Goal: Information Seeking & Learning: Learn about a topic

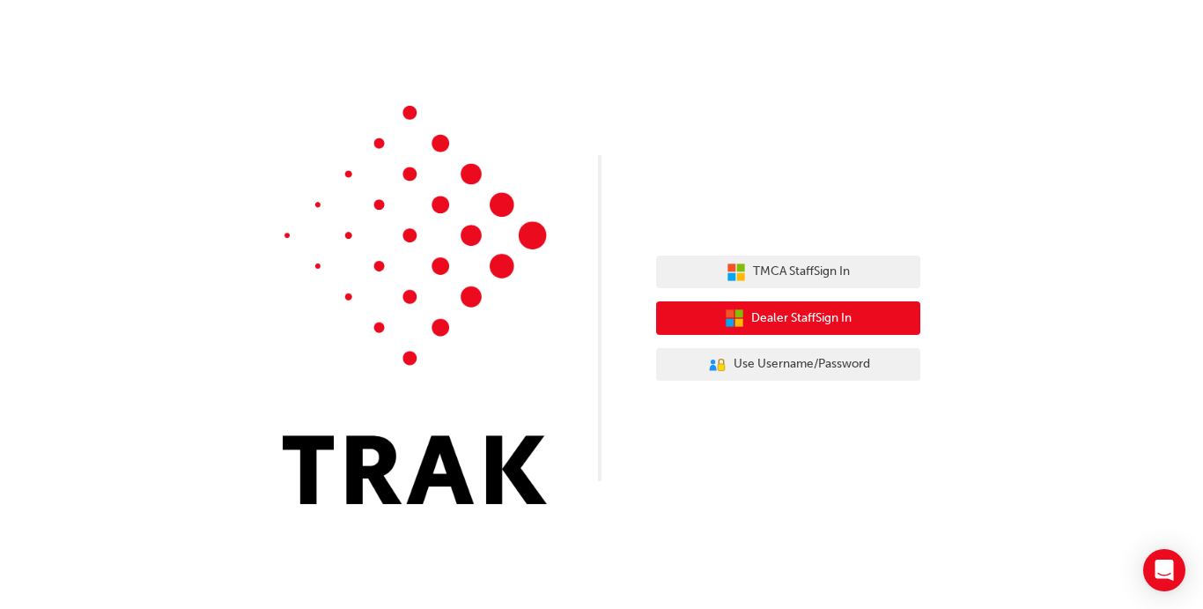
click at [702, 308] on button "Dealer Staff Sign In" at bounding box center [788, 317] width 264 height 33
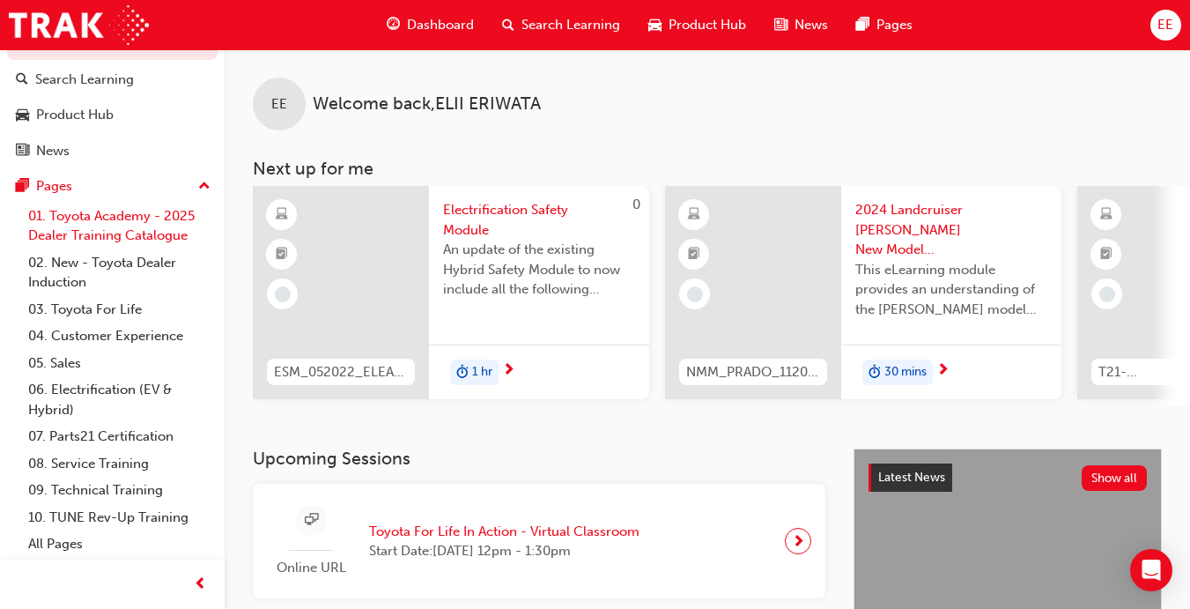
click at [136, 222] on link "01. Toyota Academy - 2025 Dealer Training Catalogue" at bounding box center [119, 226] width 196 height 47
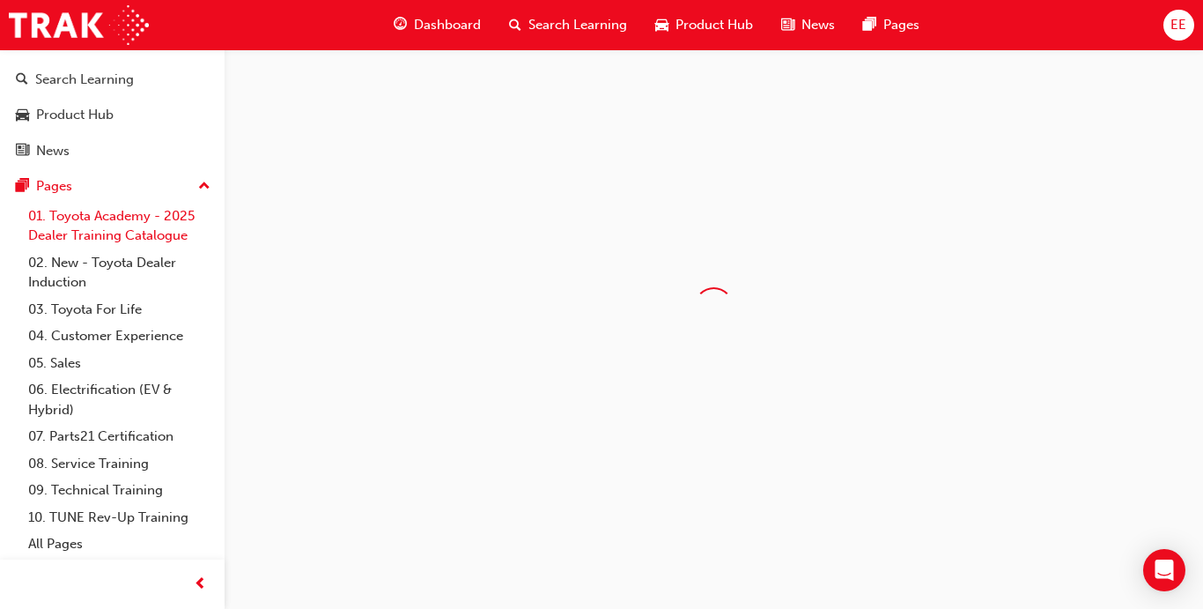
click at [136, 222] on link "01. Toyota Academy - 2025 Dealer Training Catalogue" at bounding box center [119, 226] width 196 height 47
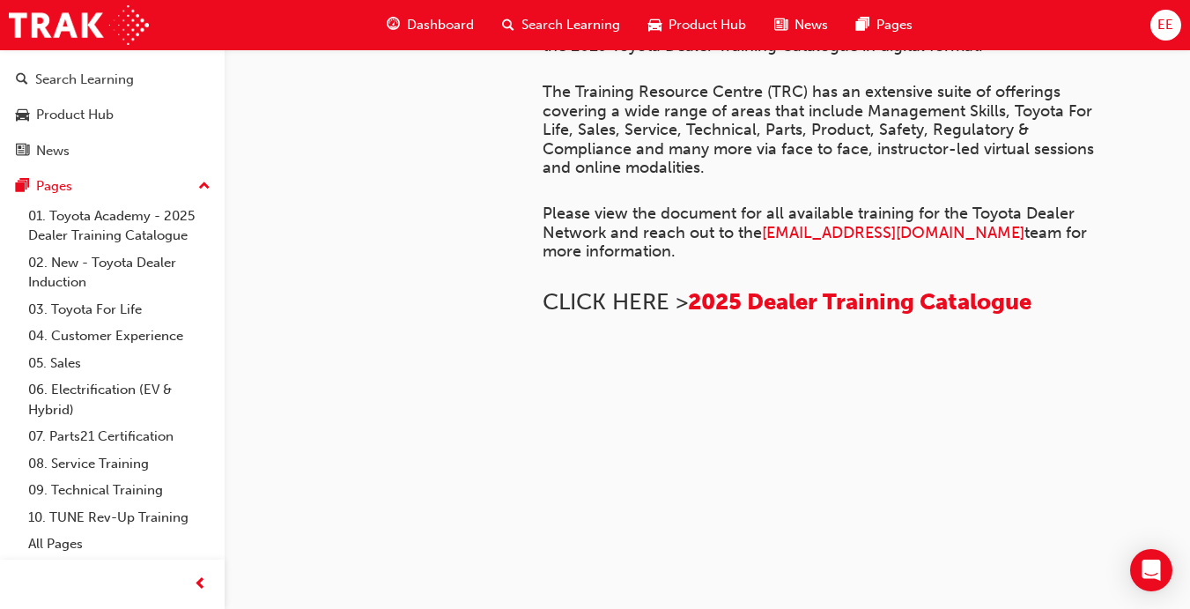
scroll to position [511, 0]
click at [900, 315] on span "2025 Dealer Training Catalogue" at bounding box center [859, 301] width 343 height 27
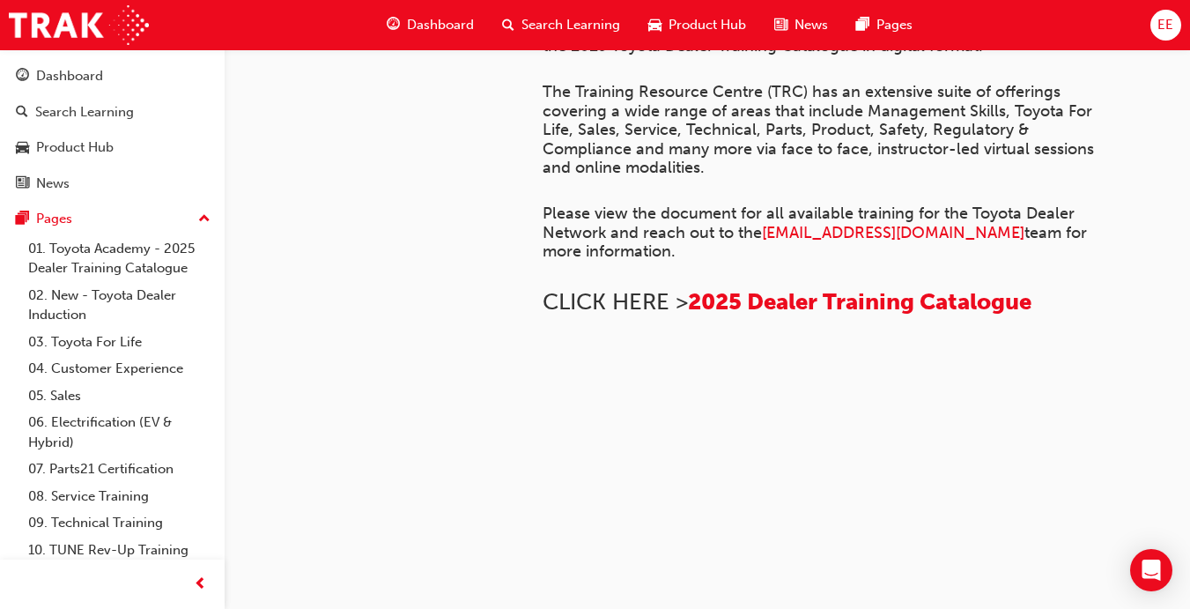
scroll to position [558, 0]
click at [126, 298] on link "02. New - Toyota Dealer Induction" at bounding box center [119, 305] width 196 height 47
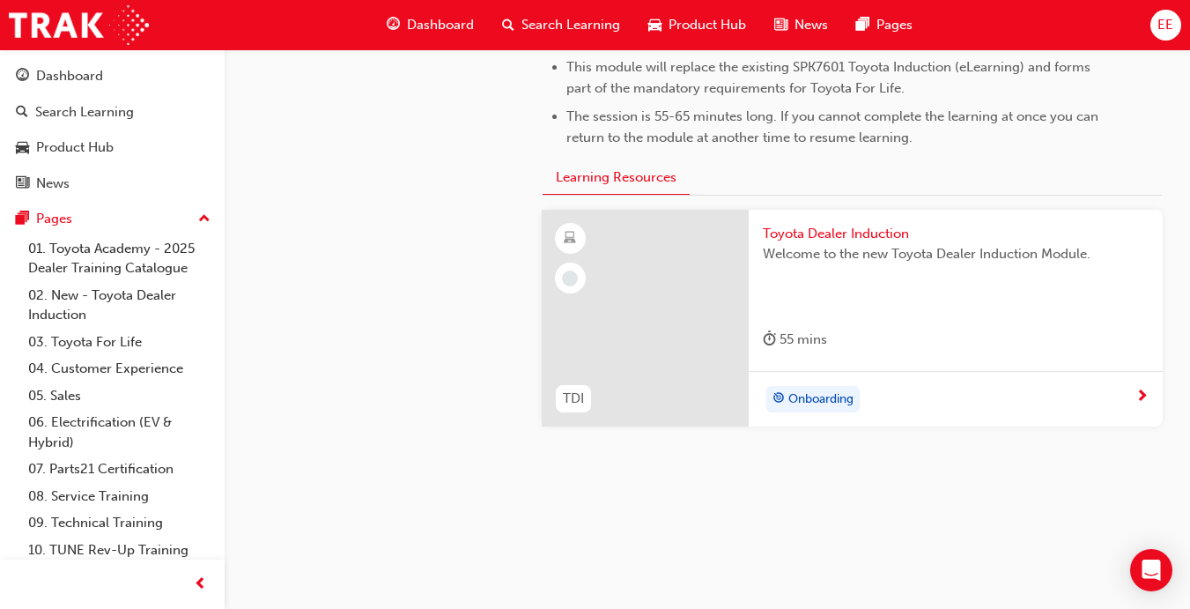
scroll to position [939, 0]
click at [823, 393] on span "Onboarding" at bounding box center [820, 397] width 65 height 20
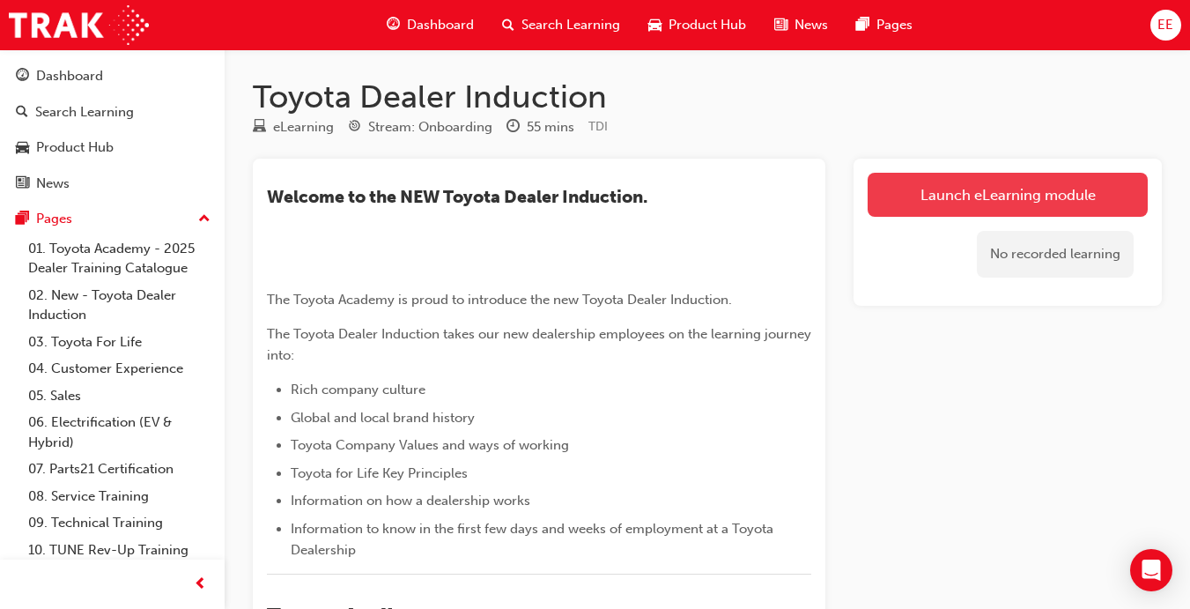
click at [920, 199] on link "Launch eLearning module" at bounding box center [1008, 195] width 280 height 44
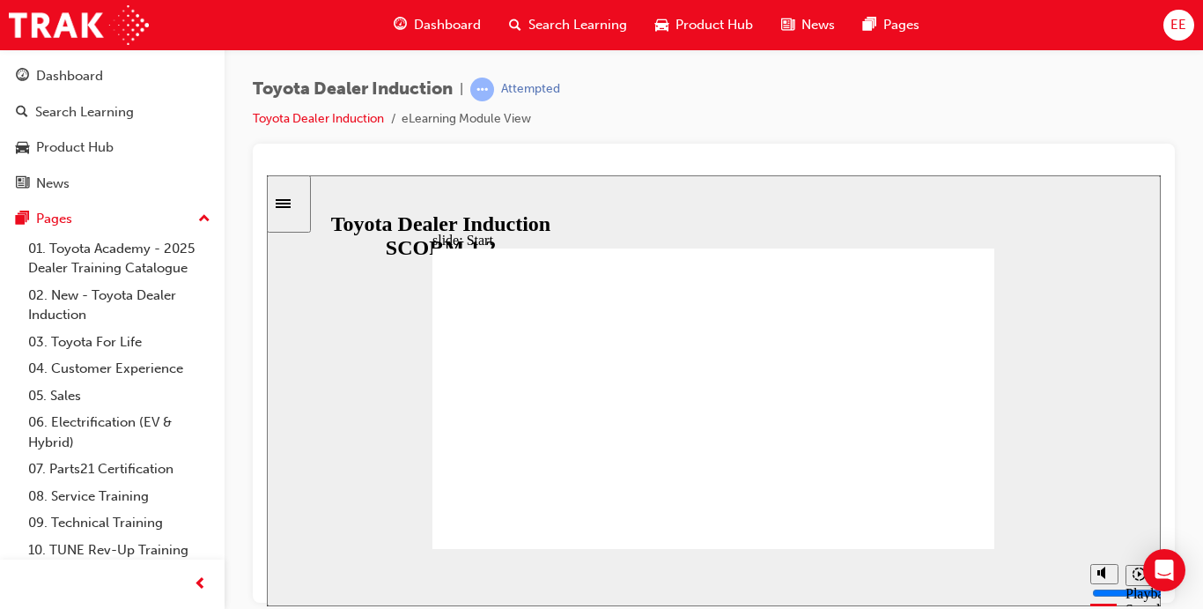
click at [1094, 517] on button "Mute (Ctrl+Alt+M)" at bounding box center [1104, 507] width 28 height 20
click at [1104, 571] on div "misc controls" at bounding box center [1103, 550] width 26 height 66
drag, startPoint x: 1104, startPoint y: 538, endPoint x: 1104, endPoint y: 434, distance: 103.9
click at [1104, 519] on input "volume" at bounding box center [1149, 526] width 114 height 14
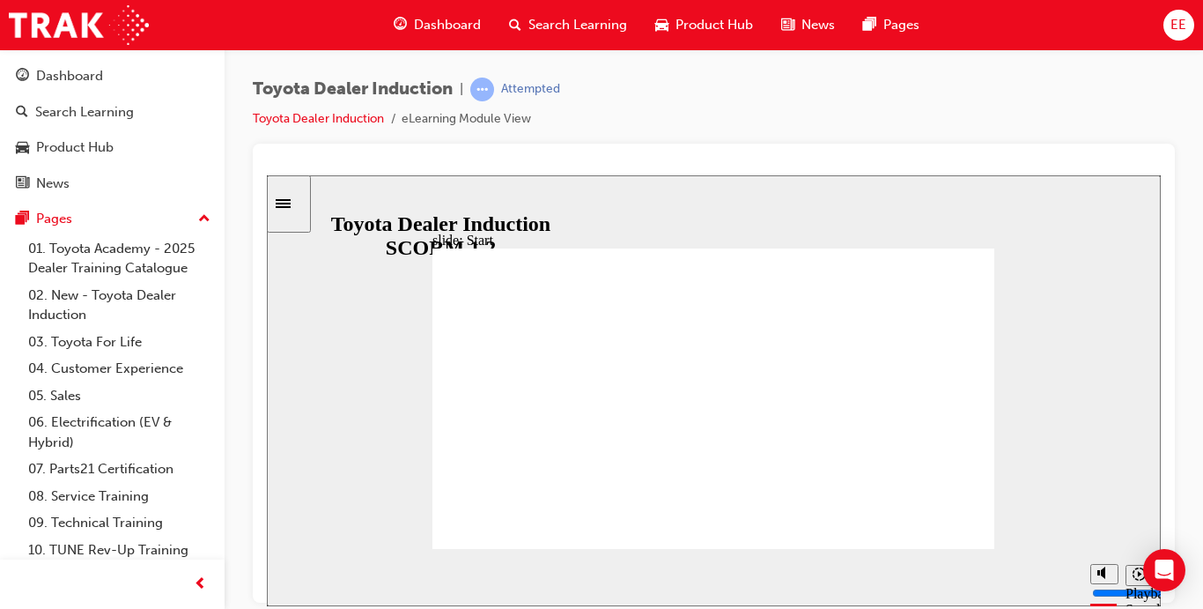
click at [732, 112] on div "Toyota Dealer Induction | Attempted Toyota Dealer Induction eLearning Module Vi…" at bounding box center [714, 111] width 922 height 66
type input "9"
click at [1108, 519] on input "volume" at bounding box center [1149, 526] width 114 height 14
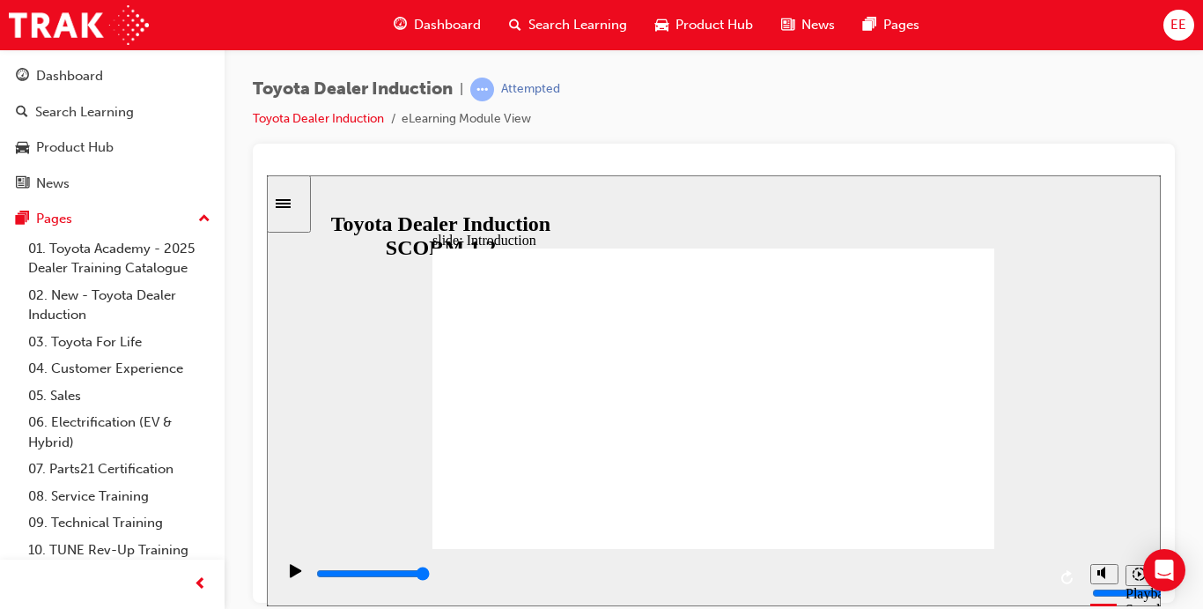
type input "7500"
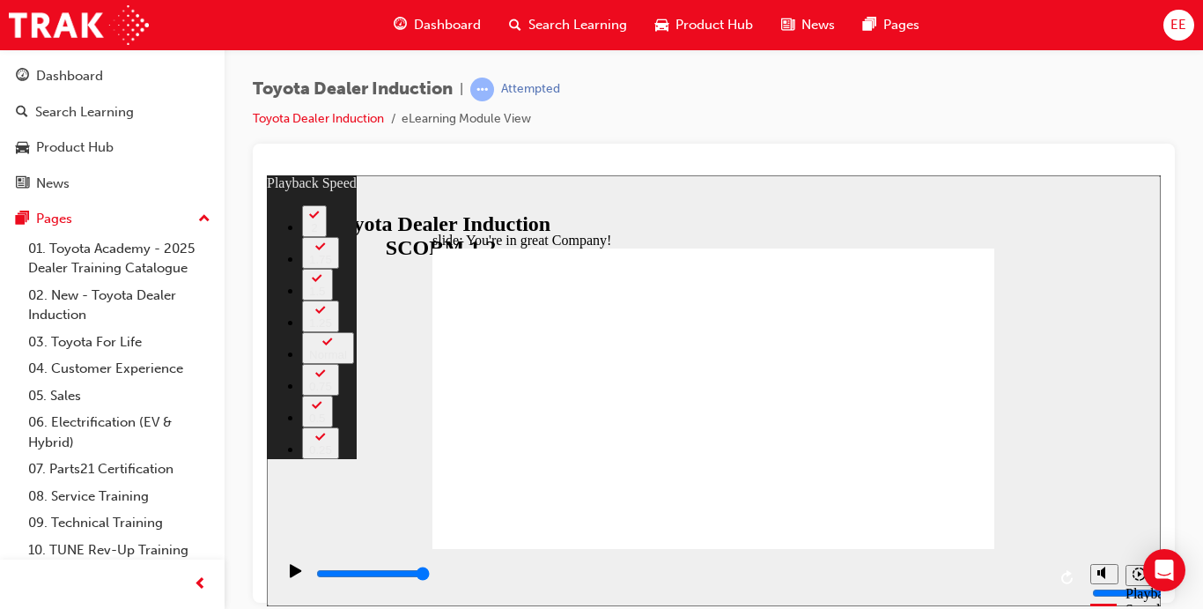
type input "153"
type input "156"
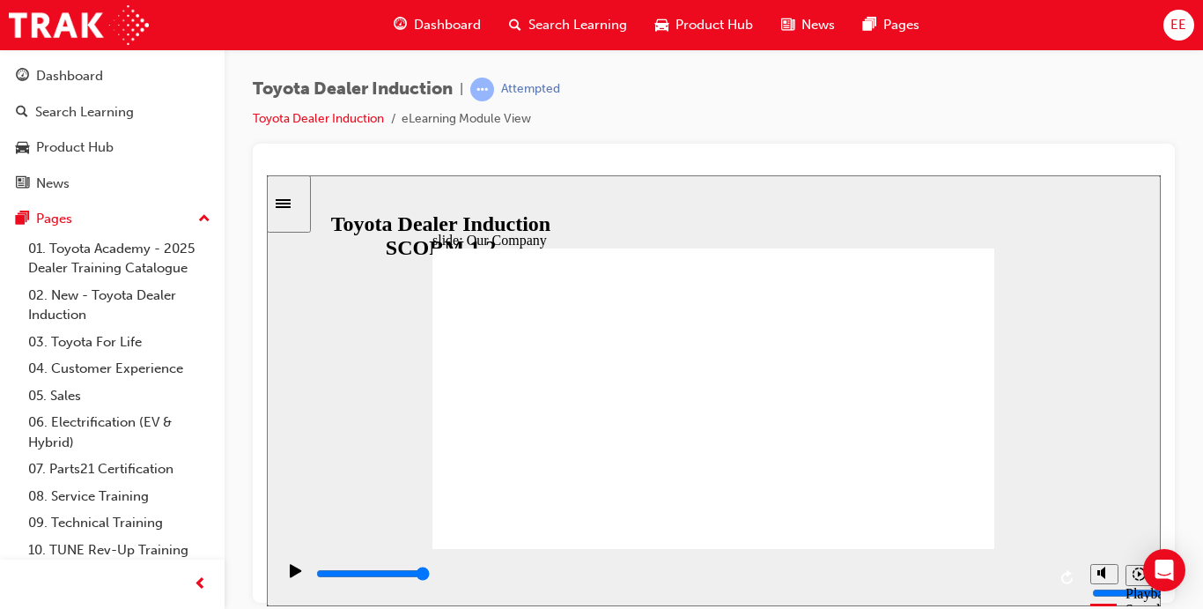
type input "8300"
drag, startPoint x: 556, startPoint y: 487, endPoint x: 691, endPoint y: 488, distance: 134.8
drag, startPoint x: 691, startPoint y: 488, endPoint x: 711, endPoint y: 480, distance: 21.8
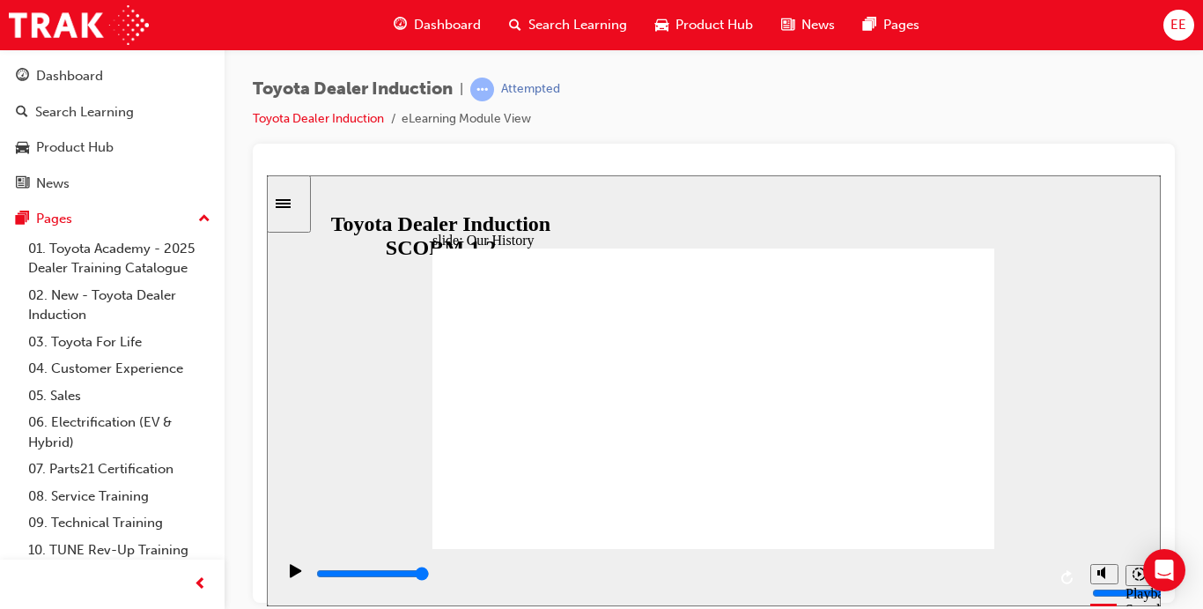
drag, startPoint x: 711, startPoint y: 480, endPoint x: 714, endPoint y: 494, distance: 14.5
drag, startPoint x: 713, startPoint y: 482, endPoint x: 858, endPoint y: 547, distance: 158.5
drag, startPoint x: 858, startPoint y: 479, endPoint x: 676, endPoint y: 448, distance: 184.9
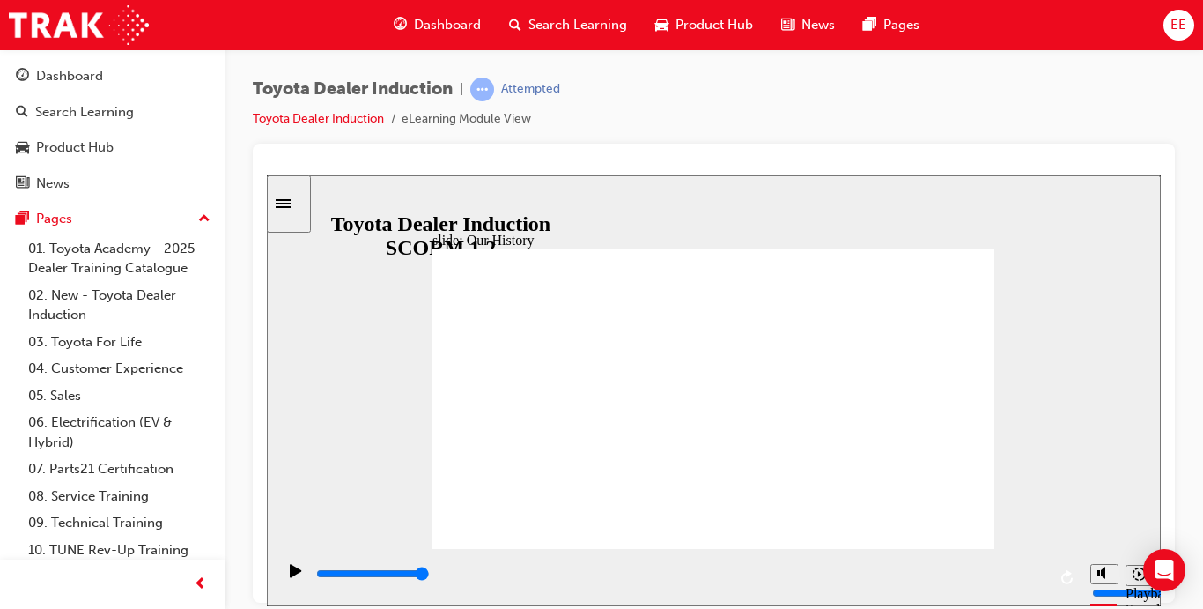
drag, startPoint x: 676, startPoint y: 448, endPoint x: 757, endPoint y: 424, distance: 85.5
type input "3"
drag, startPoint x: 706, startPoint y: 476, endPoint x: 890, endPoint y: 500, distance: 185.6
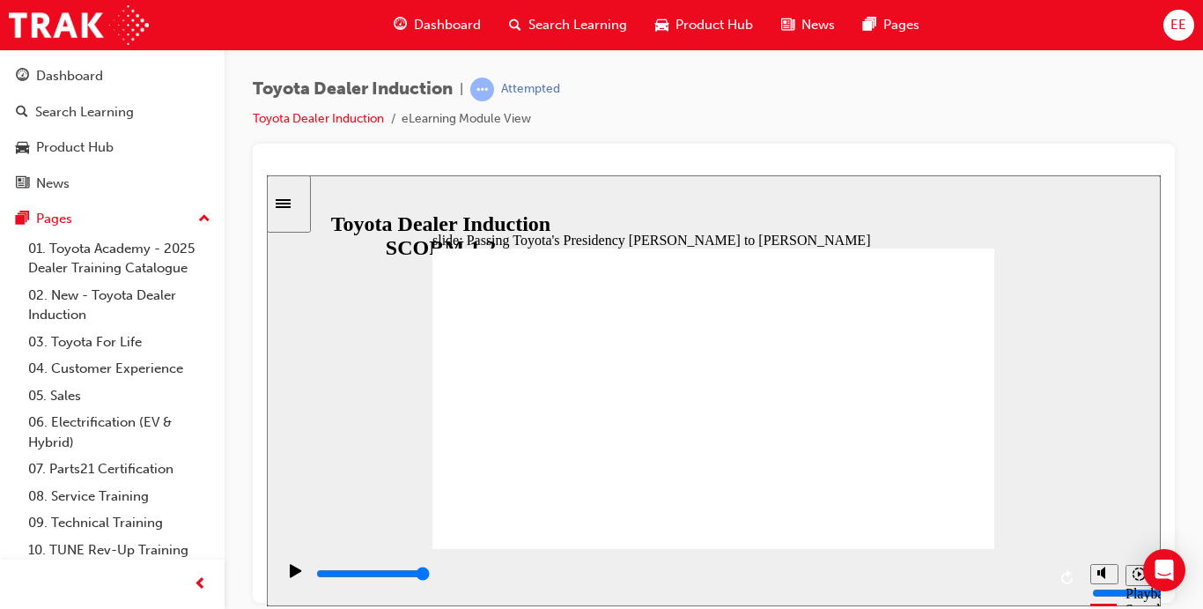
type input "5000"
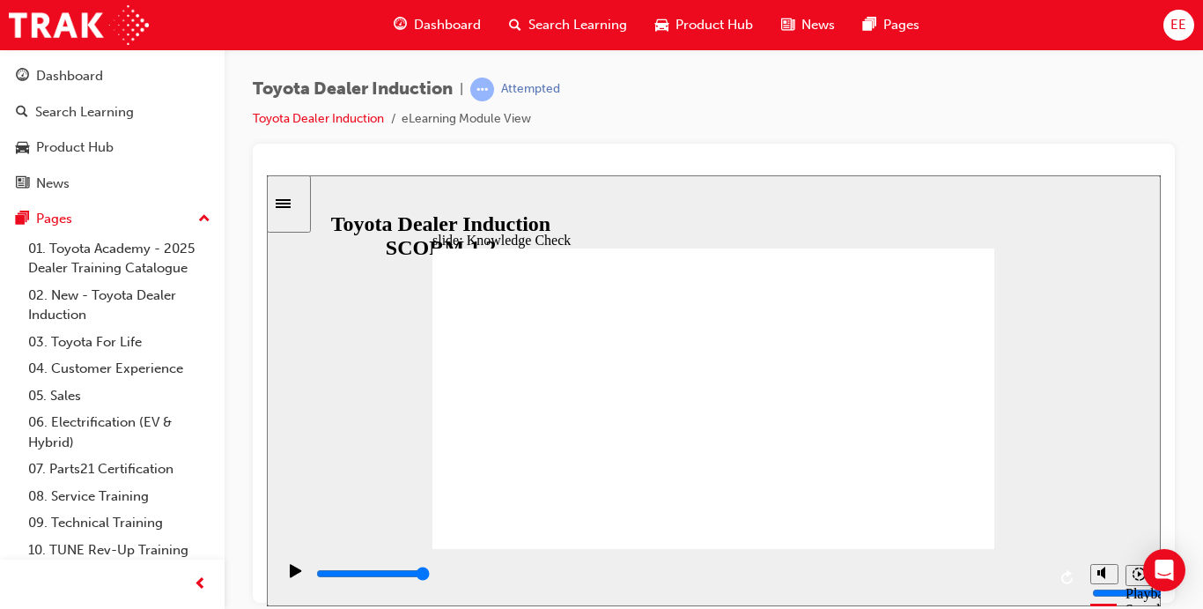
radio input "true"
type input "3500"
radio input "true"
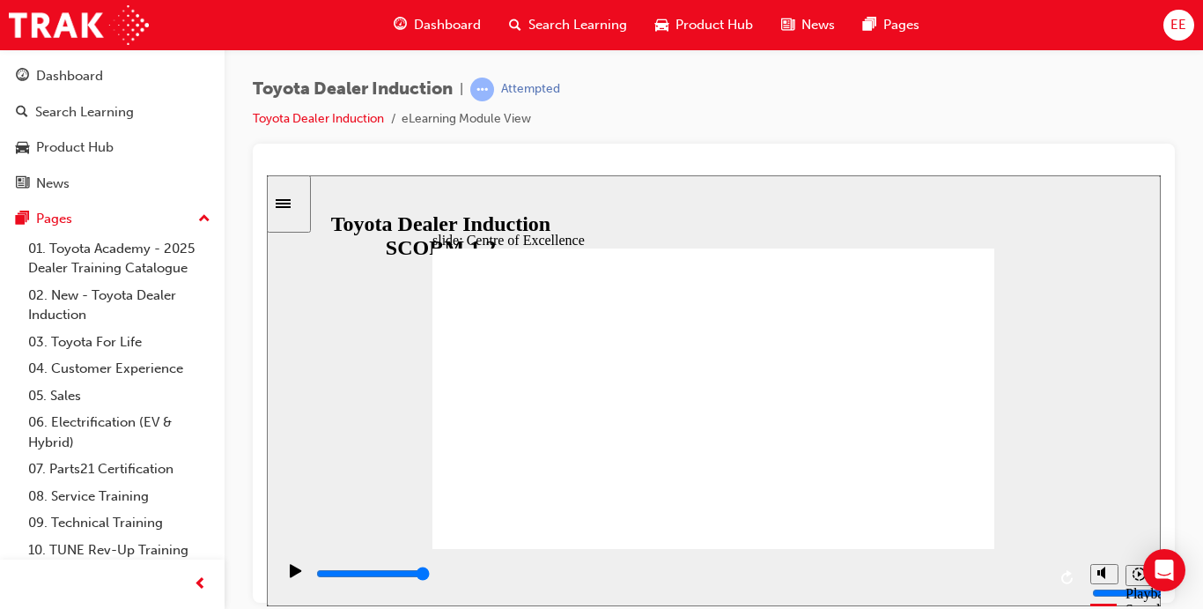
type input "15300"
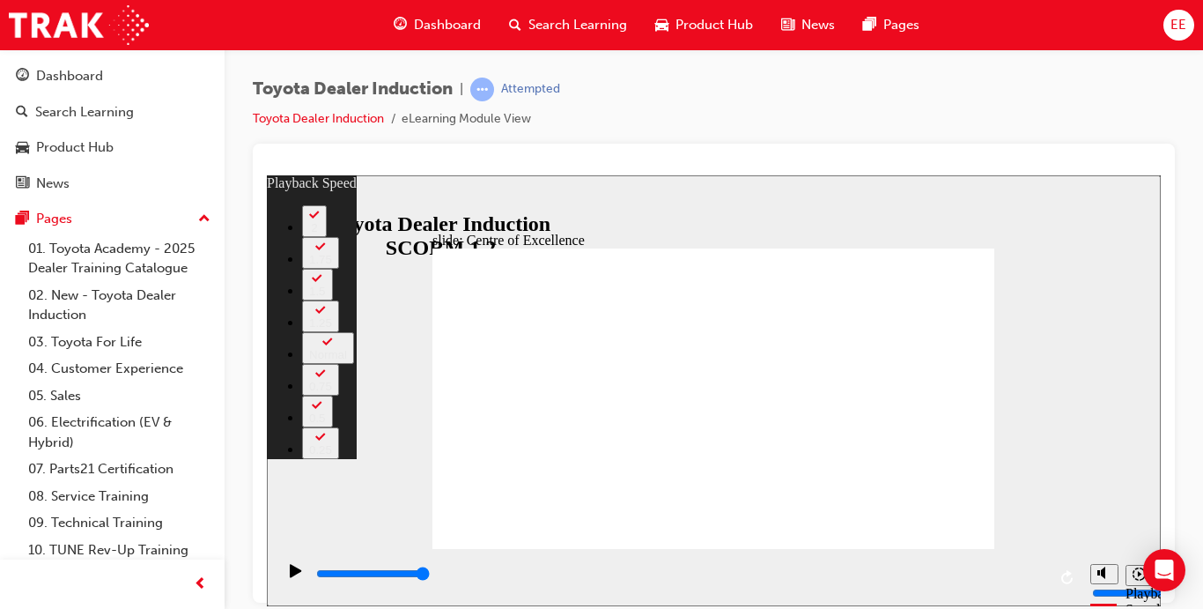
type input "248"
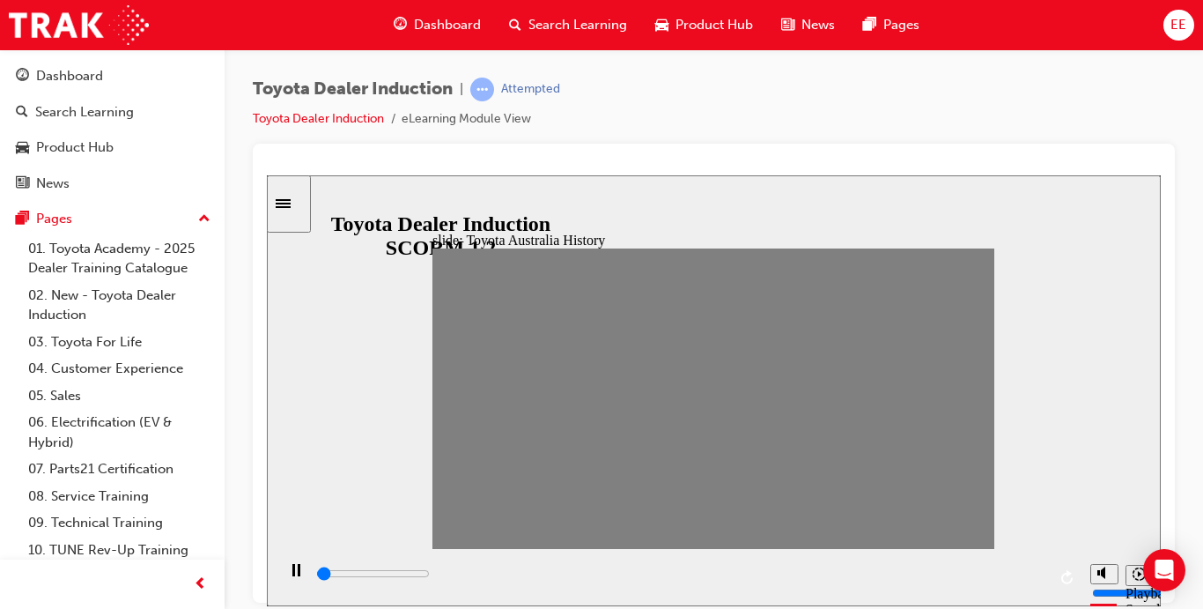
type input "0"
type input "1"
drag, startPoint x: 452, startPoint y: 401, endPoint x: 476, endPoint y: 417, distance: 29.3
type input "0"
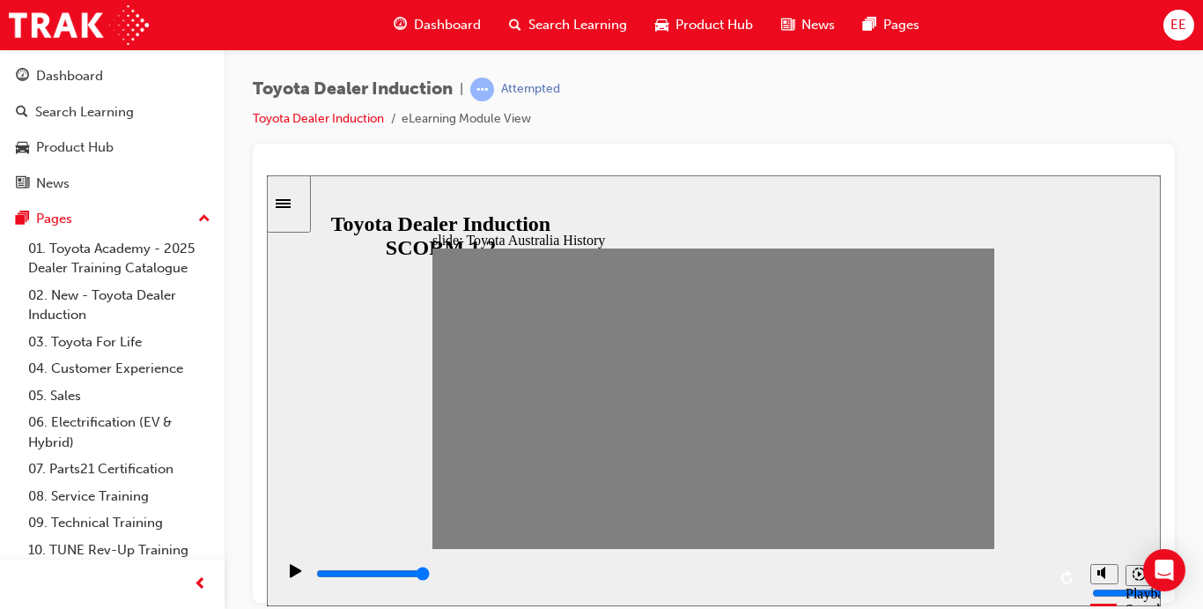
type input "2"
drag, startPoint x: 476, startPoint y: 406, endPoint x: 508, endPoint y: 402, distance: 32.0
drag, startPoint x: 508, startPoint y: 402, endPoint x: 530, endPoint y: 406, distance: 22.5
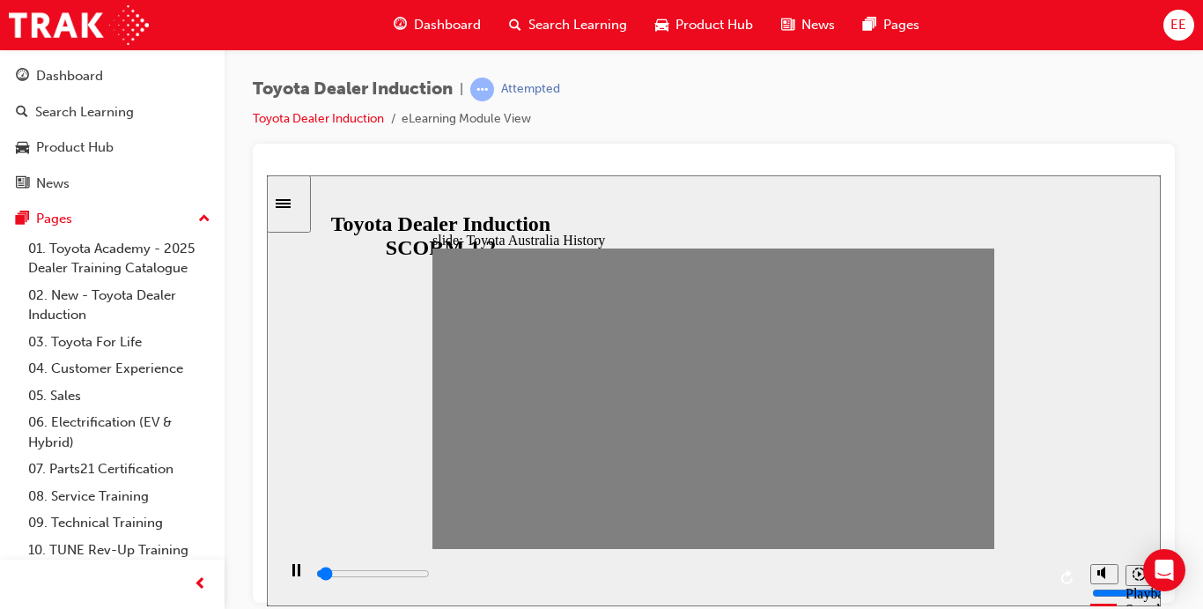
drag, startPoint x: 530, startPoint y: 406, endPoint x: 551, endPoint y: 405, distance: 21.2
drag, startPoint x: 552, startPoint y: 405, endPoint x: 587, endPoint y: 404, distance: 35.2
drag, startPoint x: 576, startPoint y: 399, endPoint x: 600, endPoint y: 401, distance: 23.8
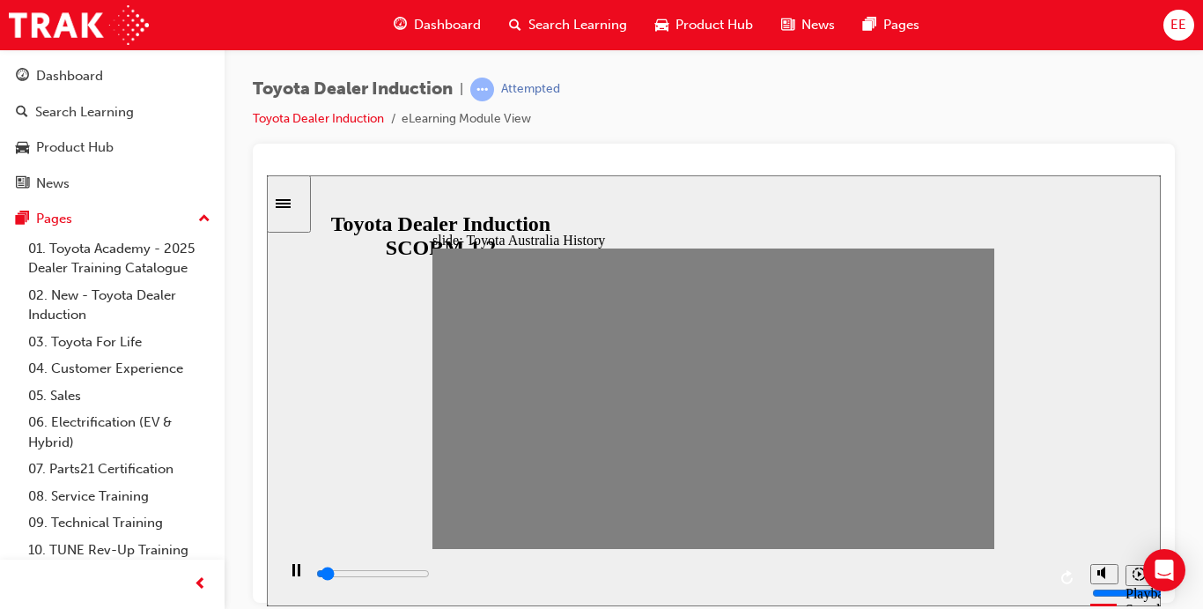
drag, startPoint x: 600, startPoint y: 401, endPoint x: 625, endPoint y: 398, distance: 25.7
drag, startPoint x: 625, startPoint y: 398, endPoint x: 651, endPoint y: 398, distance: 25.5
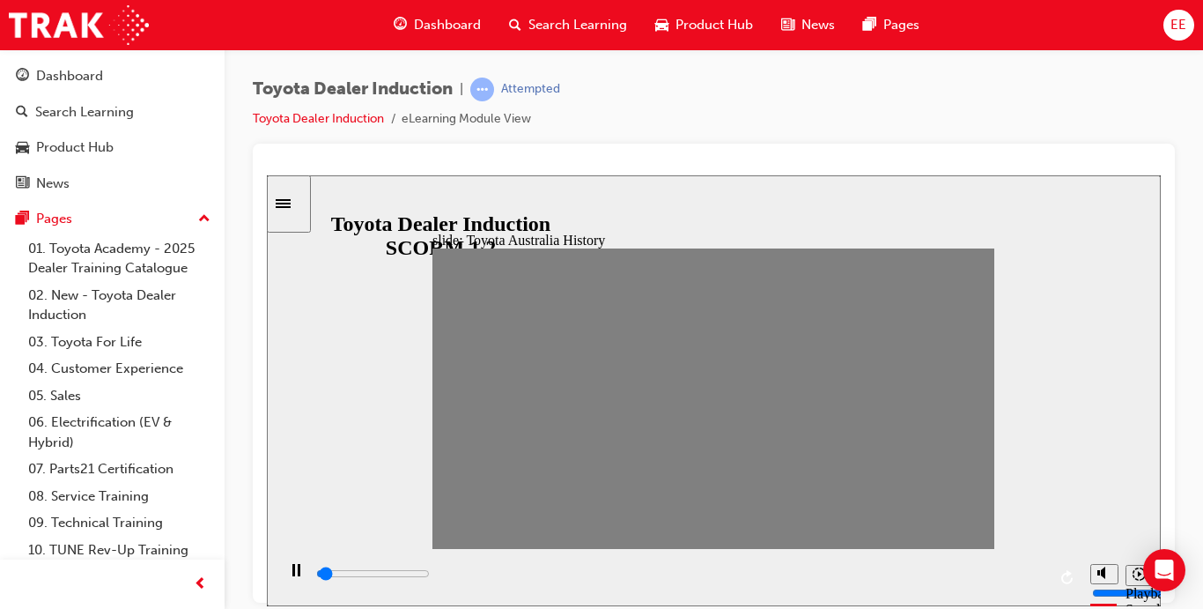
drag, startPoint x: 651, startPoint y: 398, endPoint x: 681, endPoint y: 390, distance: 31.0
drag, startPoint x: 685, startPoint y: 406, endPoint x: 711, endPoint y: 385, distance: 33.2
drag, startPoint x: 711, startPoint y: 402, endPoint x: 731, endPoint y: 400, distance: 20.3
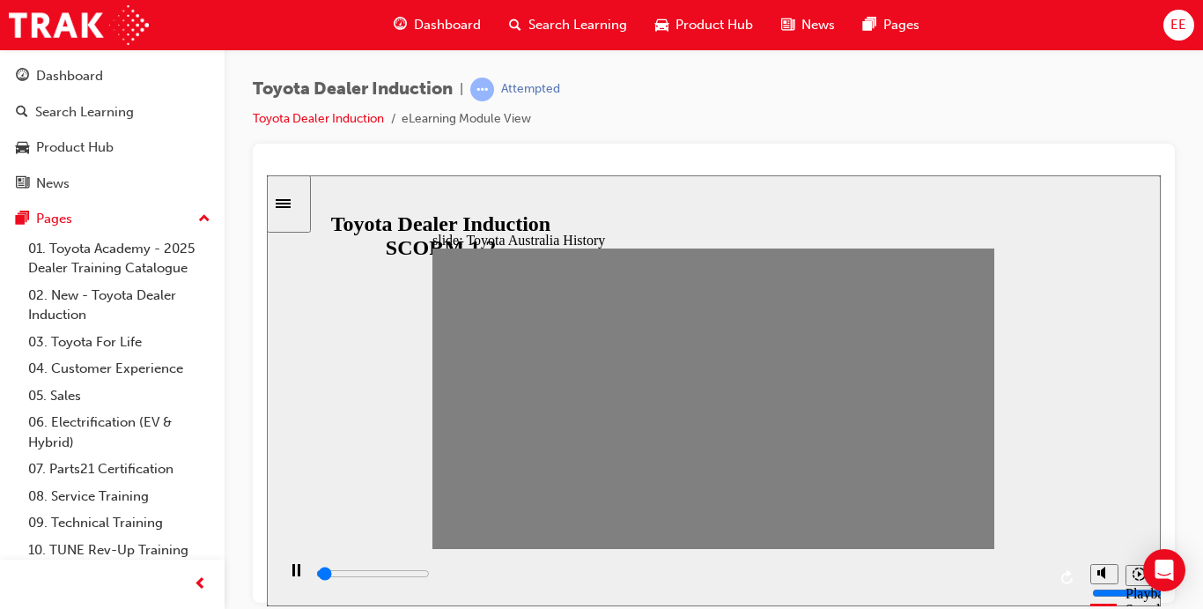
drag, startPoint x: 731, startPoint y: 400, endPoint x: 761, endPoint y: 404, distance: 30.3
drag, startPoint x: 761, startPoint y: 404, endPoint x: 787, endPoint y: 397, distance: 27.3
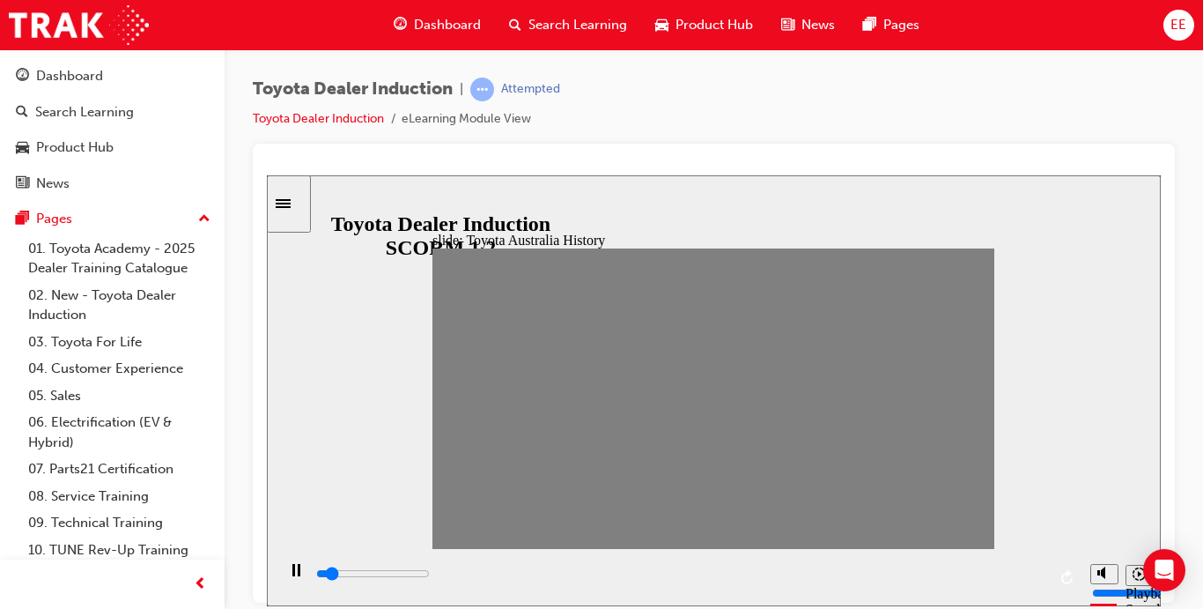
drag, startPoint x: 787, startPoint y: 397, endPoint x: 810, endPoint y: 401, distance: 23.2
drag, startPoint x: 810, startPoint y: 401, endPoint x: 832, endPoint y: 407, distance: 22.9
drag, startPoint x: 839, startPoint y: 406, endPoint x: 861, endPoint y: 403, distance: 22.3
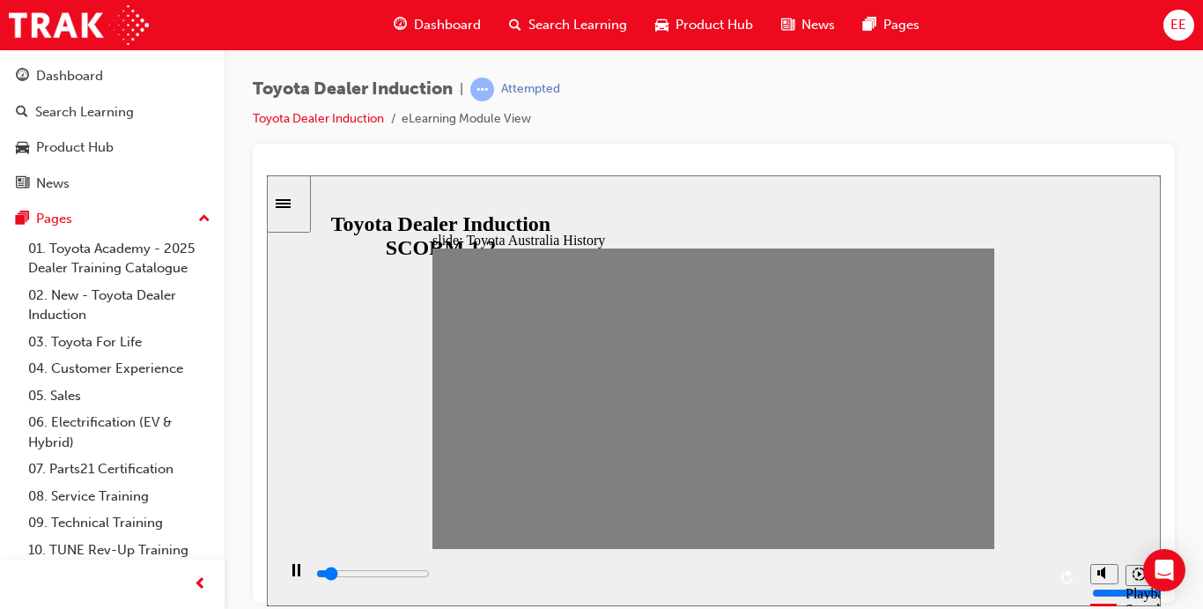
drag, startPoint x: 861, startPoint y: 403, endPoint x: 889, endPoint y: 406, distance: 27.5
drag, startPoint x: 889, startPoint y: 408, endPoint x: 919, endPoint y: 395, distance: 32.4
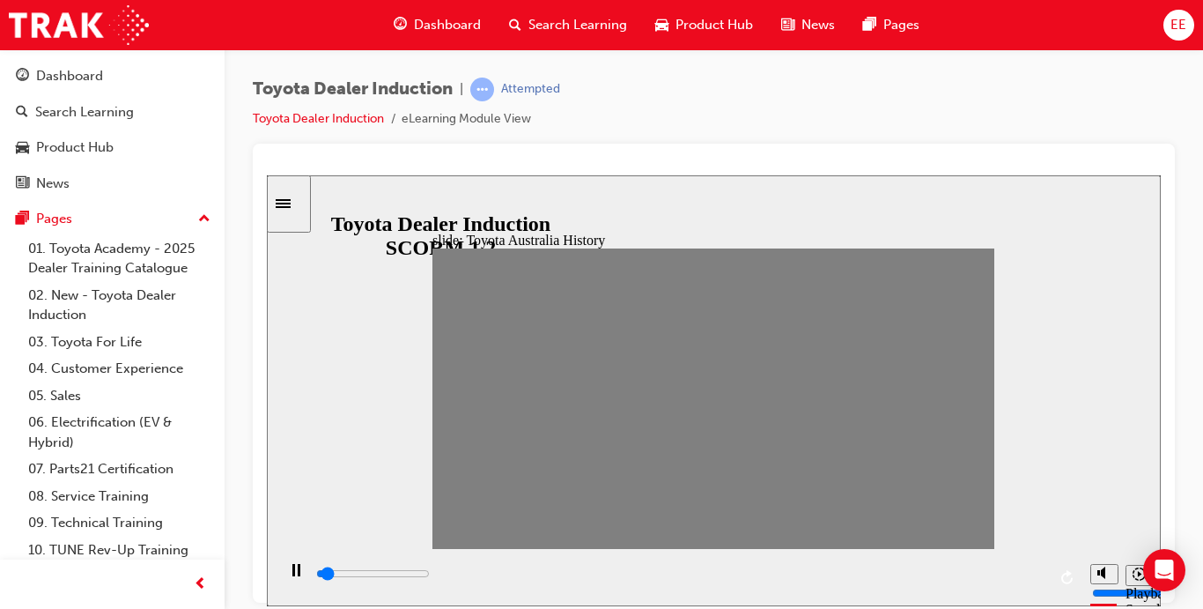
drag, startPoint x: 919, startPoint y: 396, endPoint x: 948, endPoint y: 390, distance: 29.7
drag, startPoint x: 943, startPoint y: 403, endPoint x: 966, endPoint y: 403, distance: 22.9
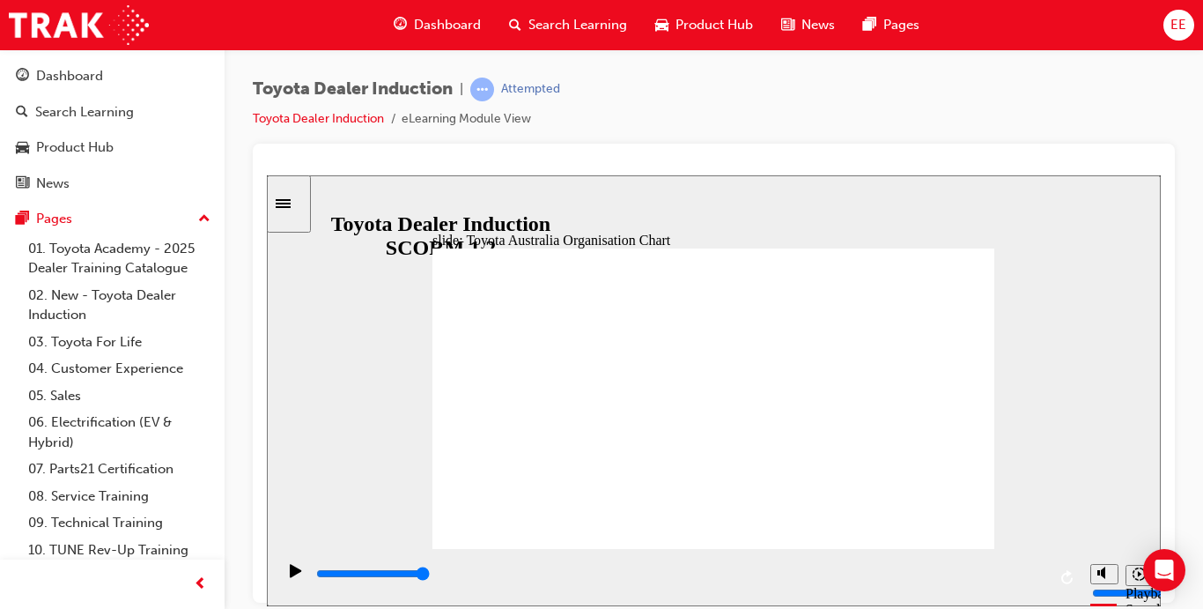
type input "5000"
radio input "true"
type input "5000"
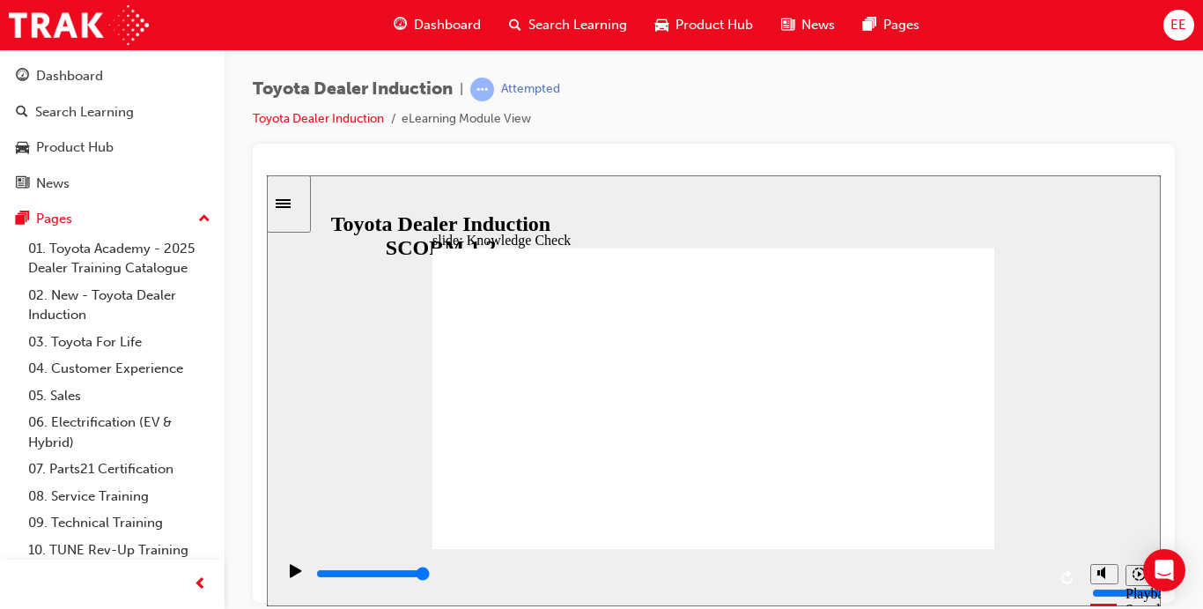
radio input "true"
type input "1800"
radio input "true"
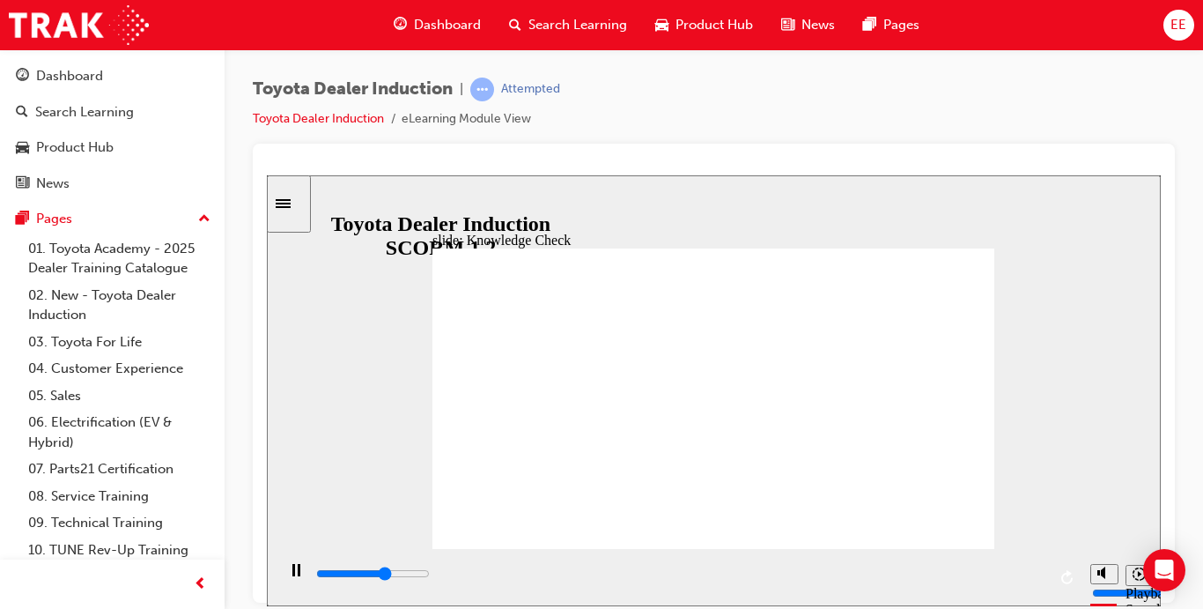
type input "4400"
radio input "true"
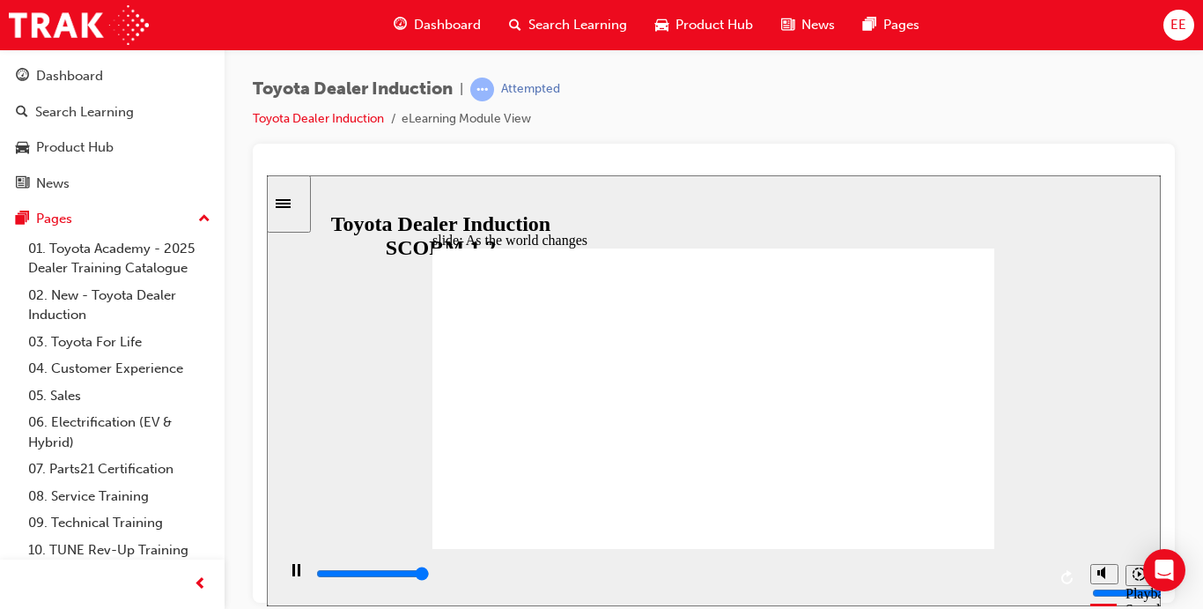
type input "9200"
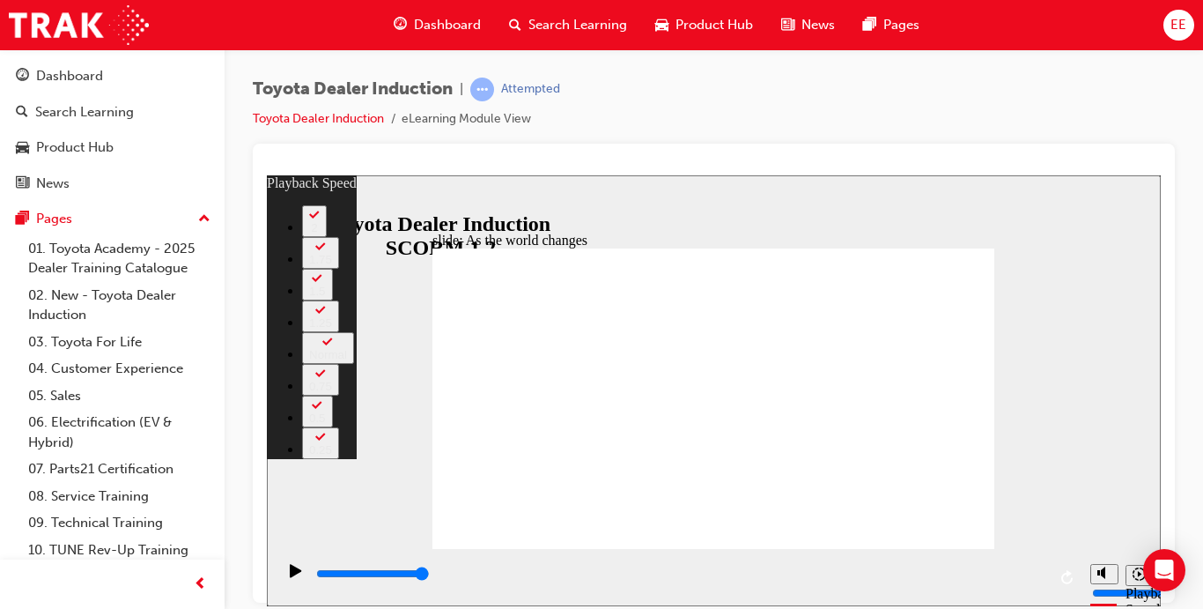
type input "128"
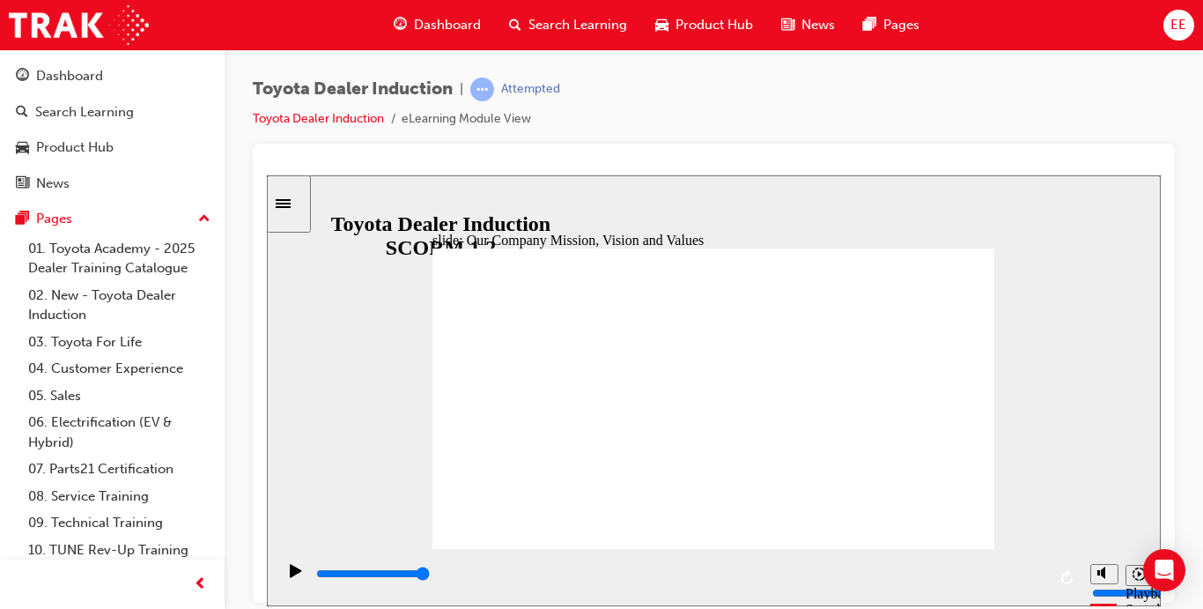
drag, startPoint x: 684, startPoint y: 309, endPoint x: 687, endPoint y: 298, distance: 11.8
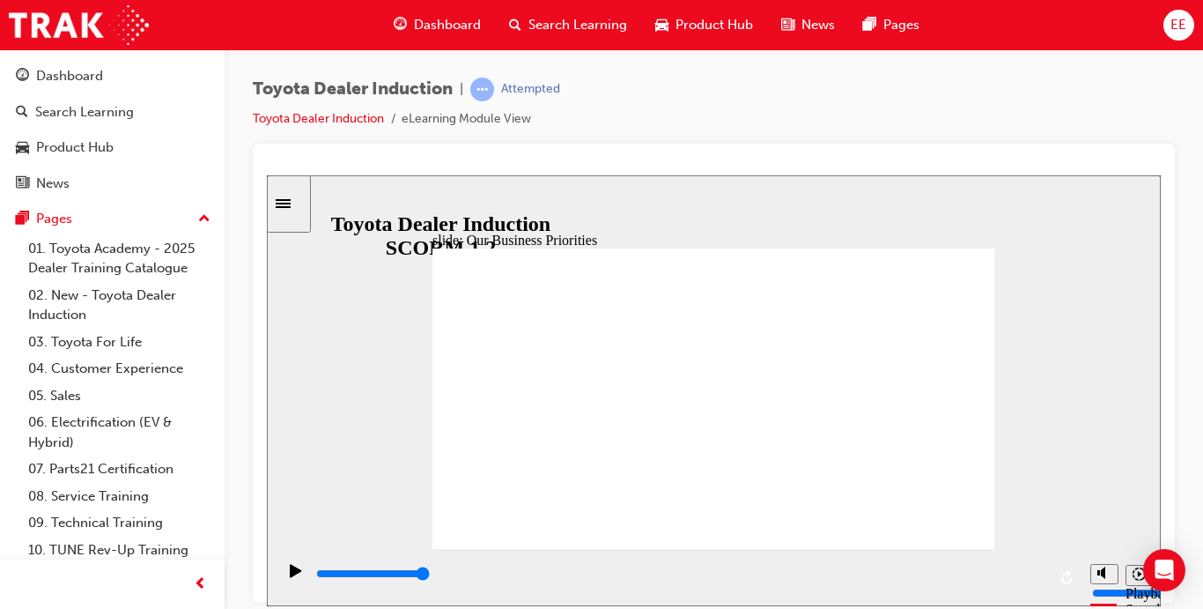
type input "2200"
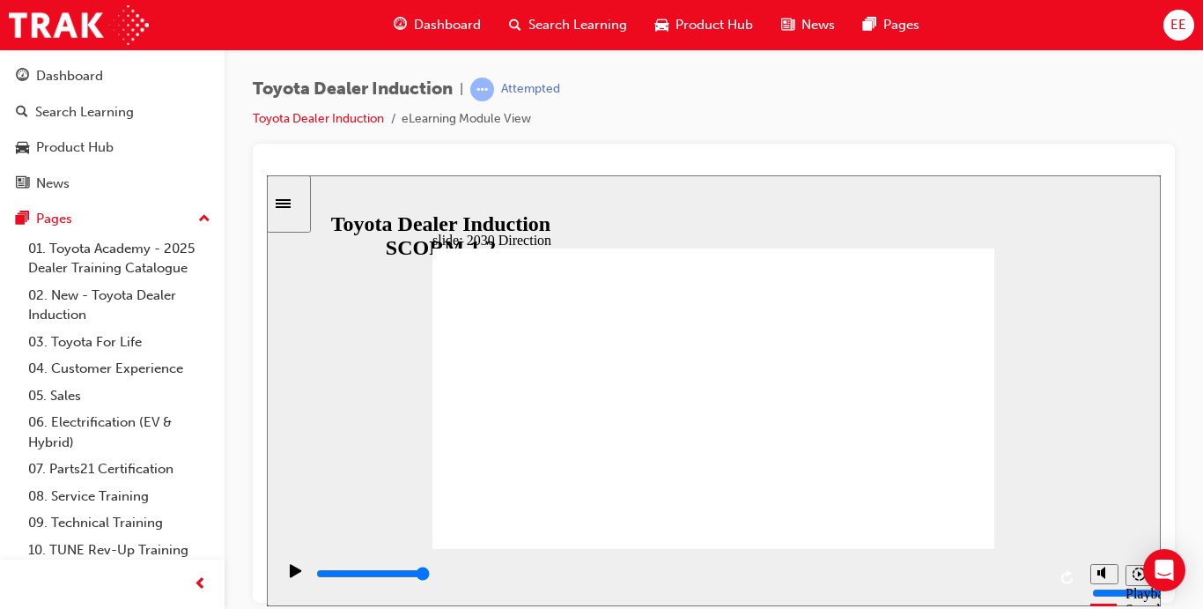
type input "5000"
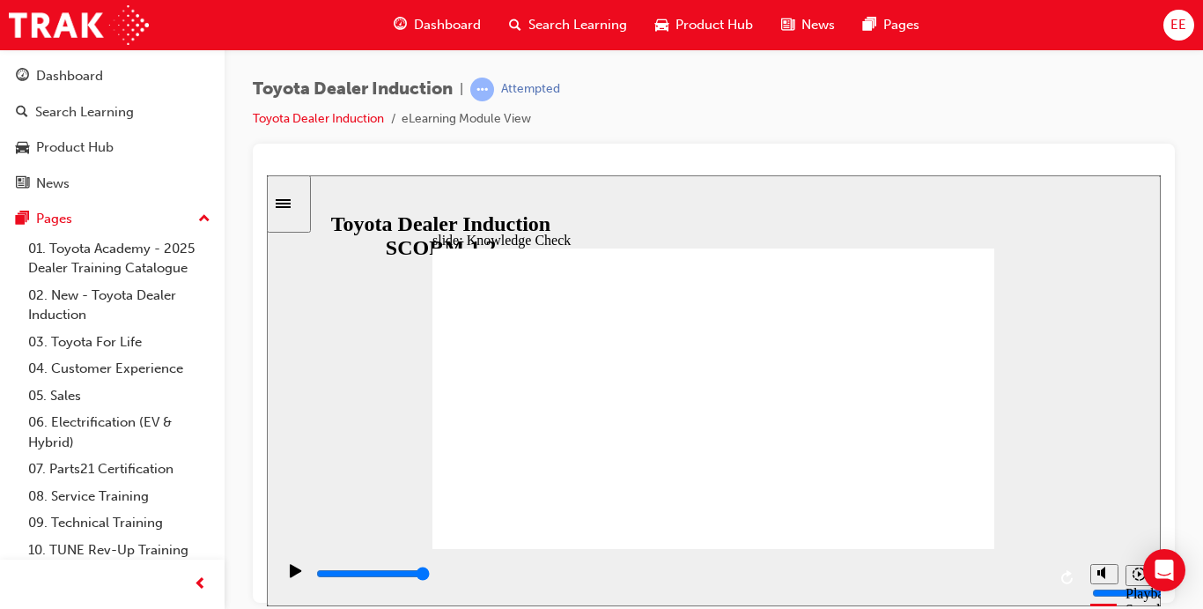
type input "q"
type input "qyu"
type input "qy"
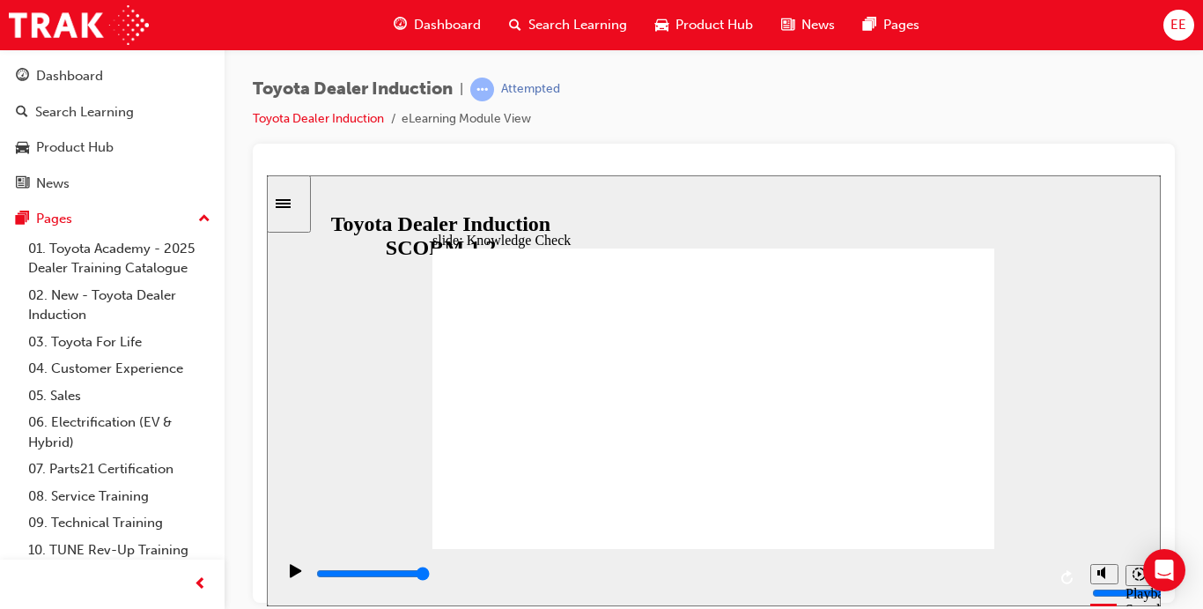
type input "qy"
type input "q"
type input "e"
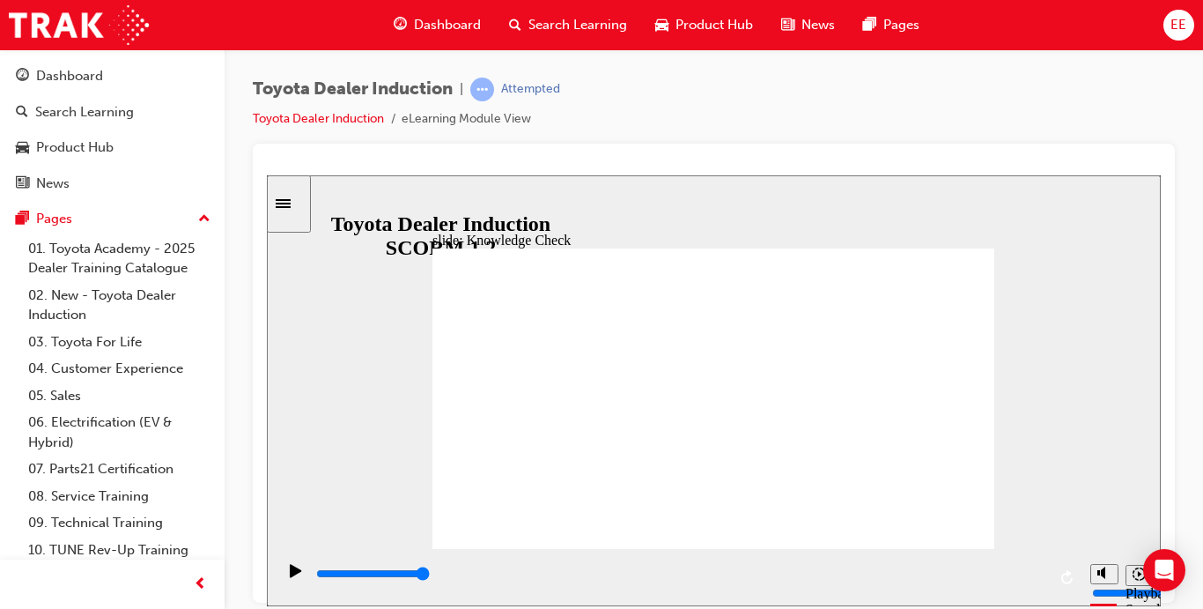
type input "ex"
type input "exc"
type input "exce"
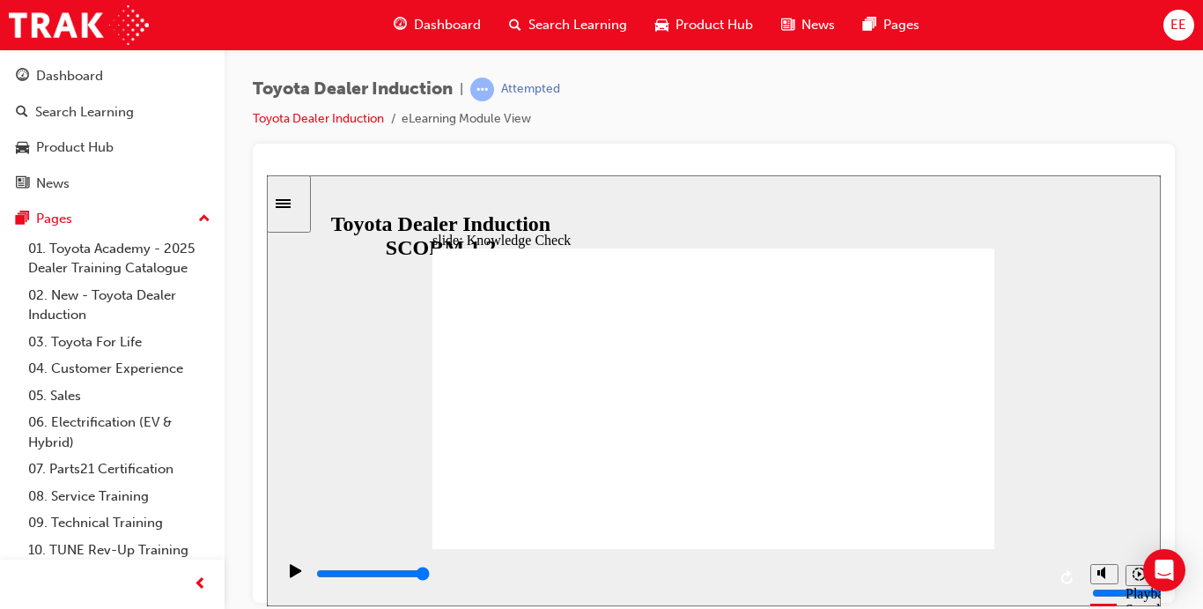
type input "exce"
type input "excel"
type input "excell"
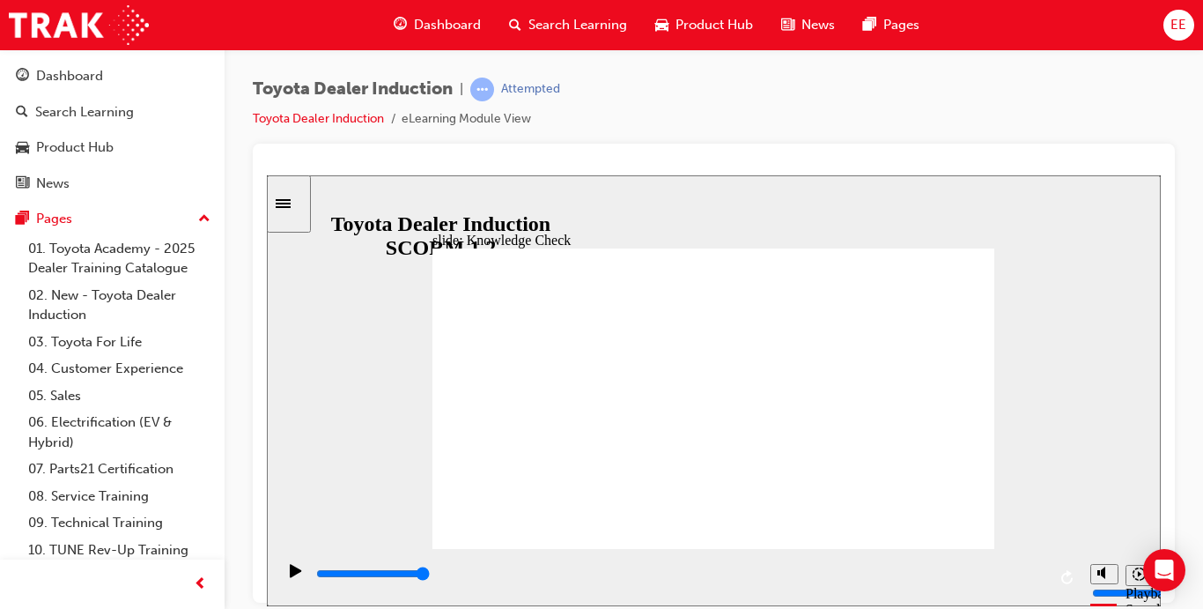
type input "excelle"
type input "excellenm"
type input "excellenmc"
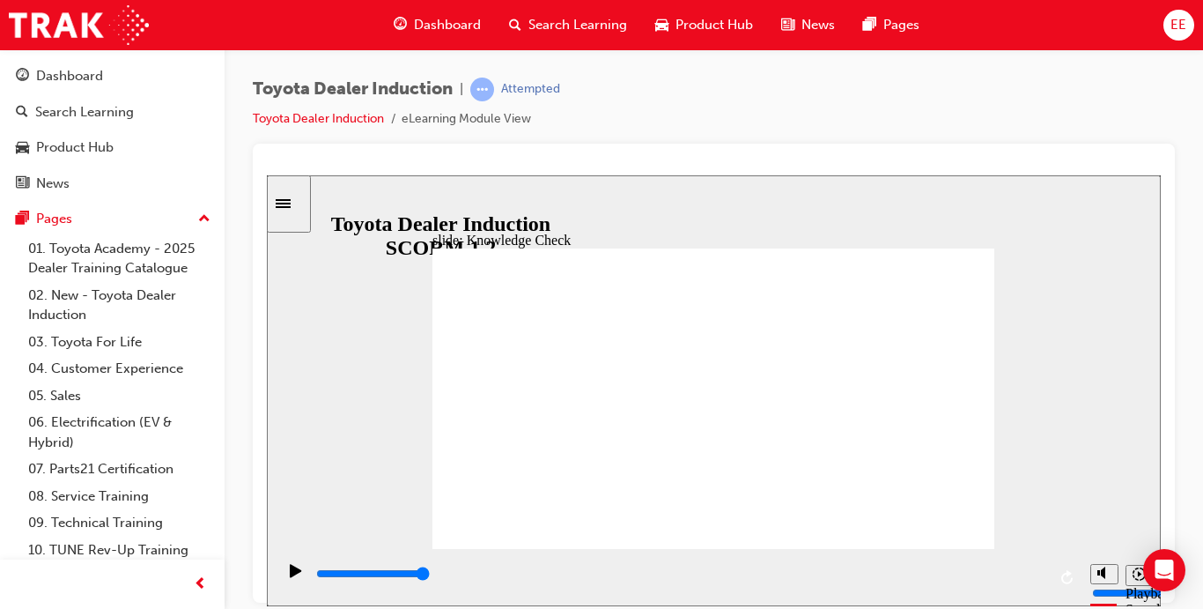
type input "excellenmc"
type input "excellenmce"
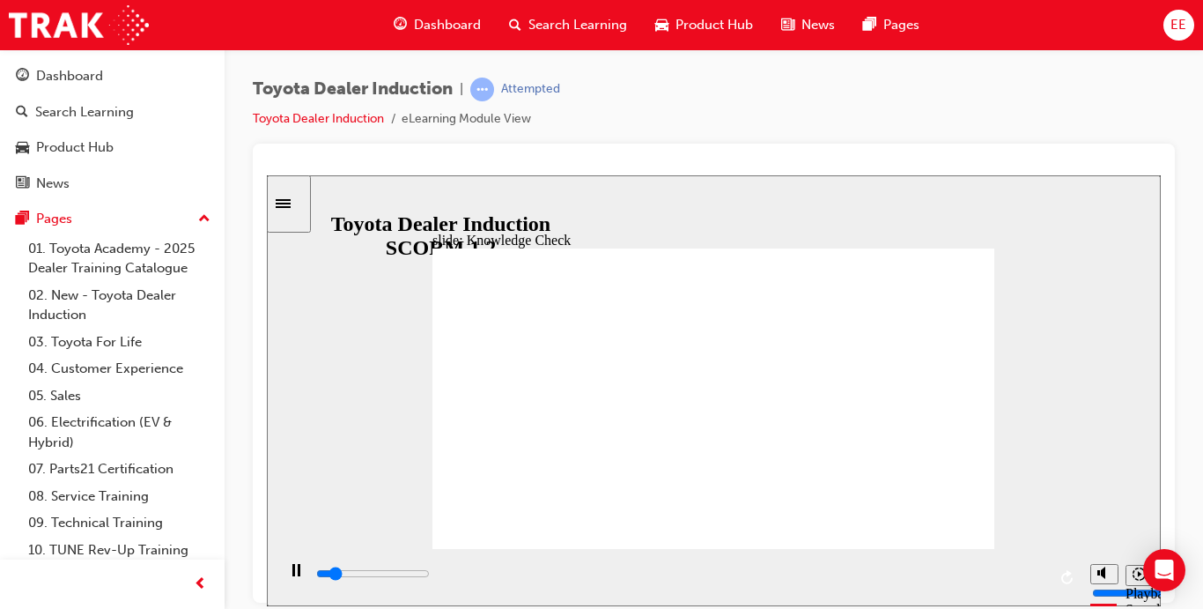
type input "700"
type input "excellenmce"
drag, startPoint x: 616, startPoint y: 401, endPoint x: 473, endPoint y: 380, distance: 144.2
type input "2500"
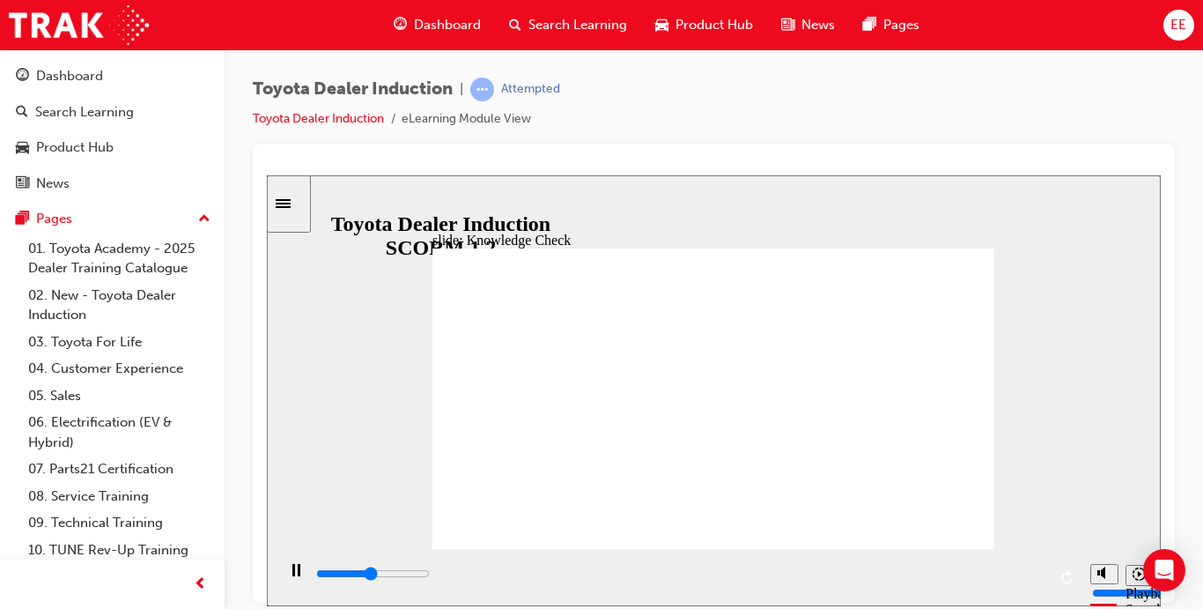
type input "h"
type input "2700"
type input "ha"
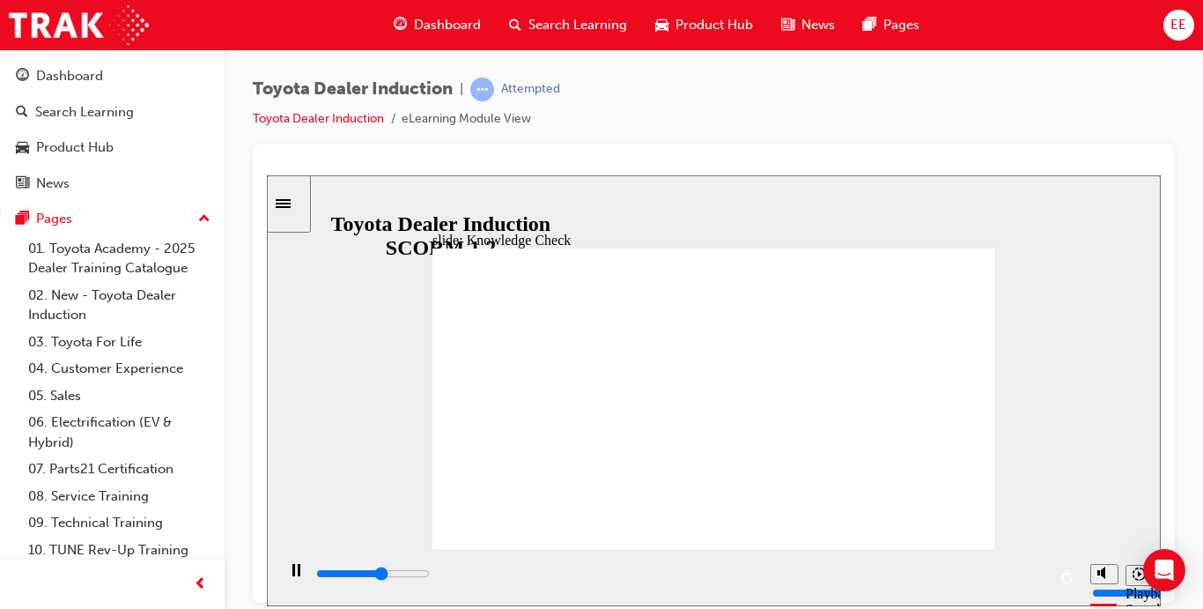
type input "2900"
type input "hap"
type input "3100"
type input "happ"
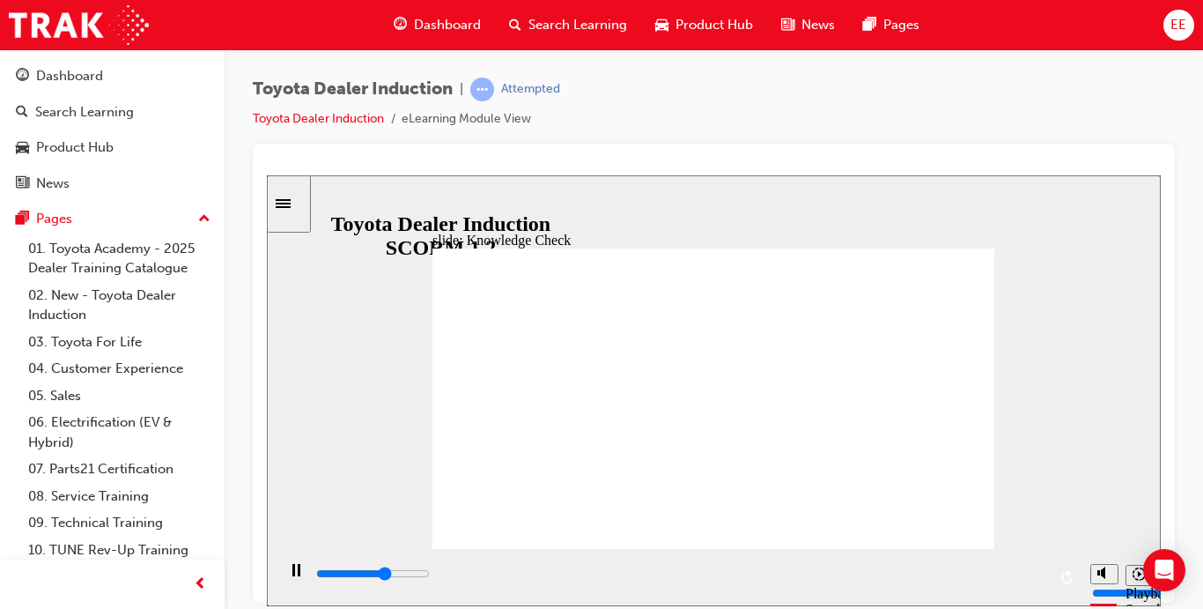
type input "happ"
type input "3300"
type input "happi"
type input "3400"
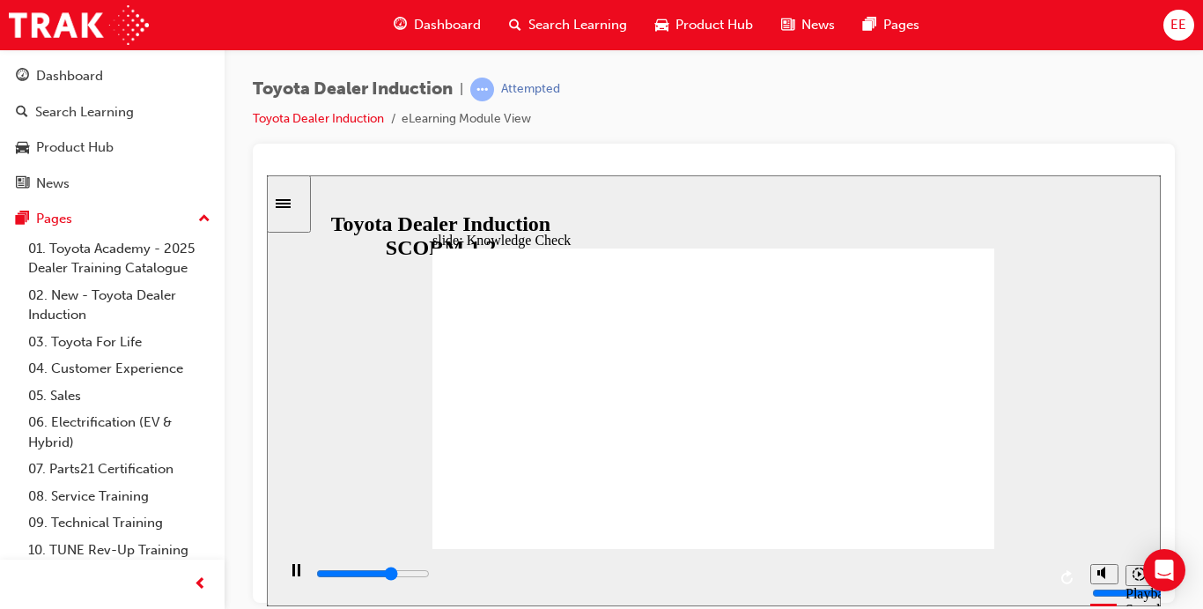
type input "happin"
type input "3500"
type input "happine"
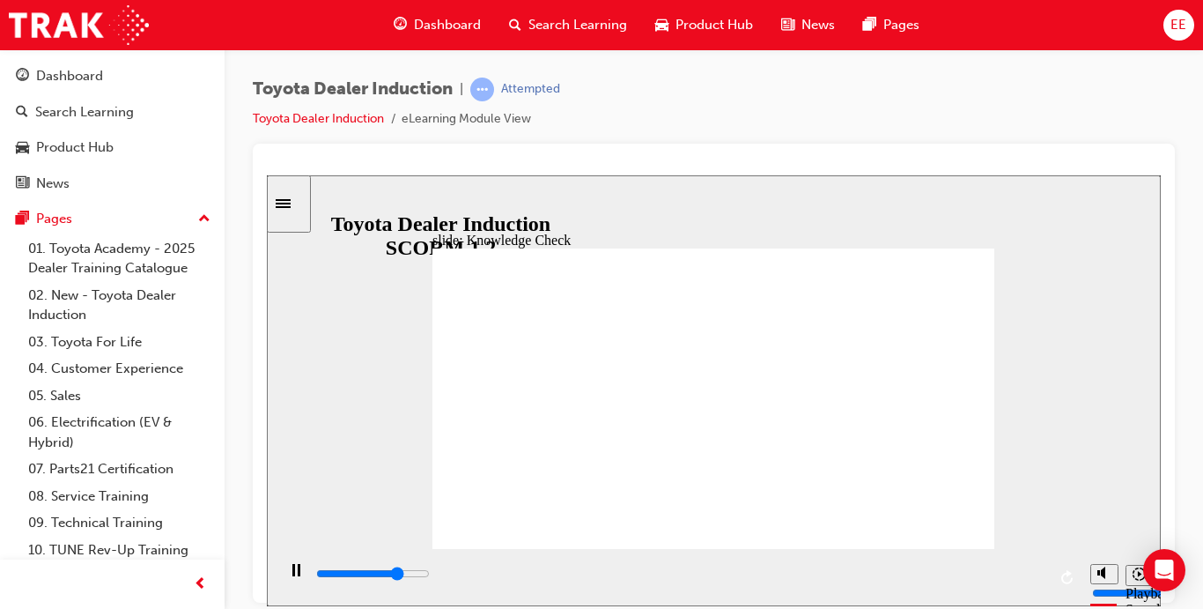
type input "3700"
type input "happines"
type input "3900"
type input "happiness"
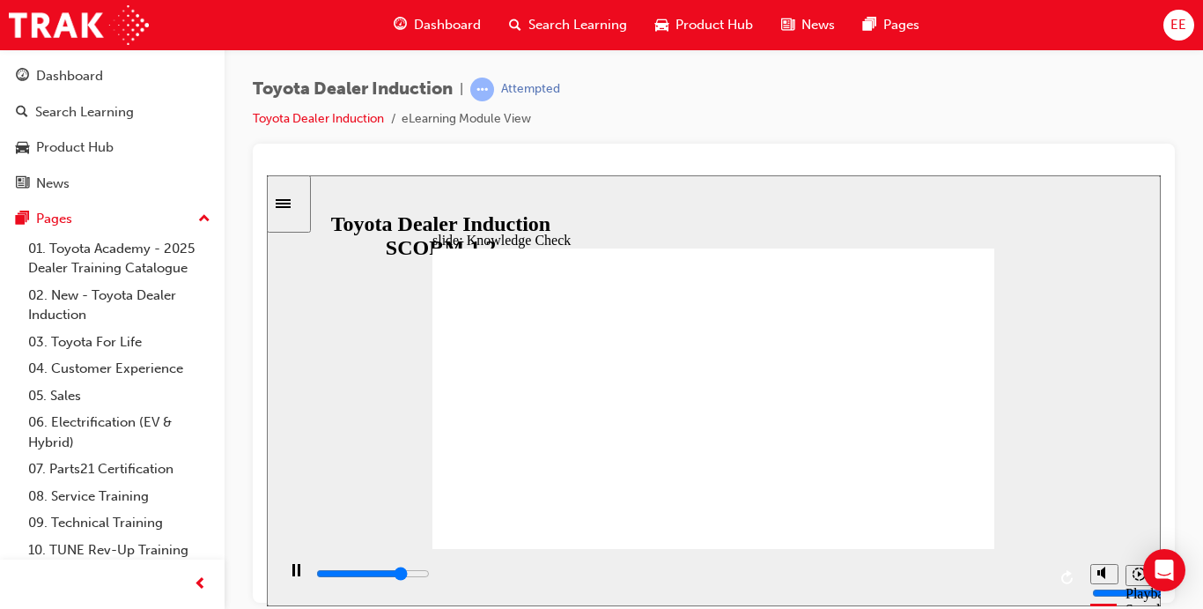
type input "happiness"
type input "5000"
type input "f"
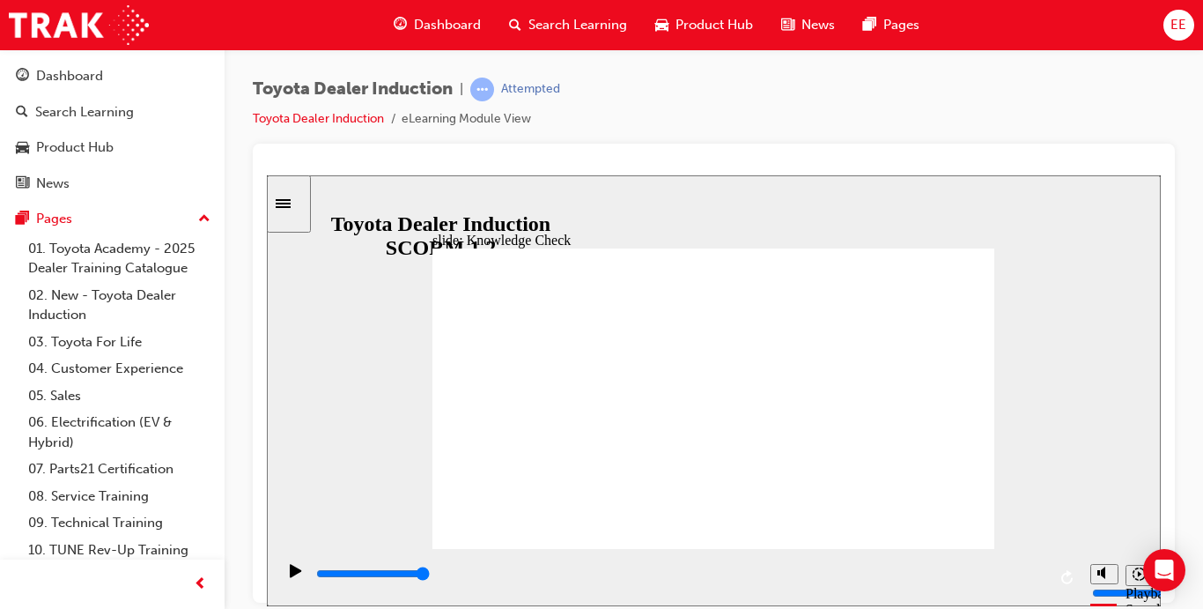
type input "fr"
type input "fre"
type input "free"
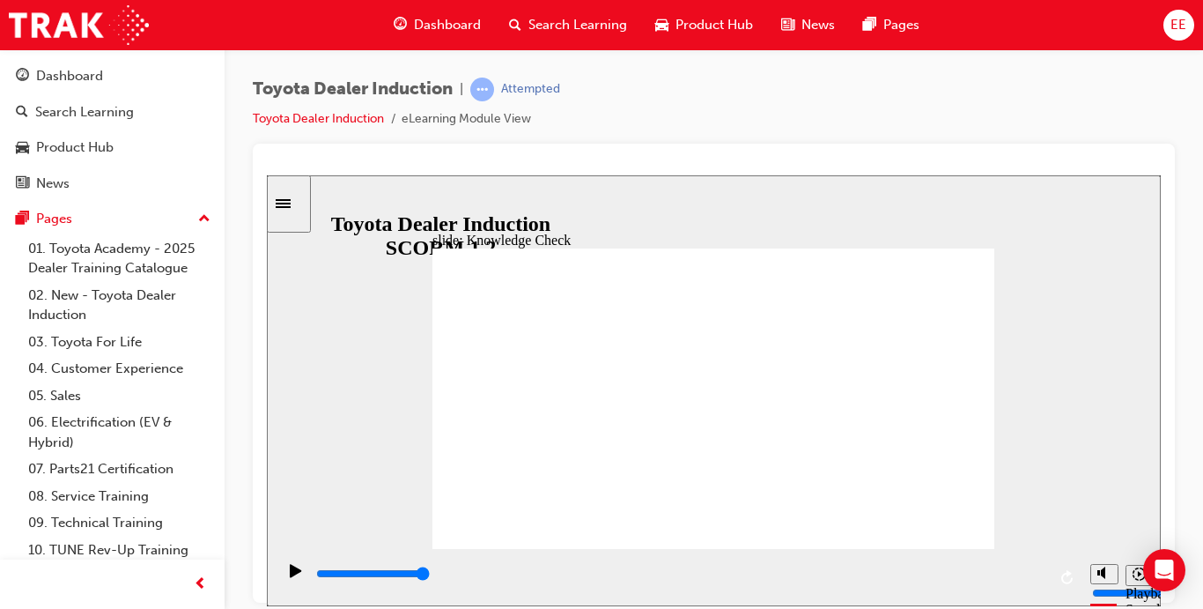
type input "free"
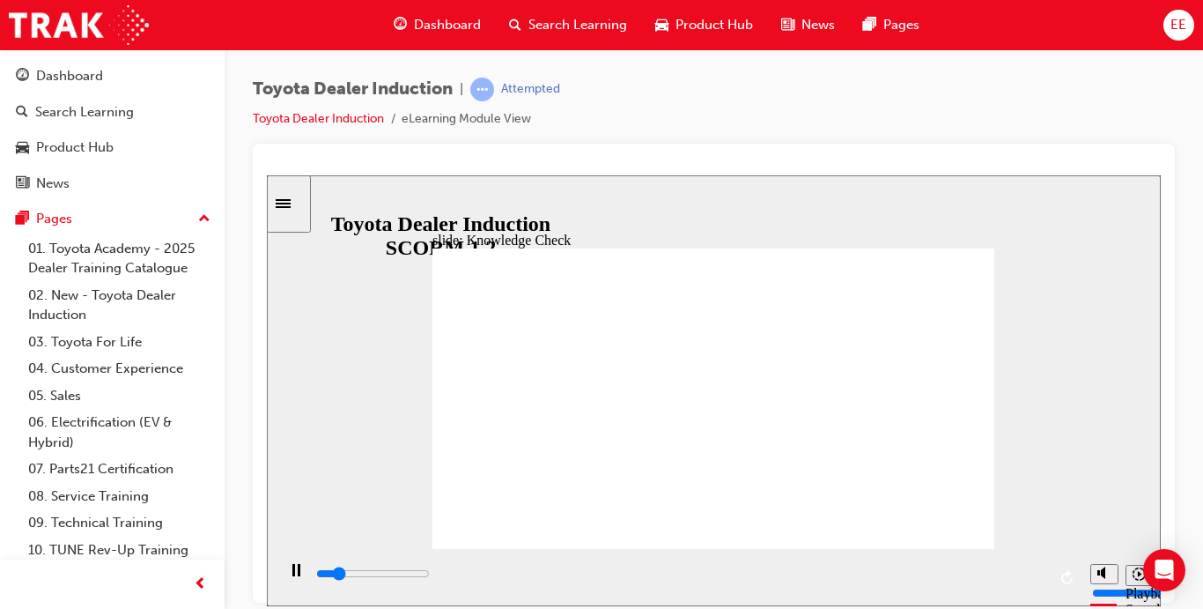
type input "800"
type input "free"
drag, startPoint x: 701, startPoint y: 409, endPoint x: 513, endPoint y: 414, distance: 187.7
type input "2600"
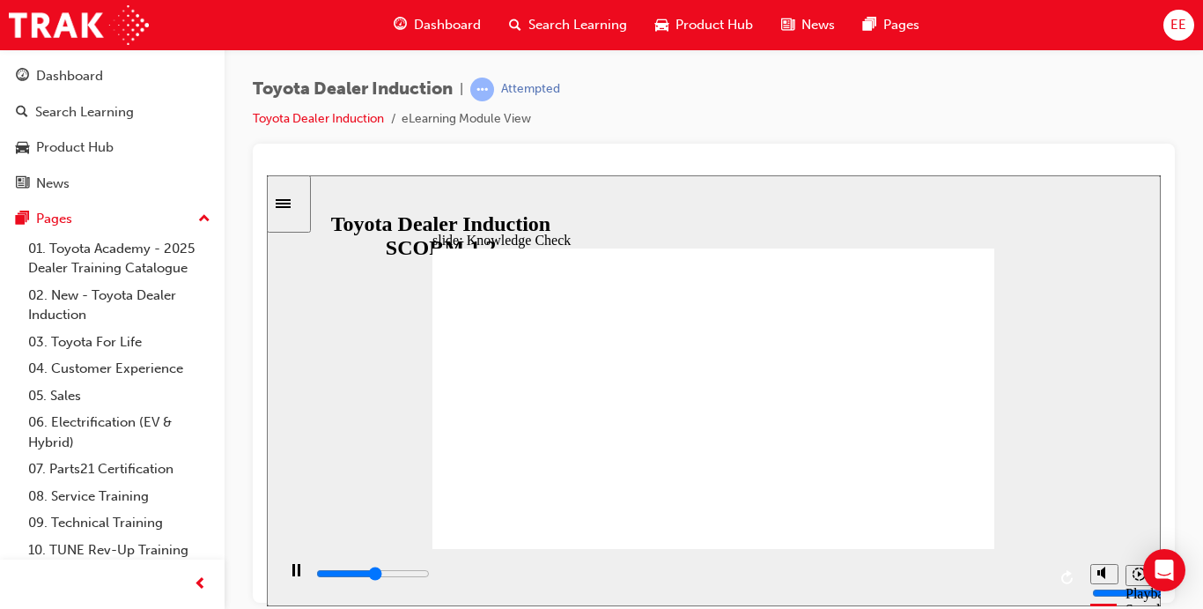
type input "m"
type input "2600"
type input "mo"
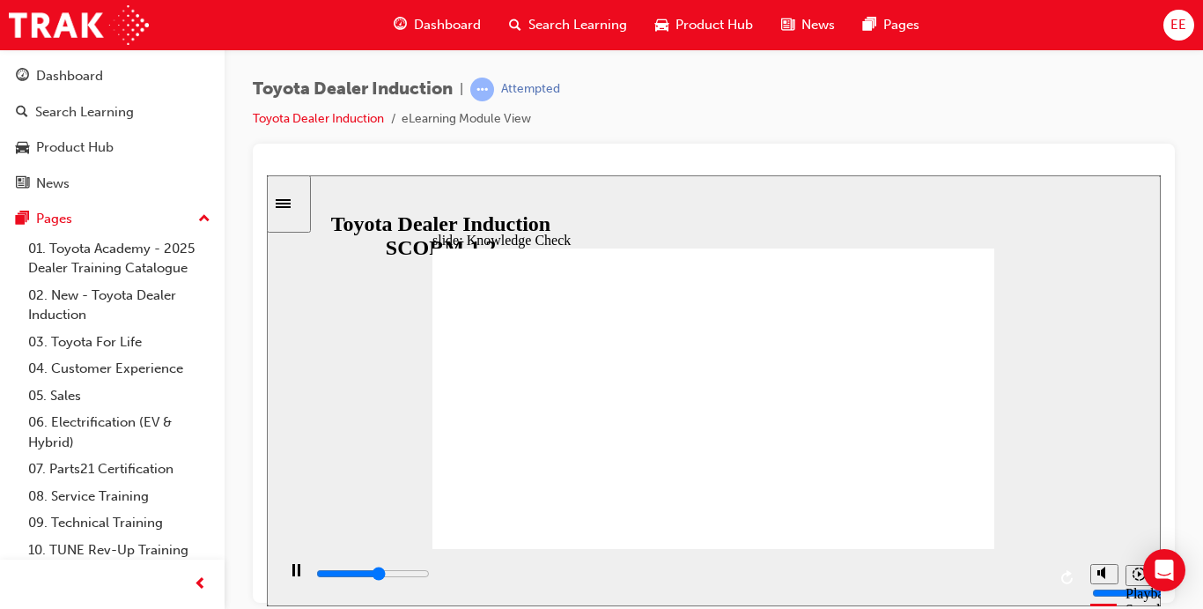
type input "2800"
type input "mov"
type input "3000"
type input "movr"
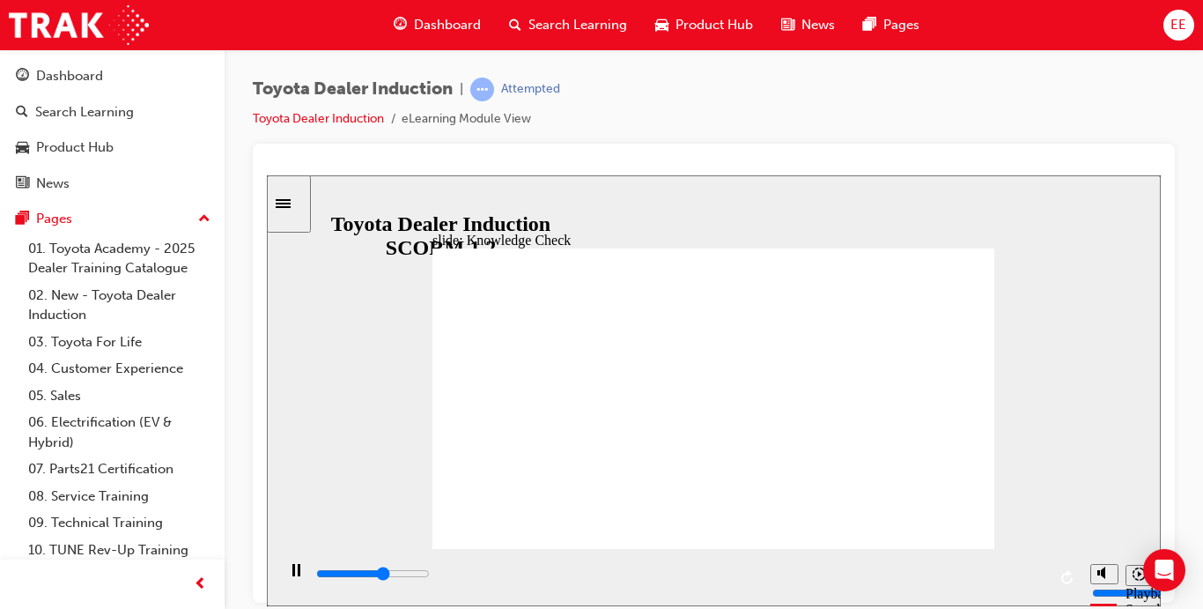
type input "movr"
type input "3700"
type input "mov"
type input "3800"
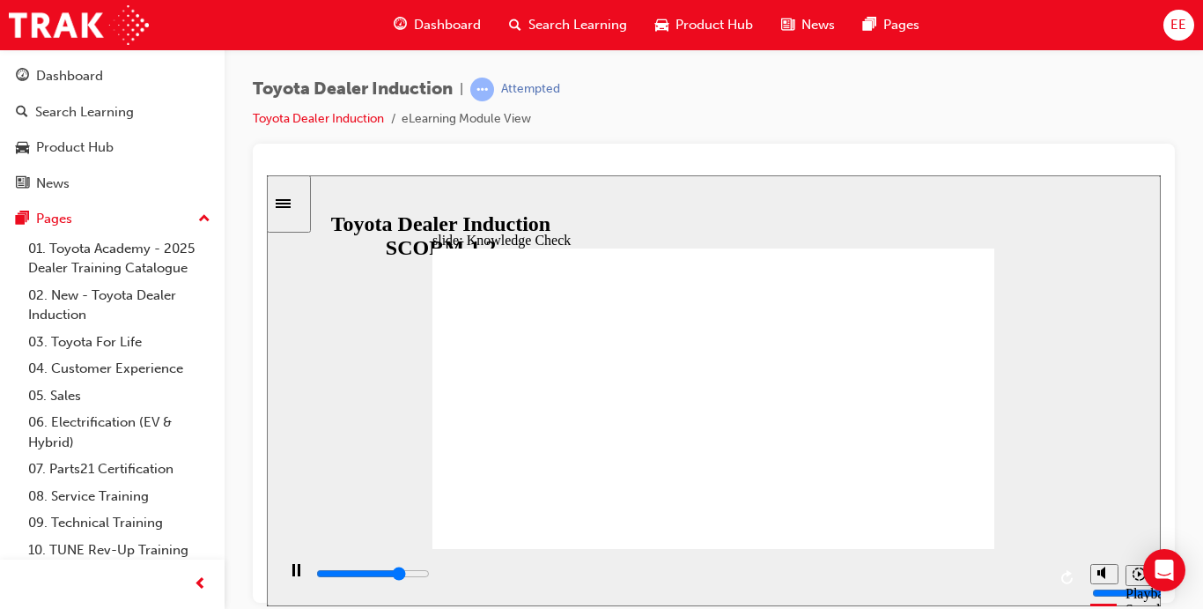
type input "move"
type input "4000"
type input "moved"
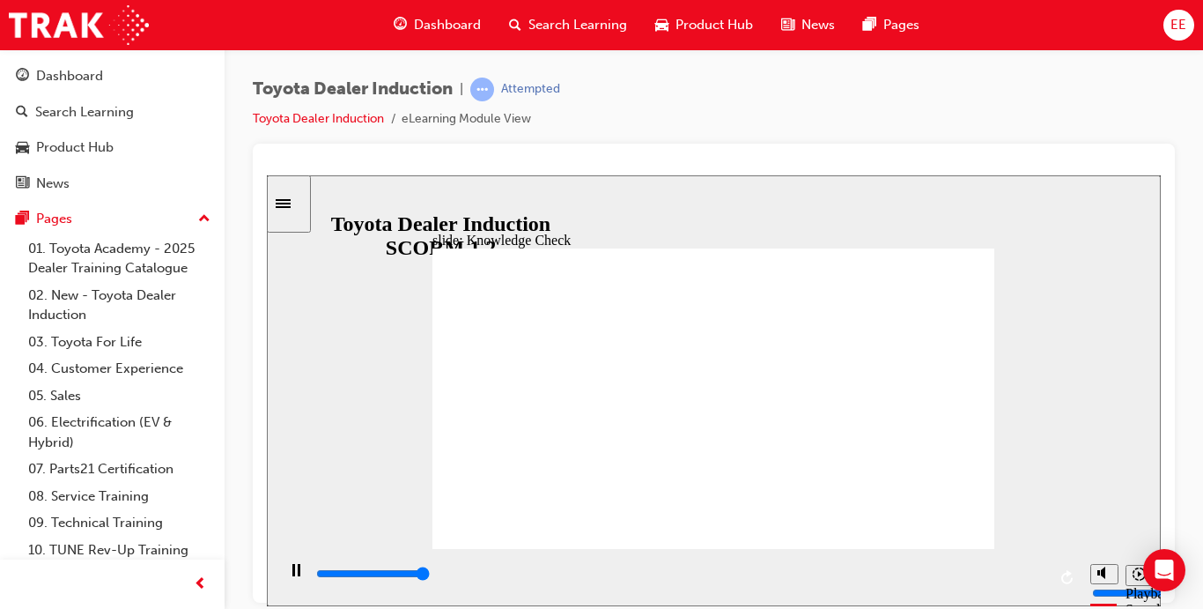
type input "5000"
type input "moved"
type input "6500"
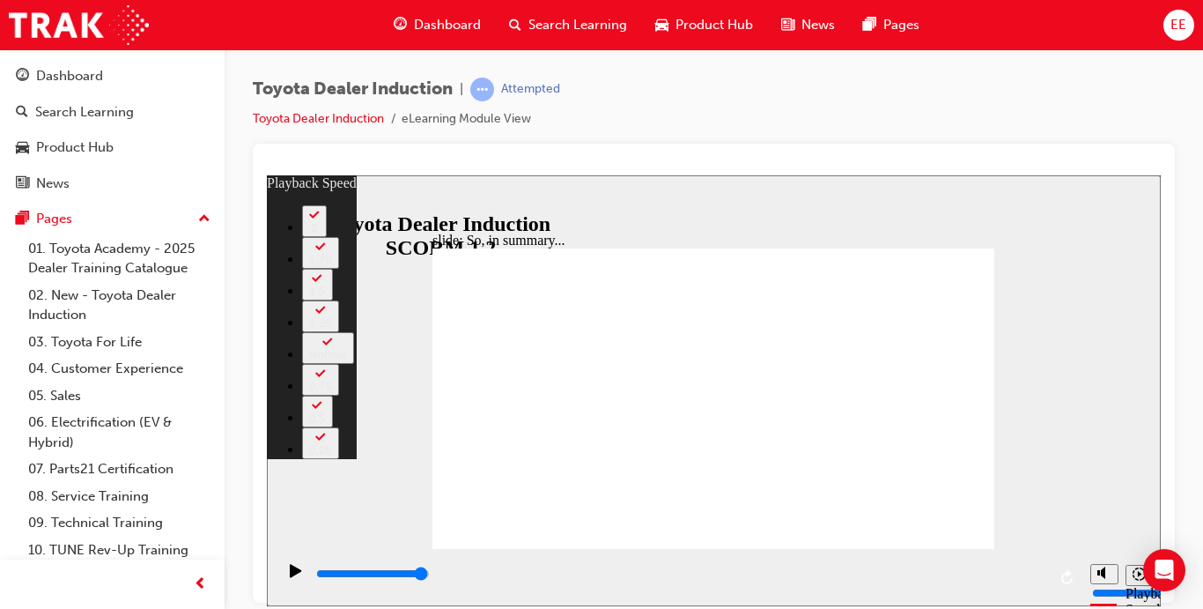
type input "19"
type input "128"
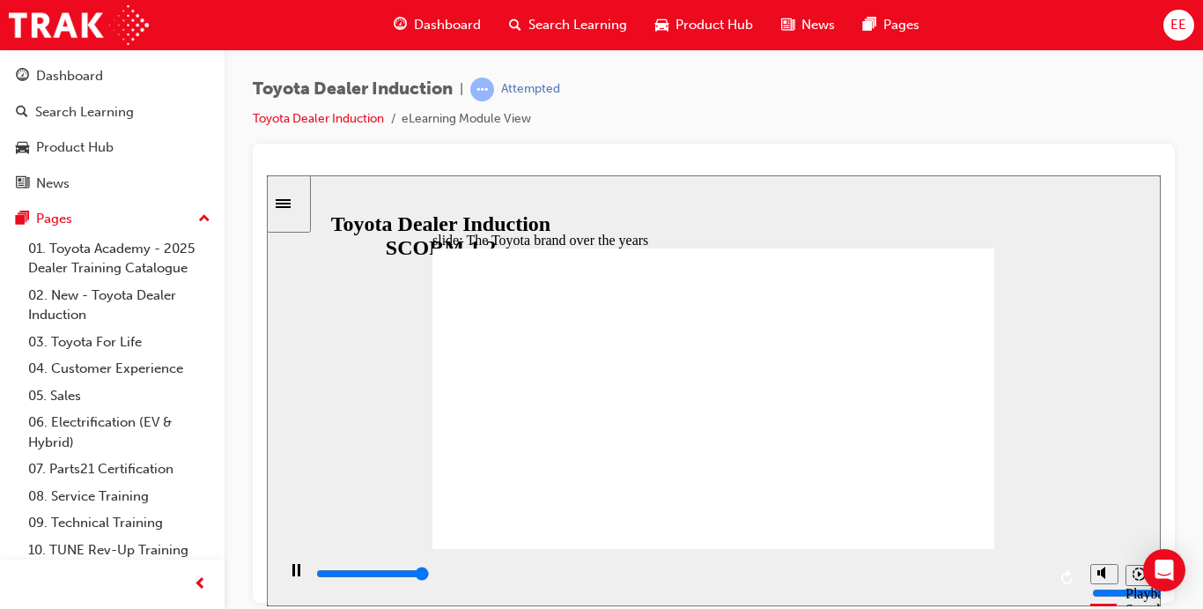
type input "8400"
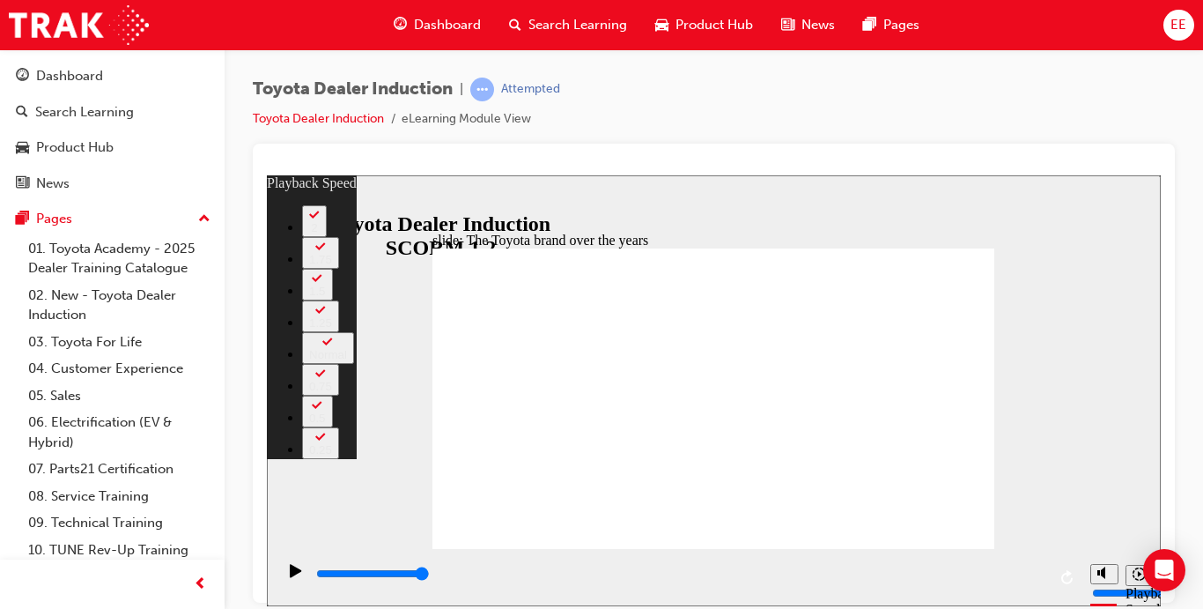
type input "165"
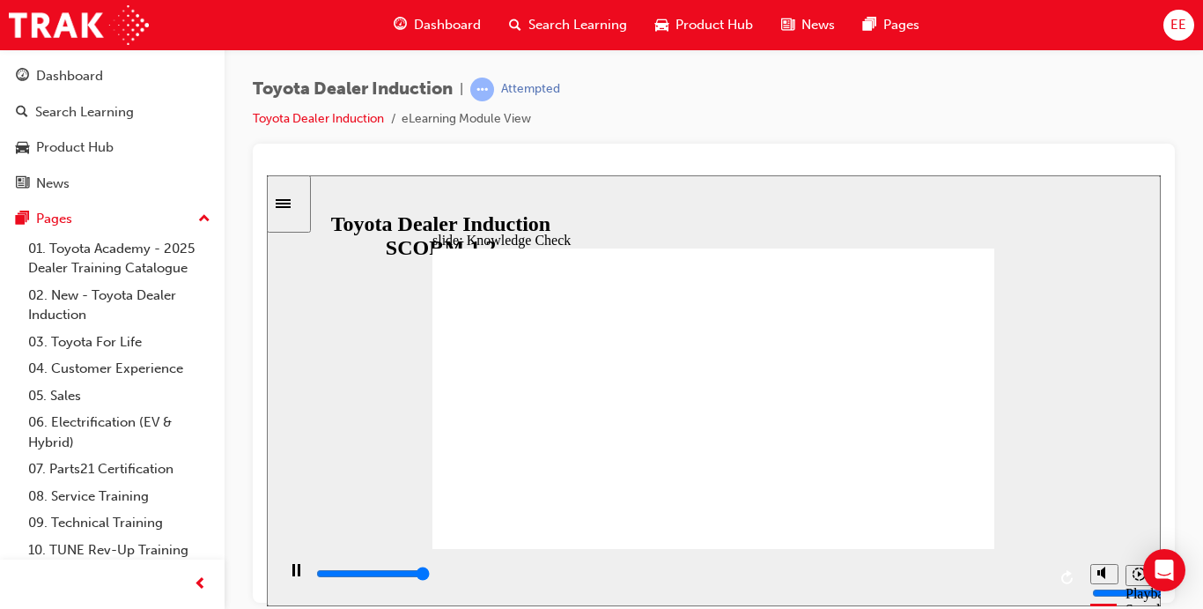
type input "5000"
radio input "false"
radio input "true"
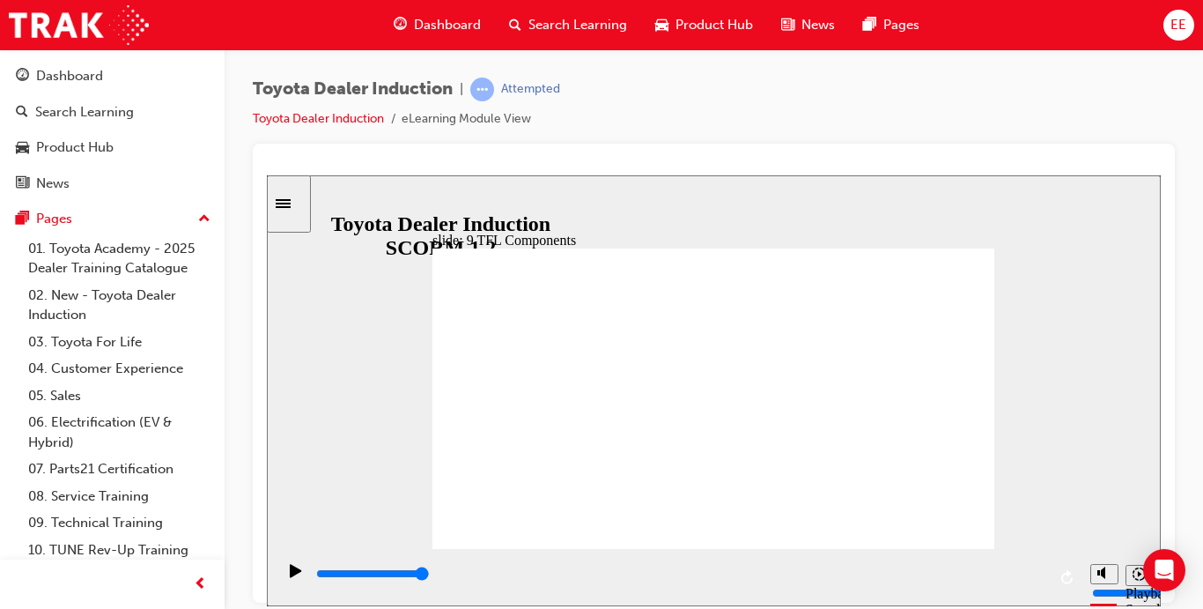
drag, startPoint x: 747, startPoint y: 325, endPoint x: 623, endPoint y: 402, distance: 145.9
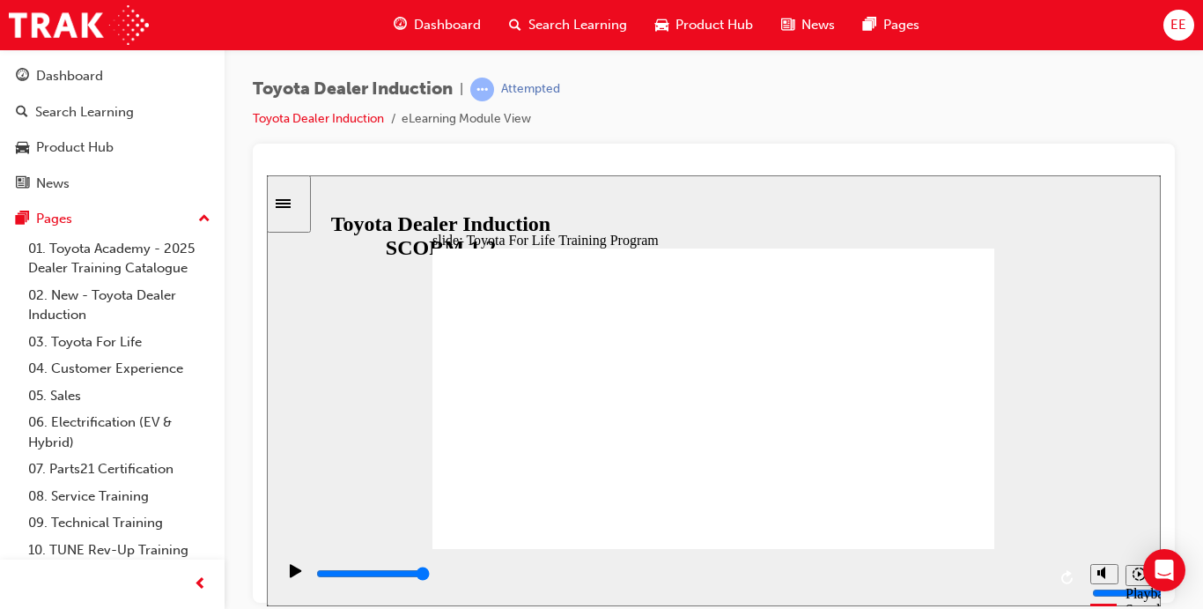
type input "10800"
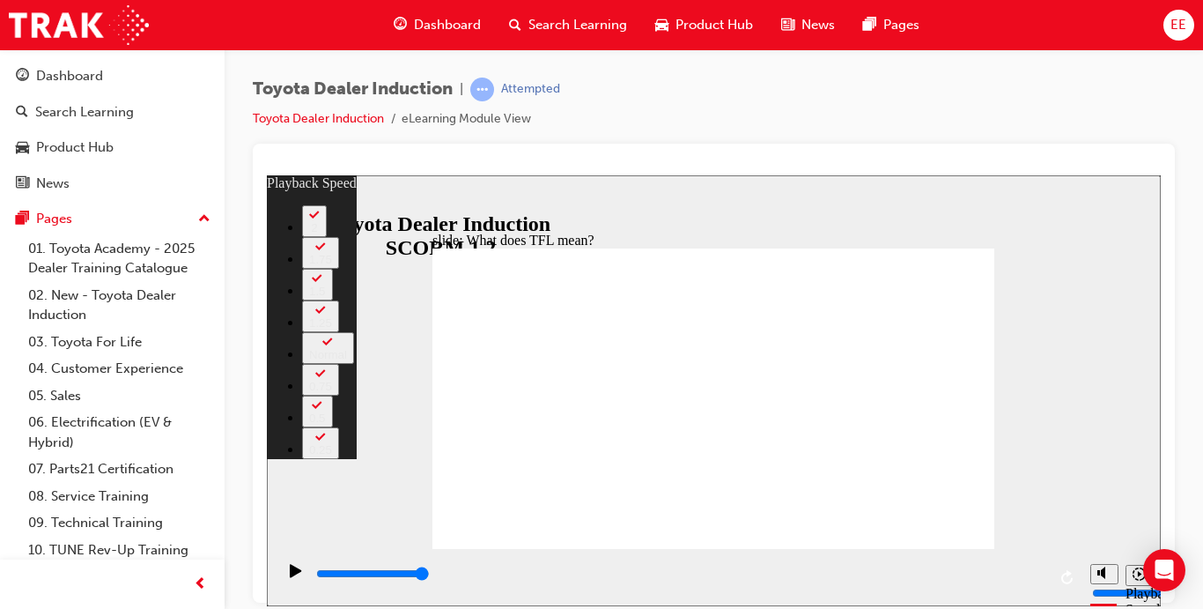
type input "139"
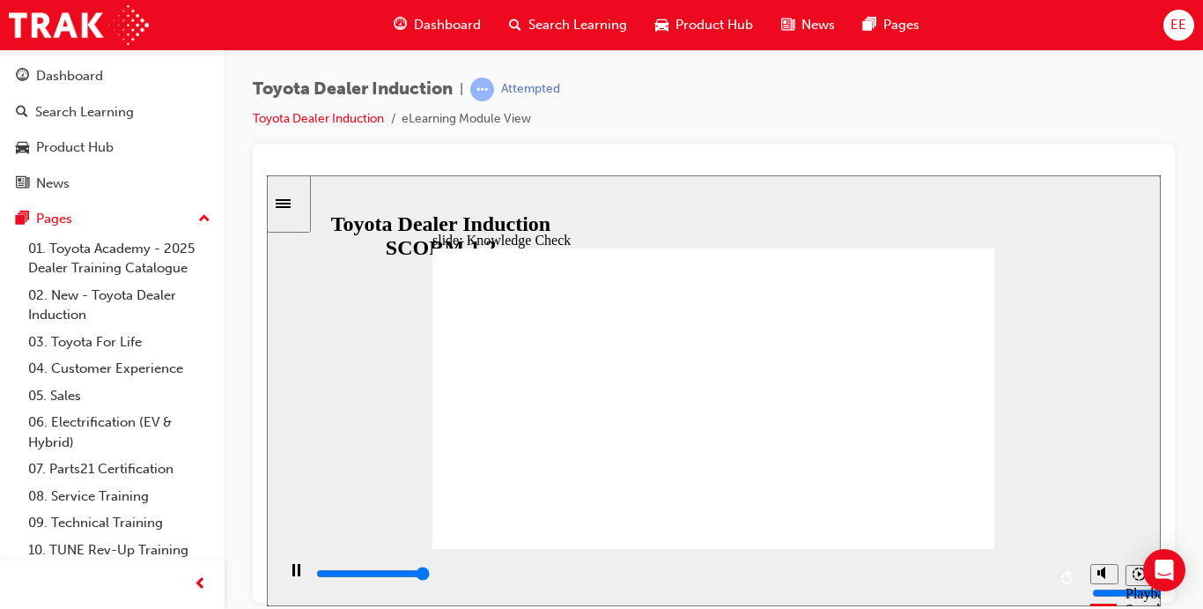
type input "5000"
radio input "true"
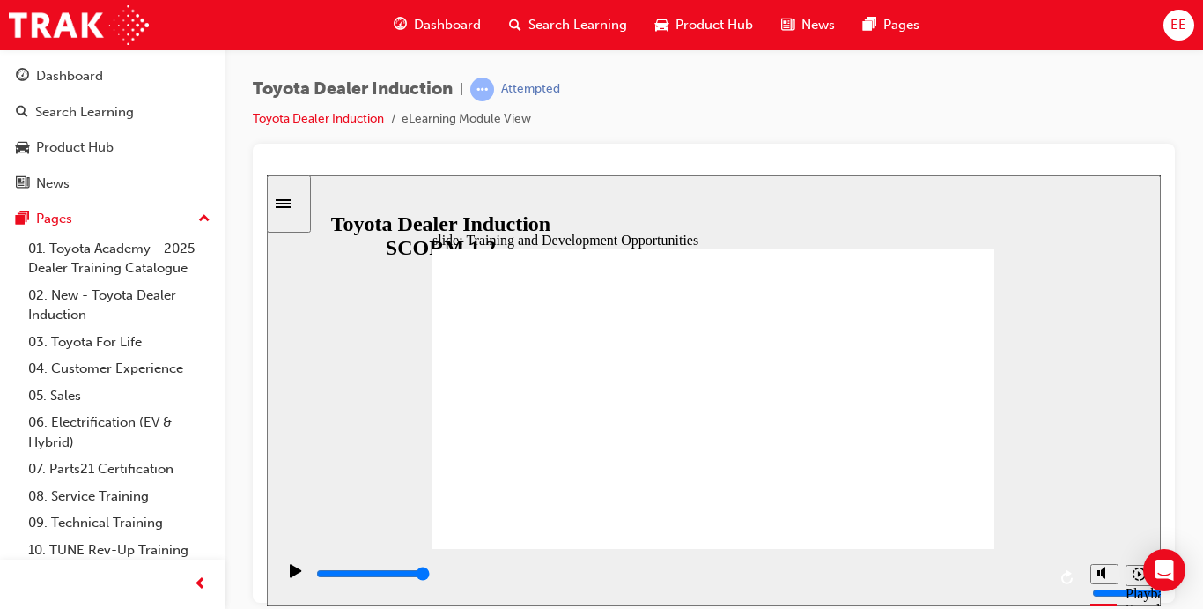
type input "4900"
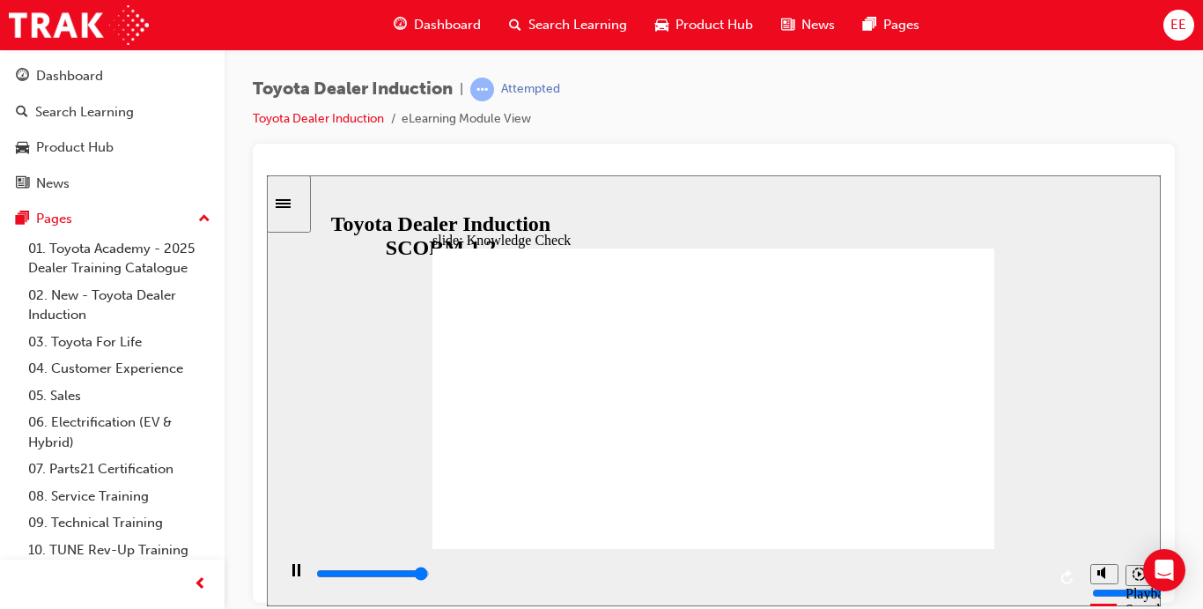
radio input "true"
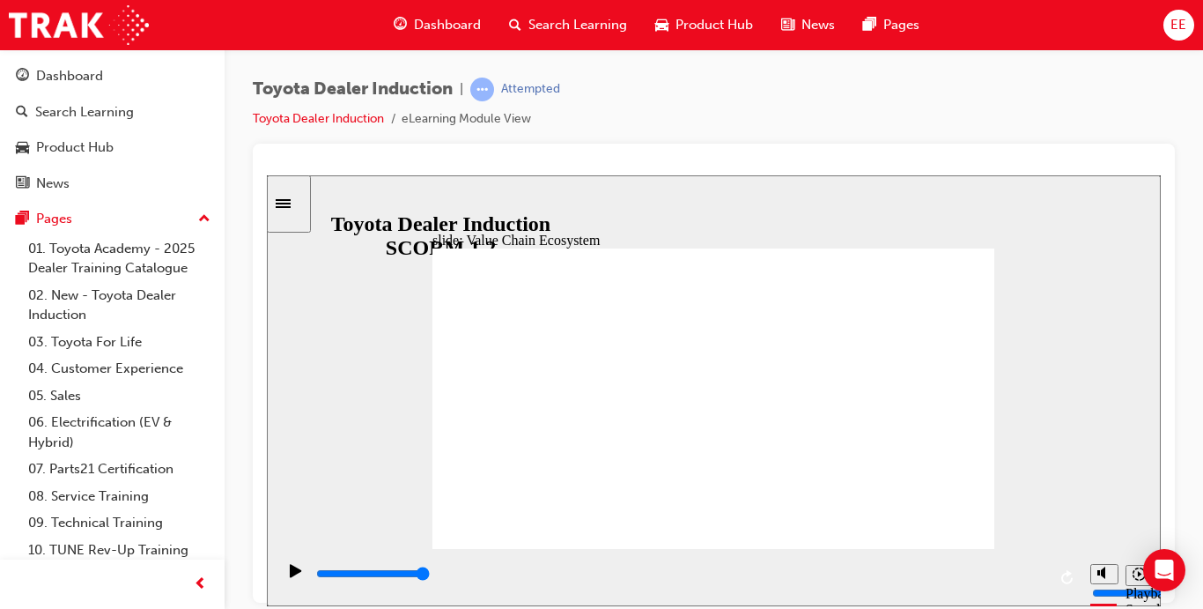
type input "11300"
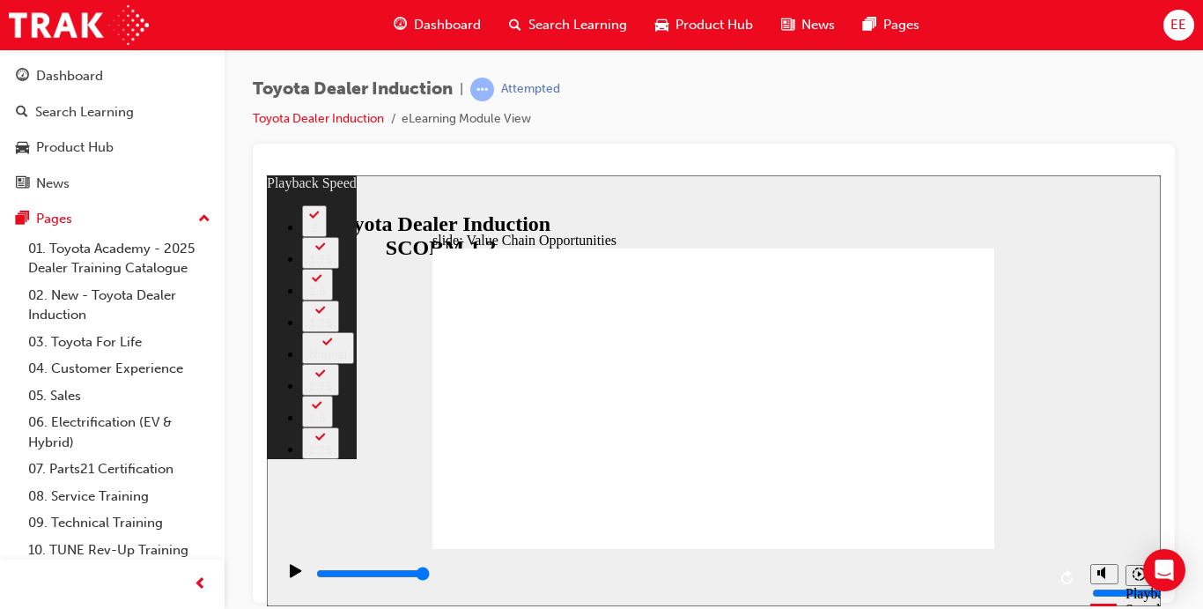
type input "64"
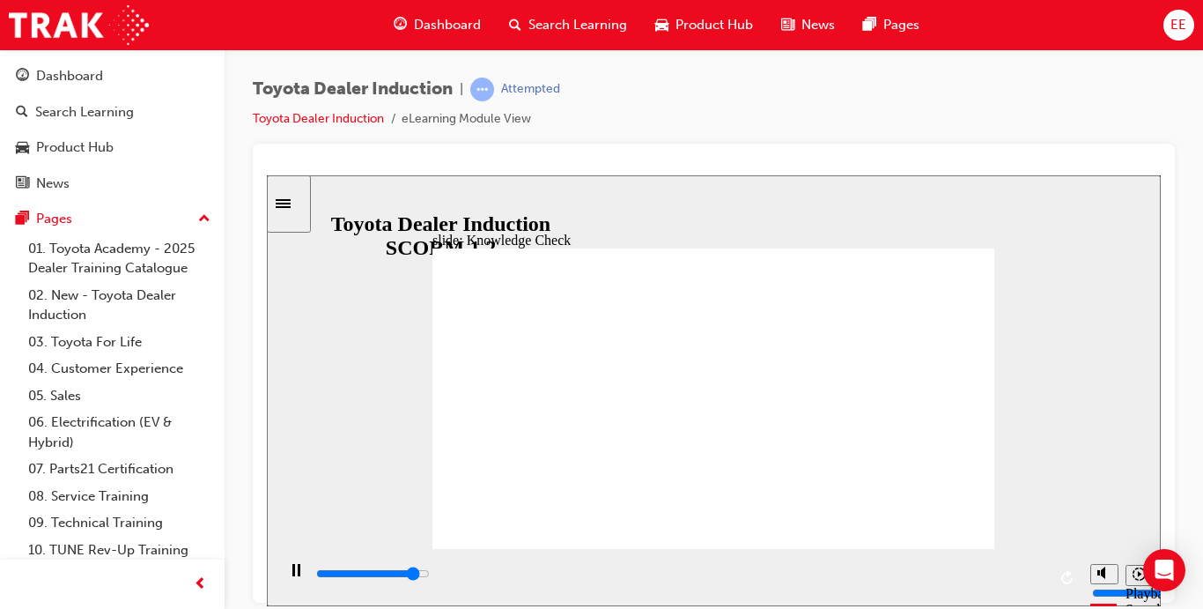
type input "4500"
radio input "true"
type input "5000"
radio input "true"
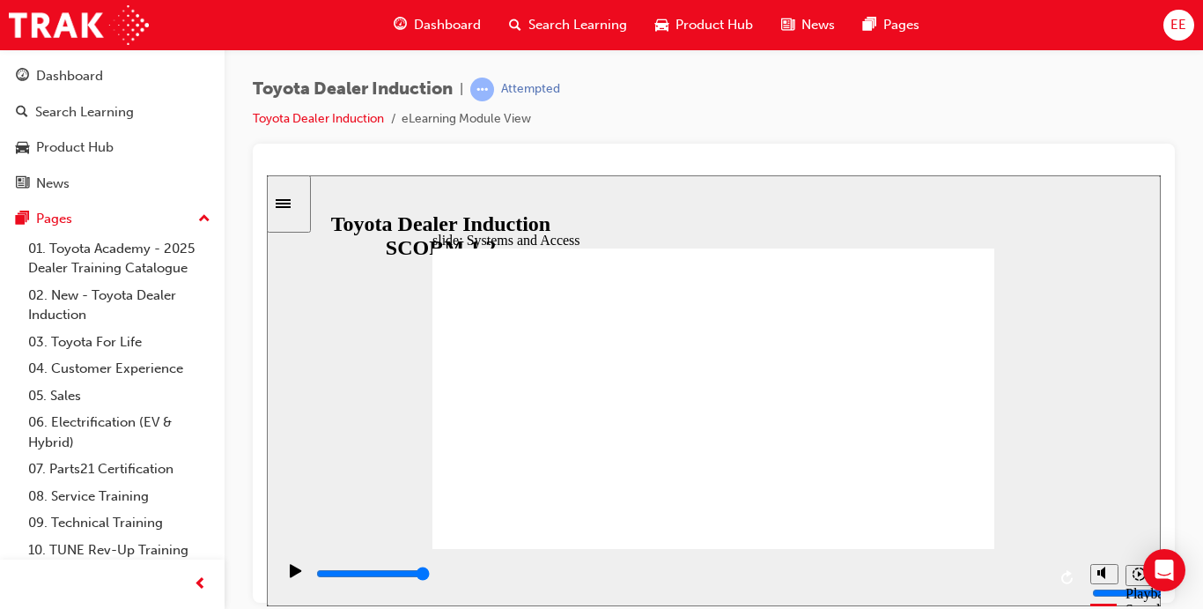
type input "26400"
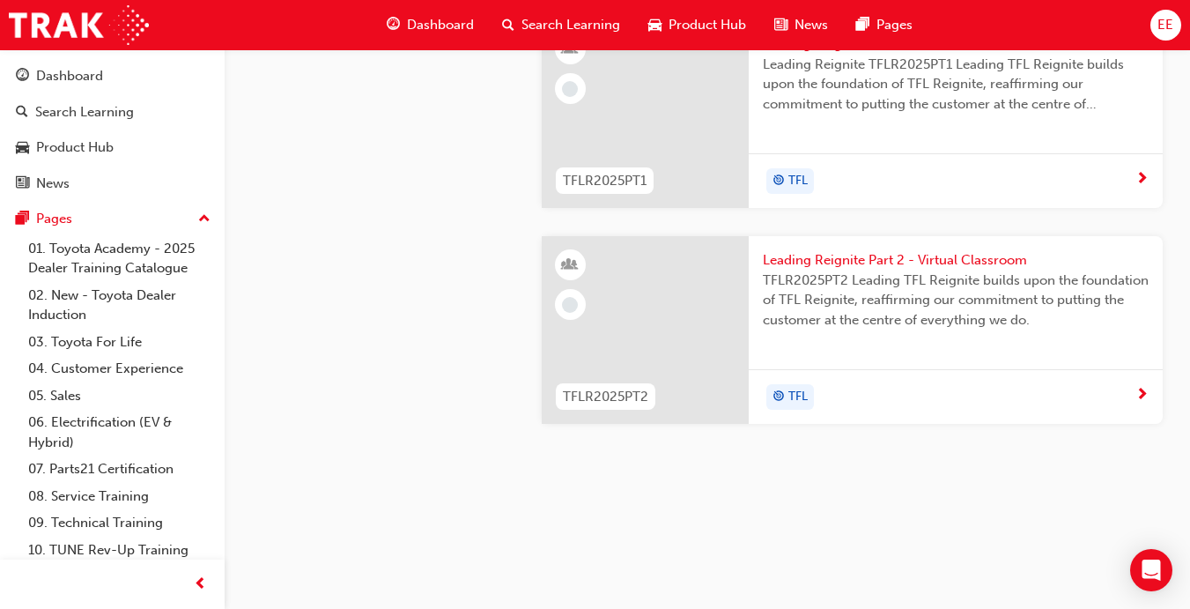
scroll to position [1609, 0]
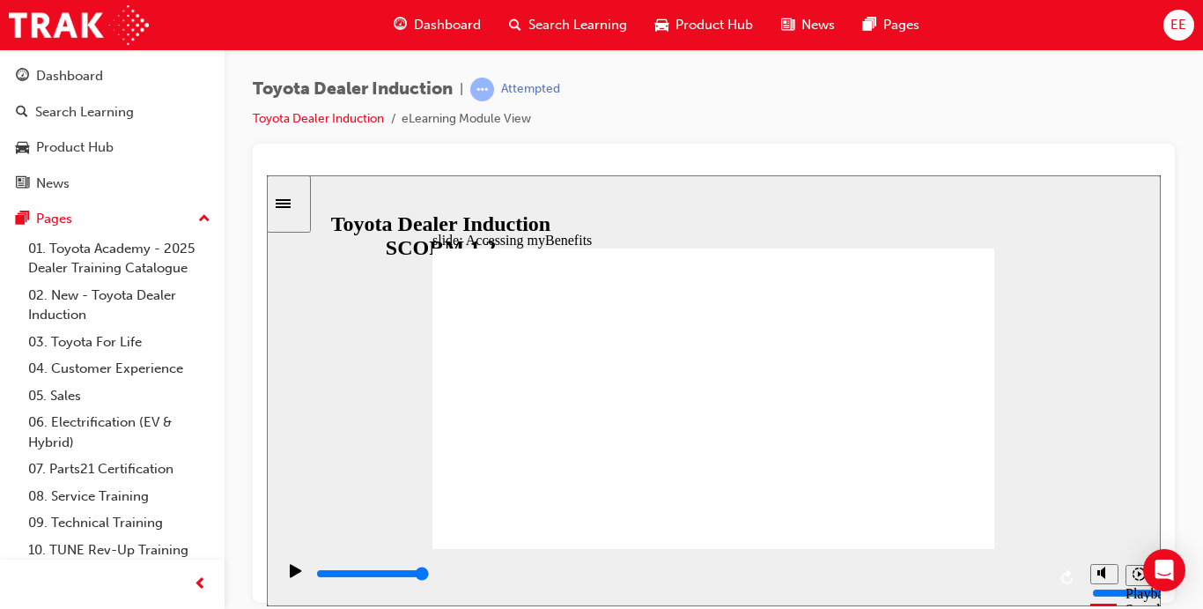
type input "5000"
type input "T"
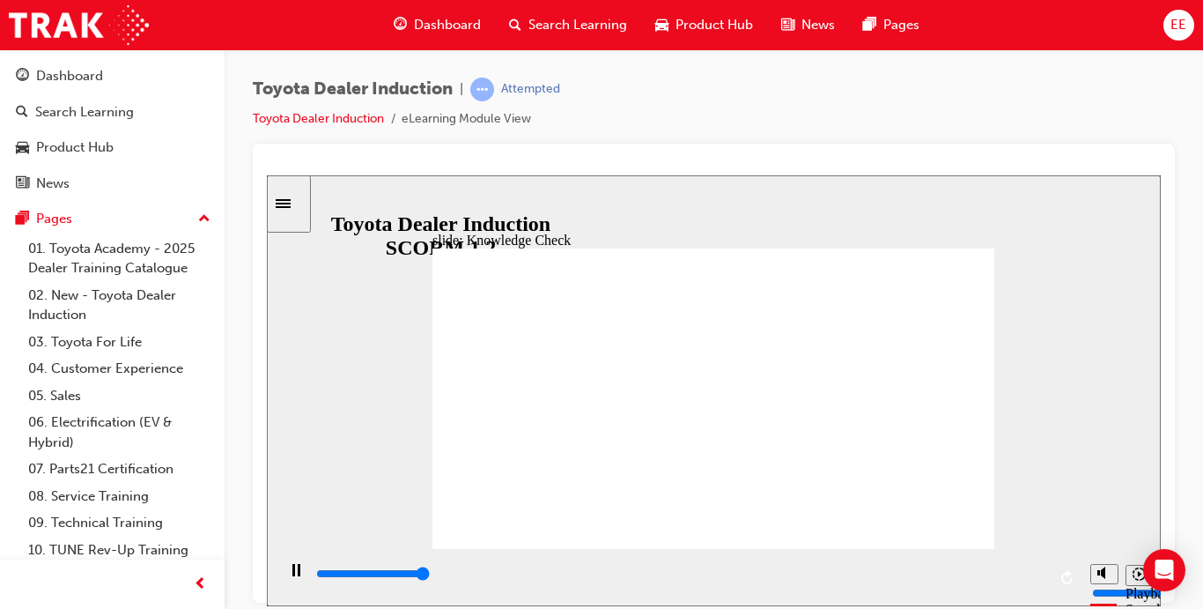
type input "5000"
type input "Toy"
type input "Toyo"
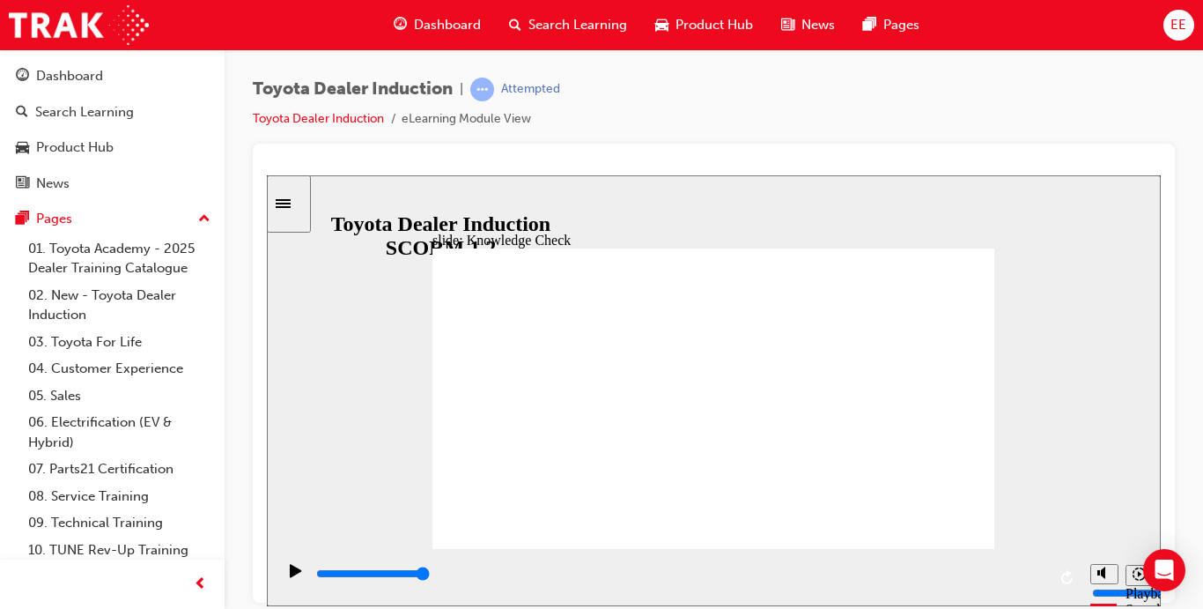
type input "Toyoy"
type input "Toyo"
type input "Toyot"
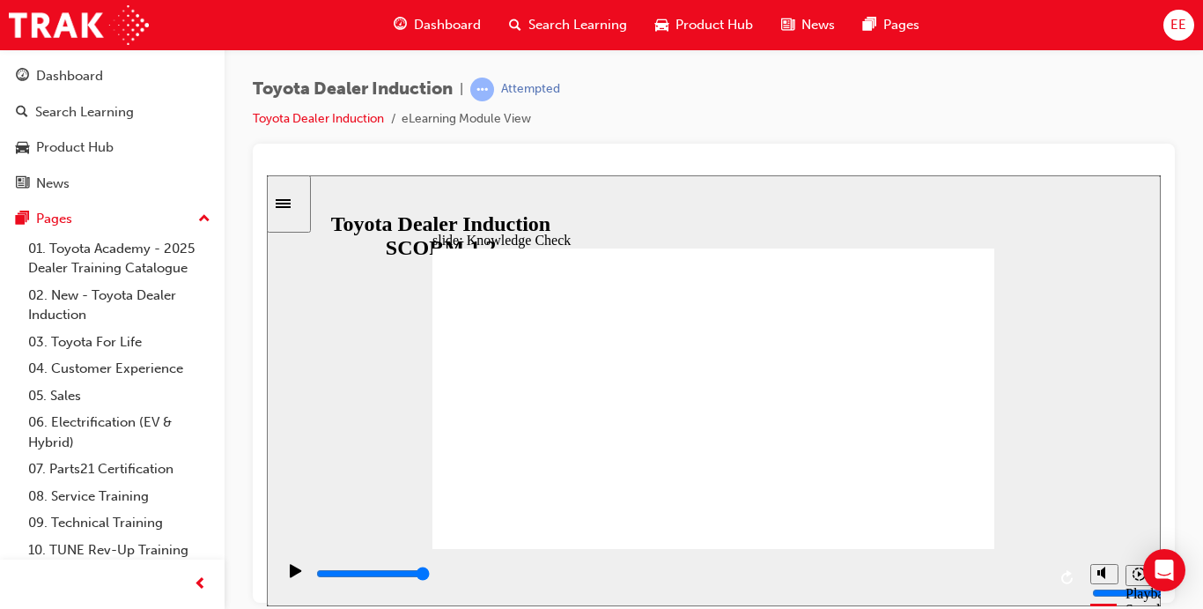
type input "Toyot"
type input "Toyota"
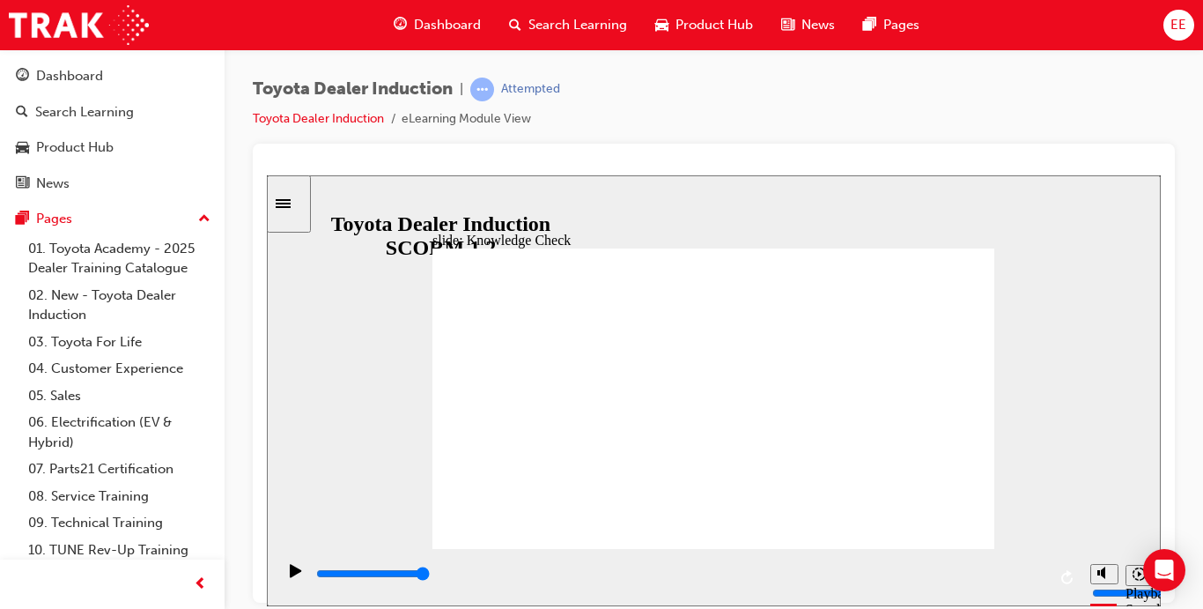
type input "Toyota e"
type input "Toyota en"
type input "Toyota eng"
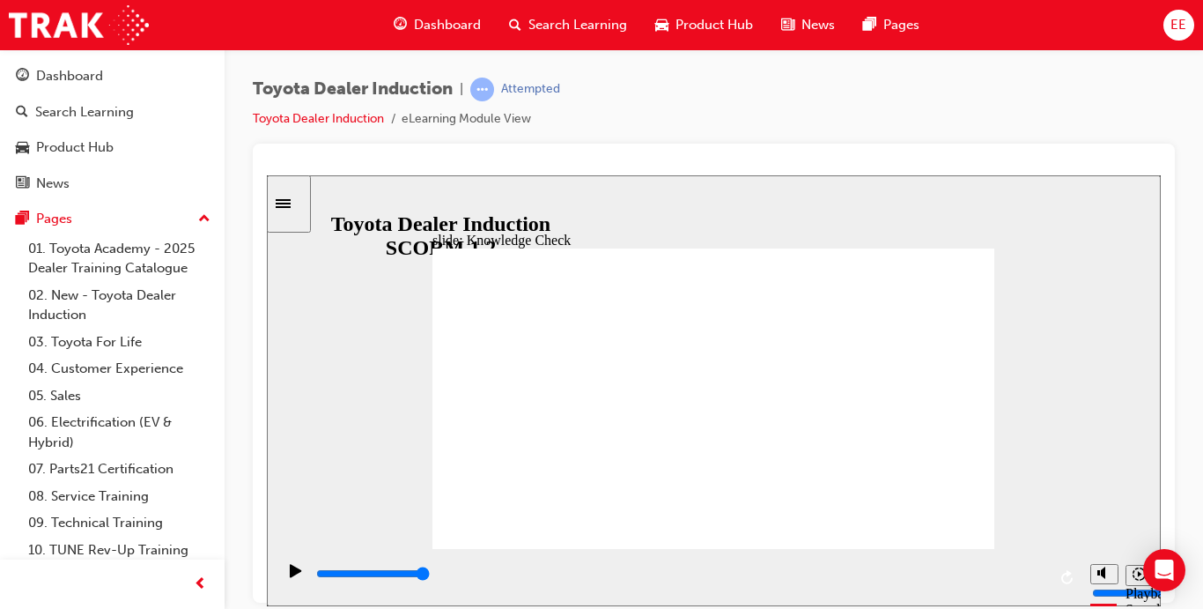
type input "Toyota eng"
type input "Toyota enga"
type input "Toyota engag"
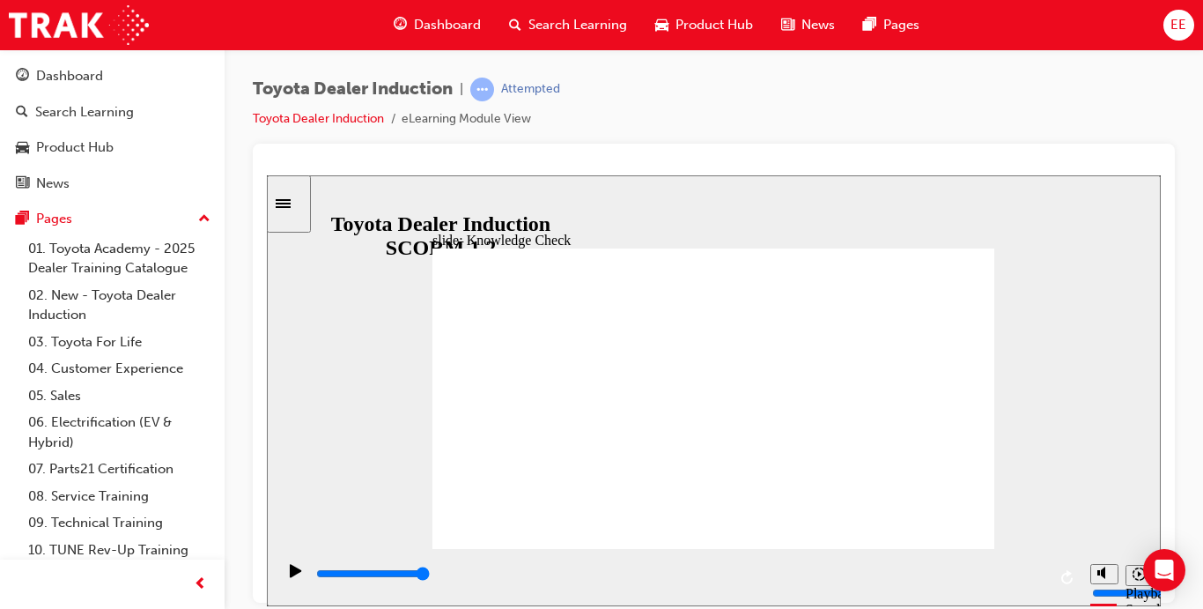
type input "Toyota engage"
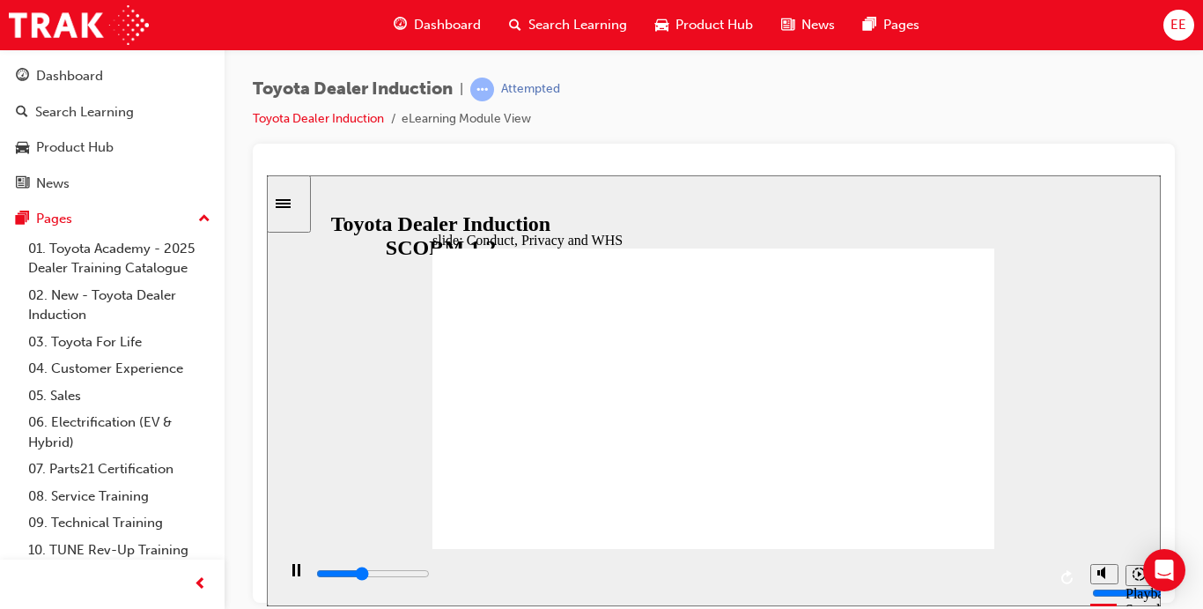
type input "800"
type input "Toyota engage"
type input "1900"
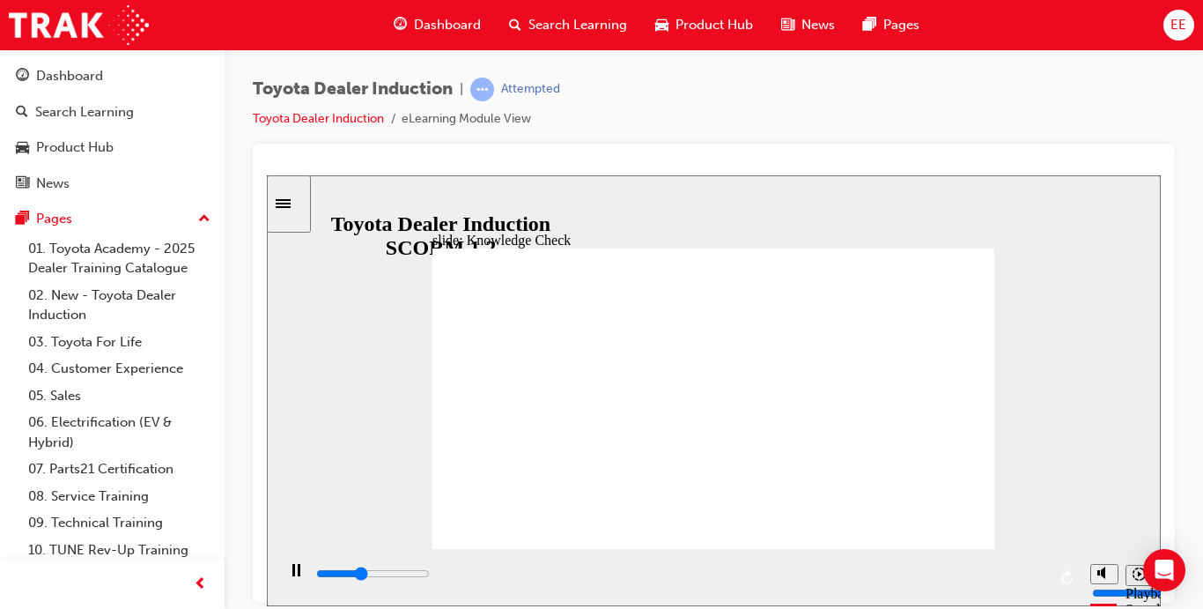
type input "Toyota engage"
type input "2100"
type input "Toyota engage a"
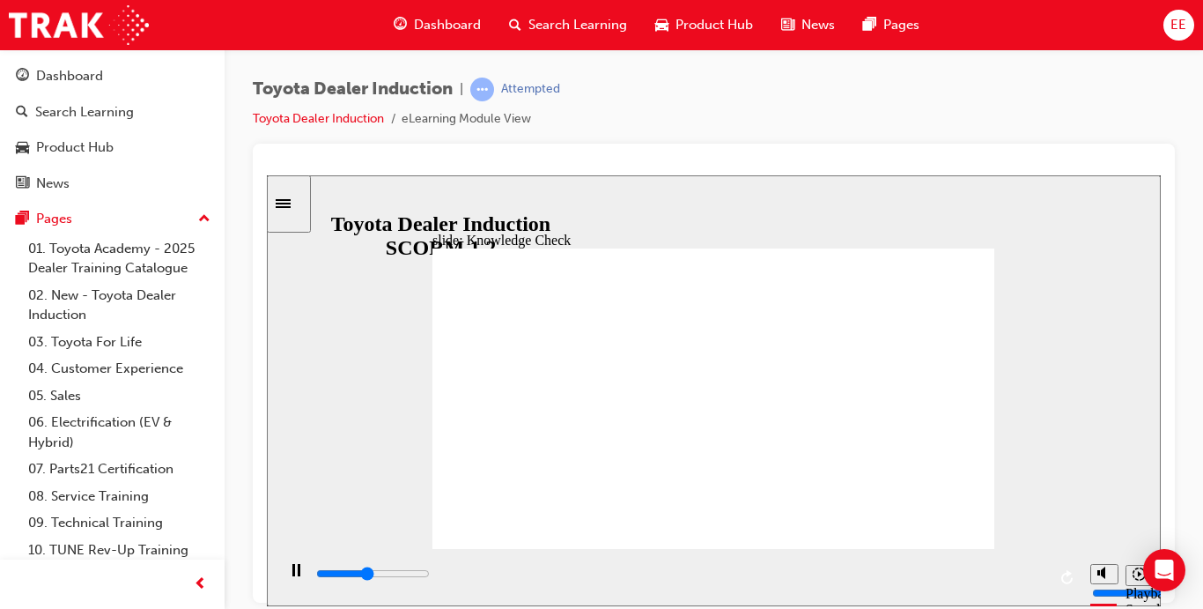
type input "2300"
type input "Toyota engage ap"
type input "2400"
type input "Toyota engage app"
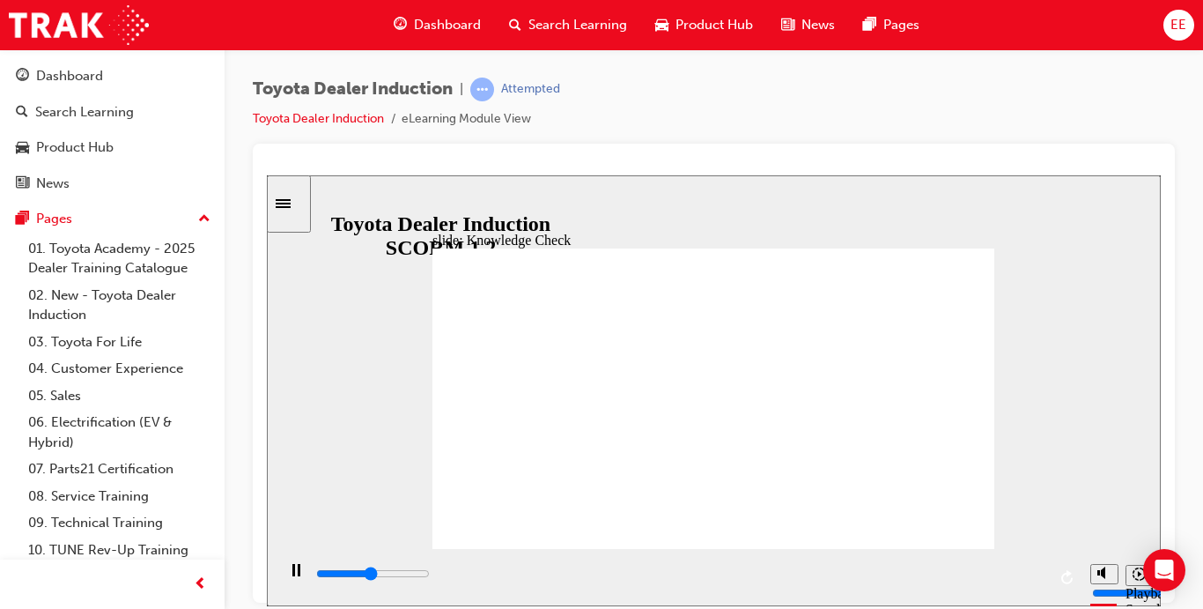
type input "Toyota engage app"
type input "4200"
type input "Toyota engage app"
type input "5000"
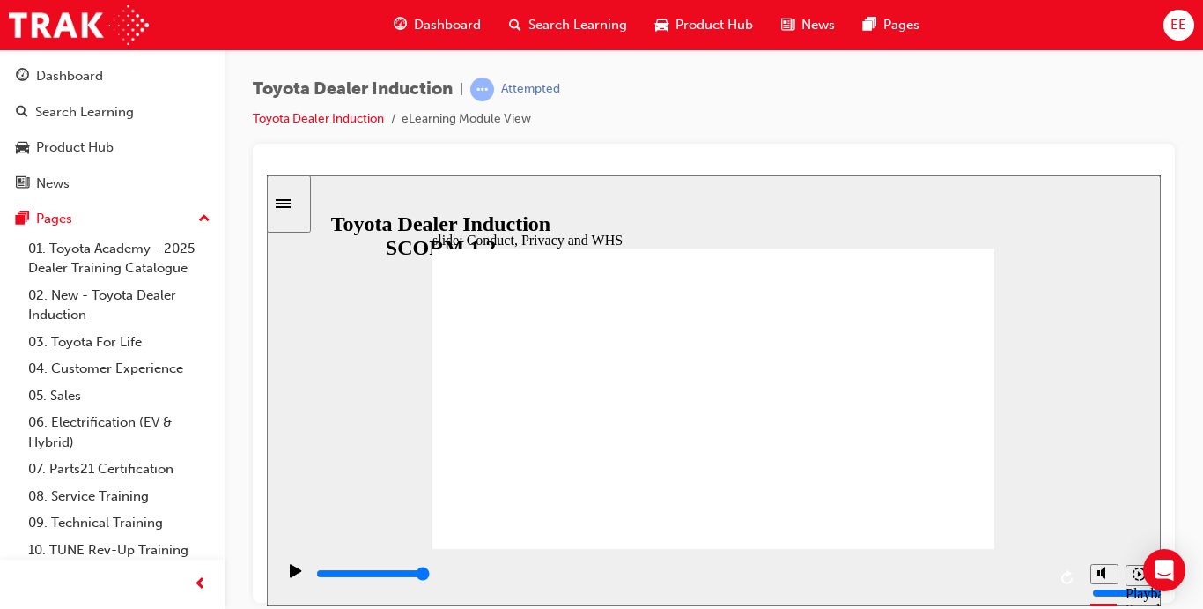
type input "Toyota engage app"
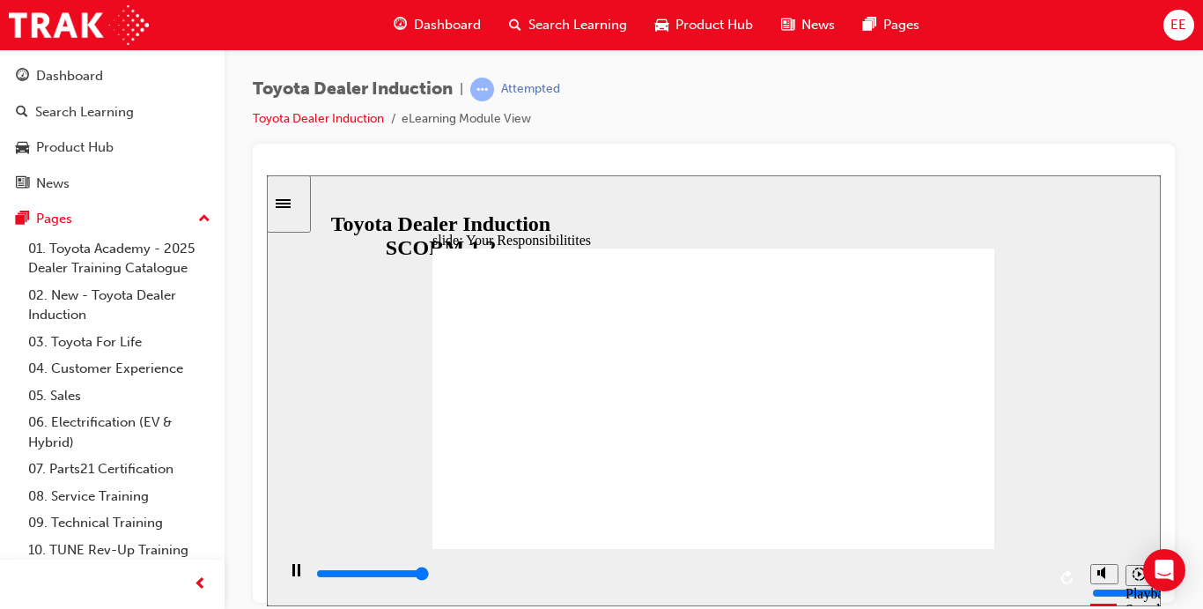
type input "8400"
checkbox input "true"
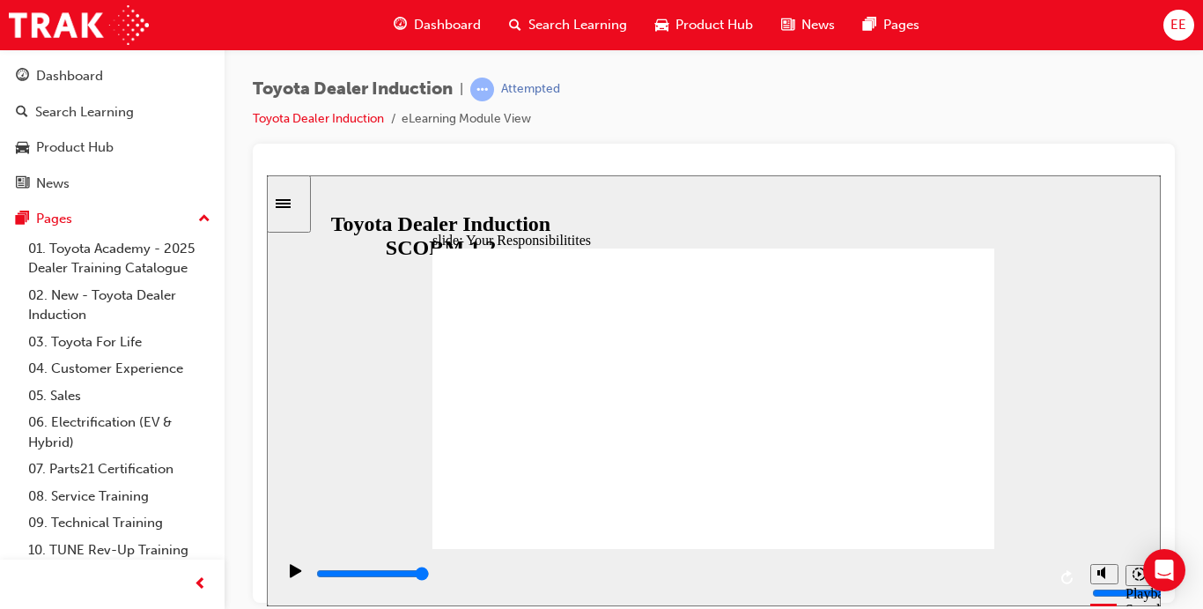
checkbox input "true"
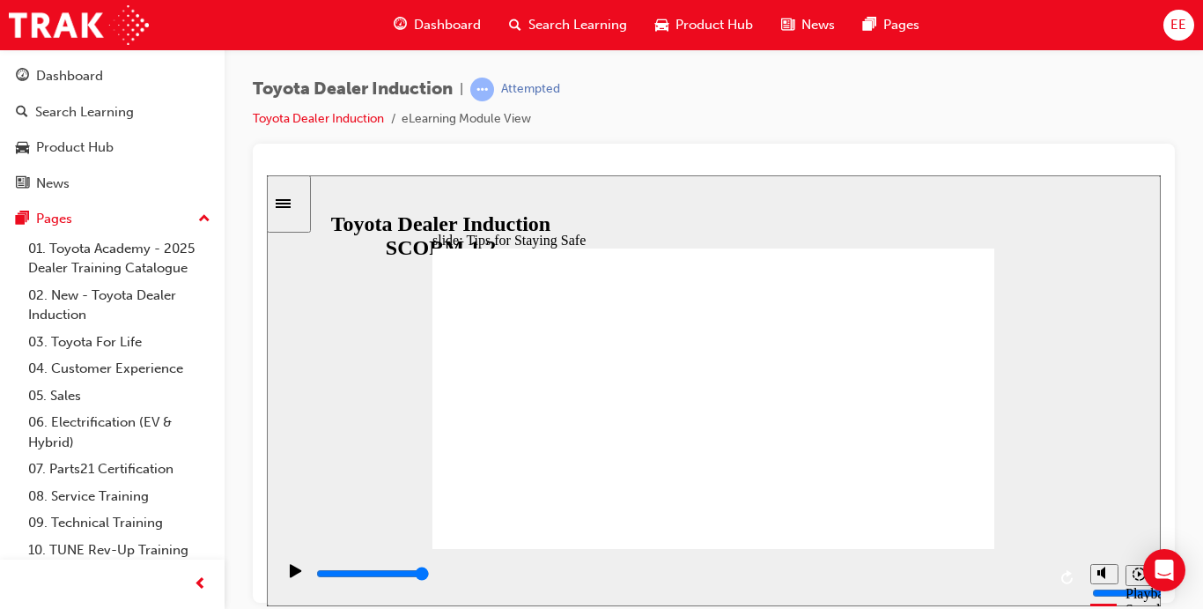
type input "5000"
checkbox input "true"
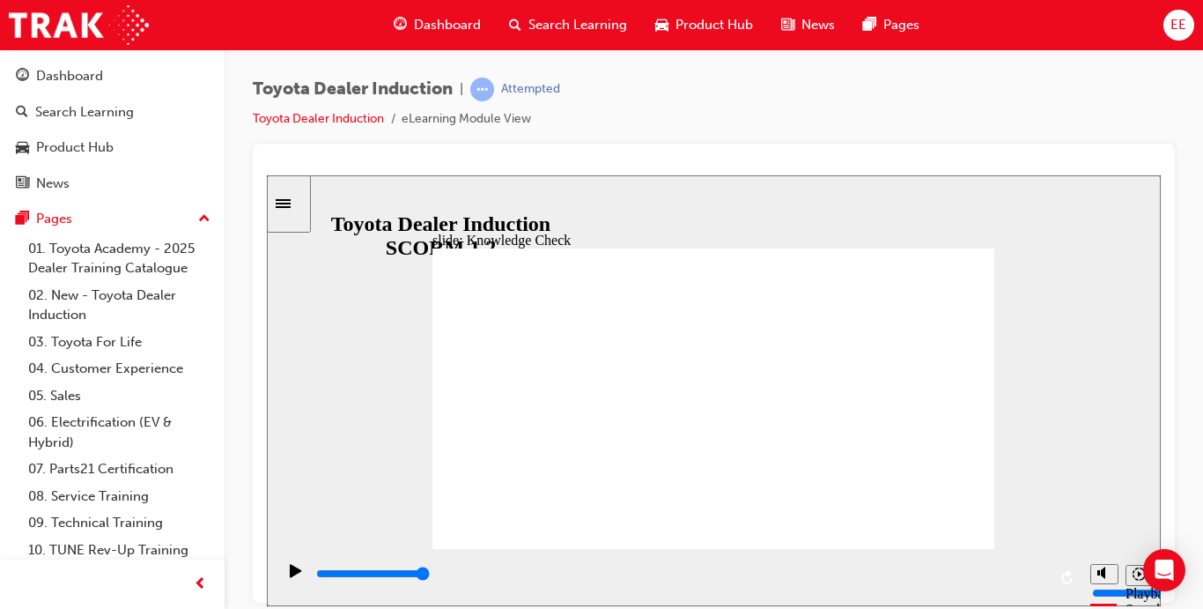
checkbox input "true"
type input "5000"
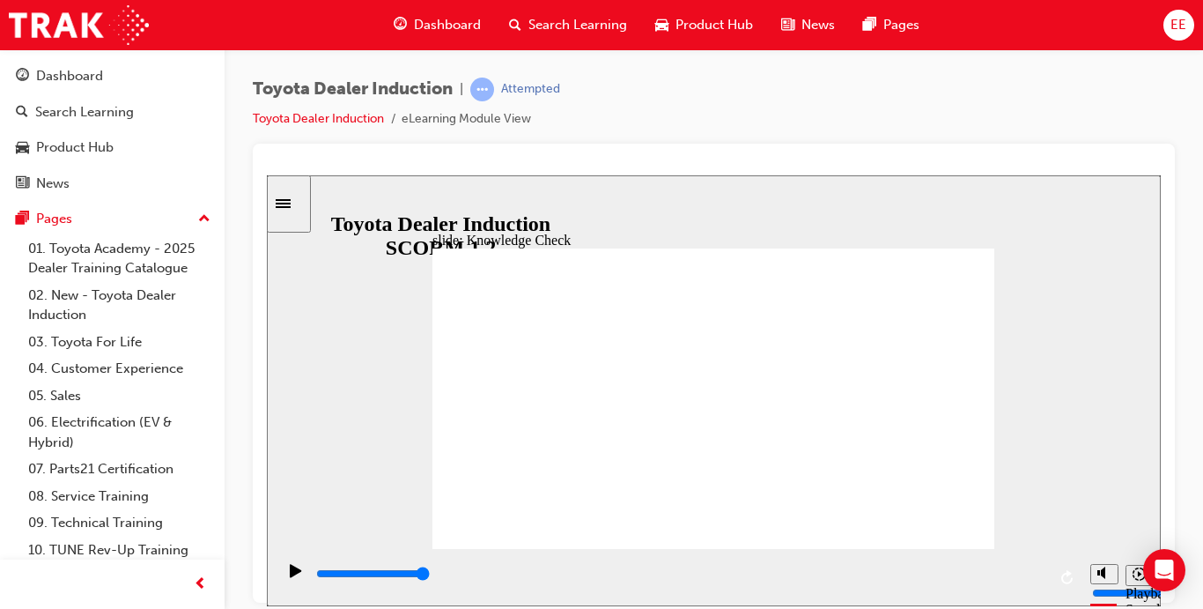
radio input "true"
type input "5000"
checkbox input "true"
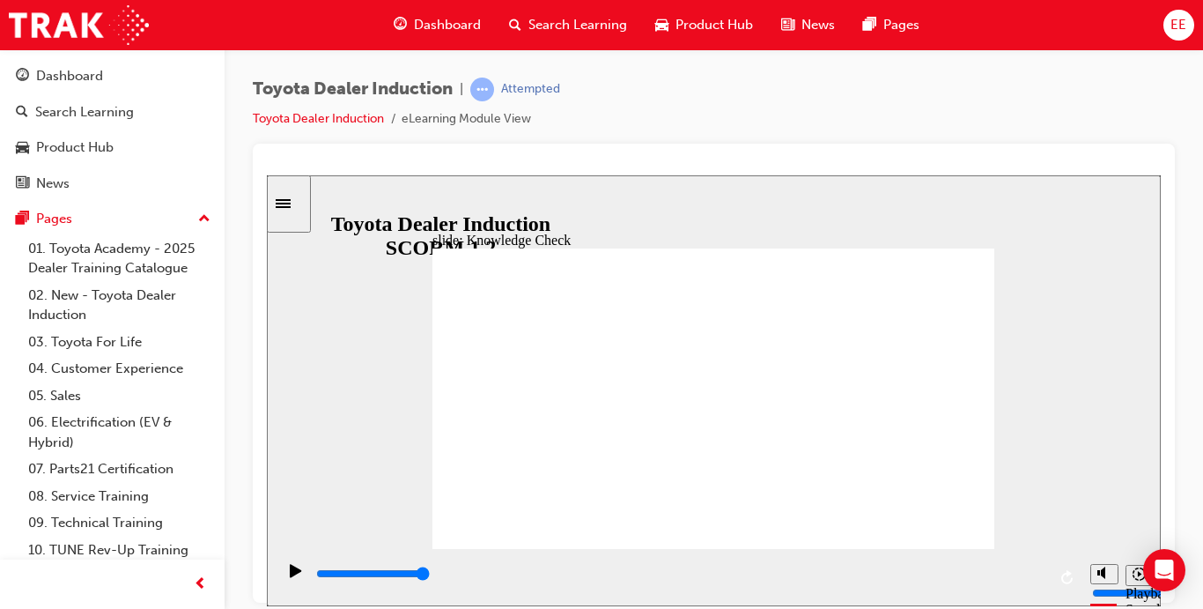
checkbox input "true"
type input "5000"
checkbox input "true"
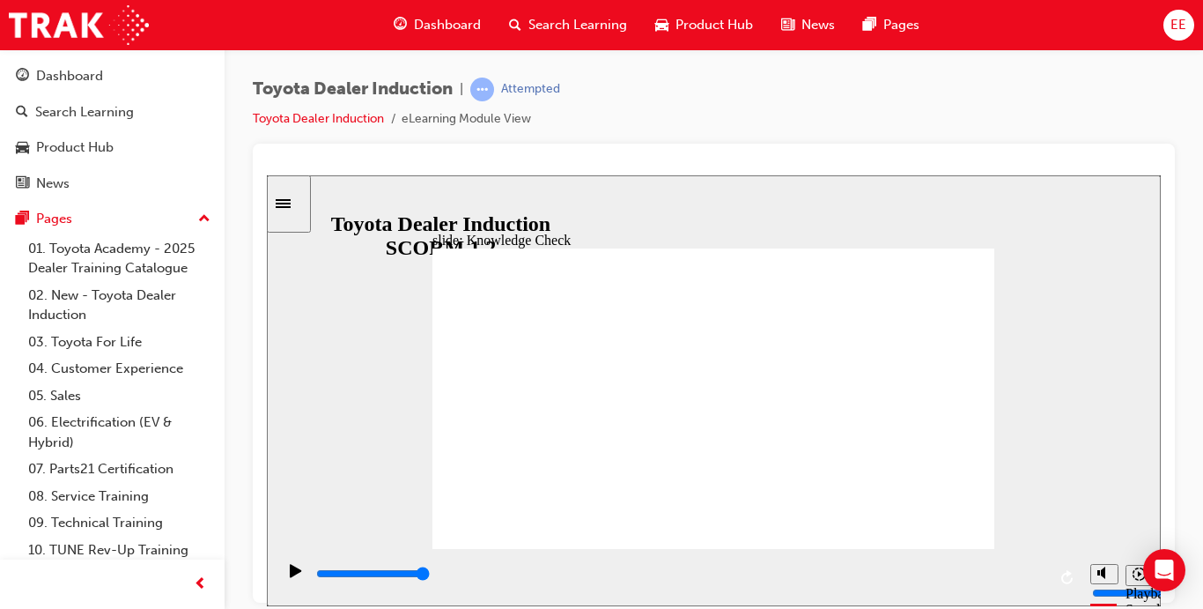
checkbox input "true"
type input "1400"
checkbox input "true"
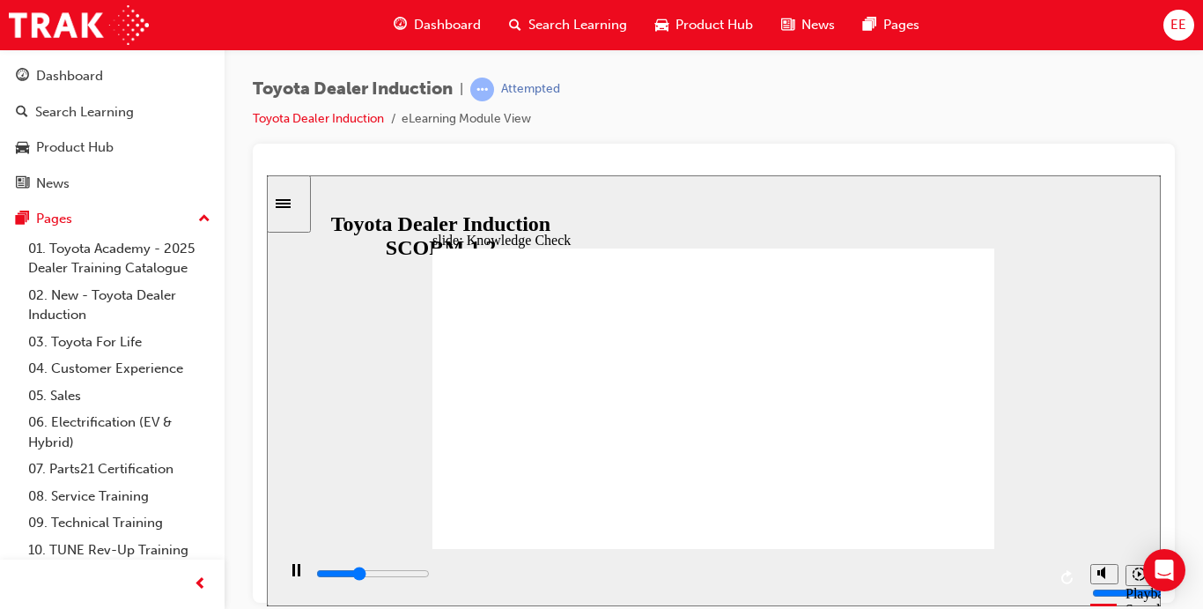
type input "2100"
checkbox input "true"
type input "3100"
checkbox input "true"
type input "4000"
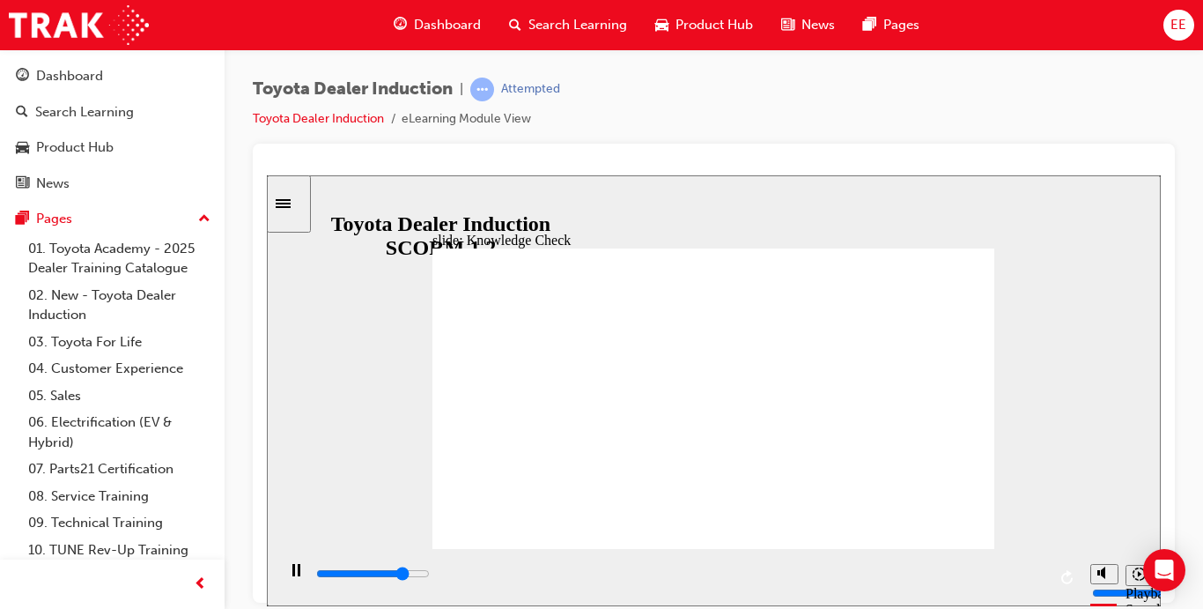
checkbox input "true"
type input "9900"
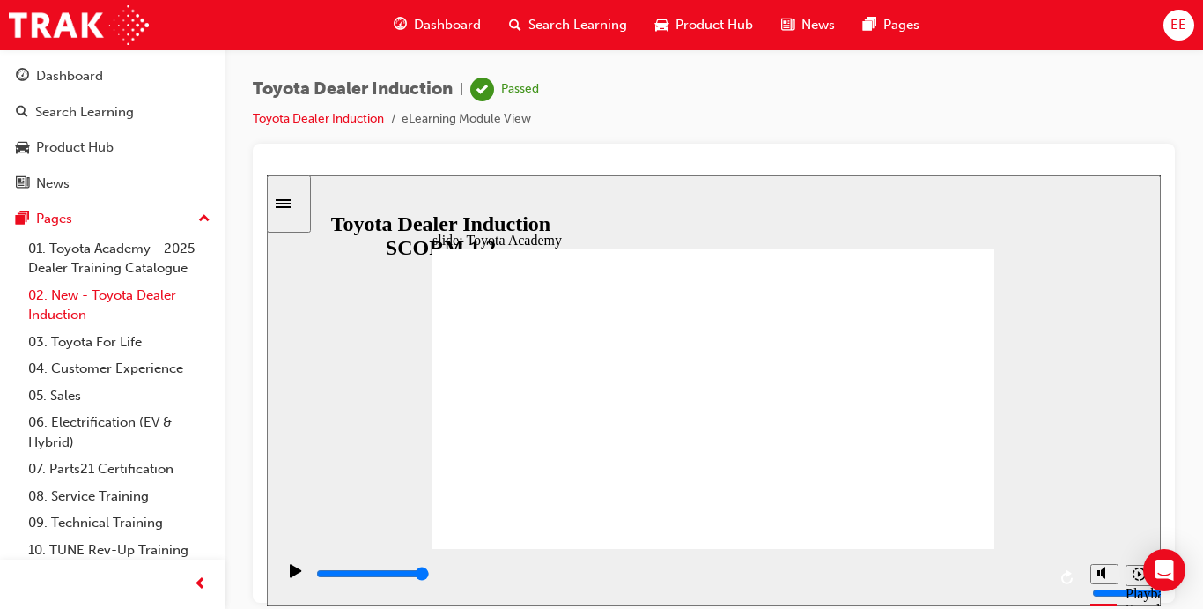
click at [151, 299] on link "02. New - Toyota Dealer Induction" at bounding box center [119, 305] width 196 height 47
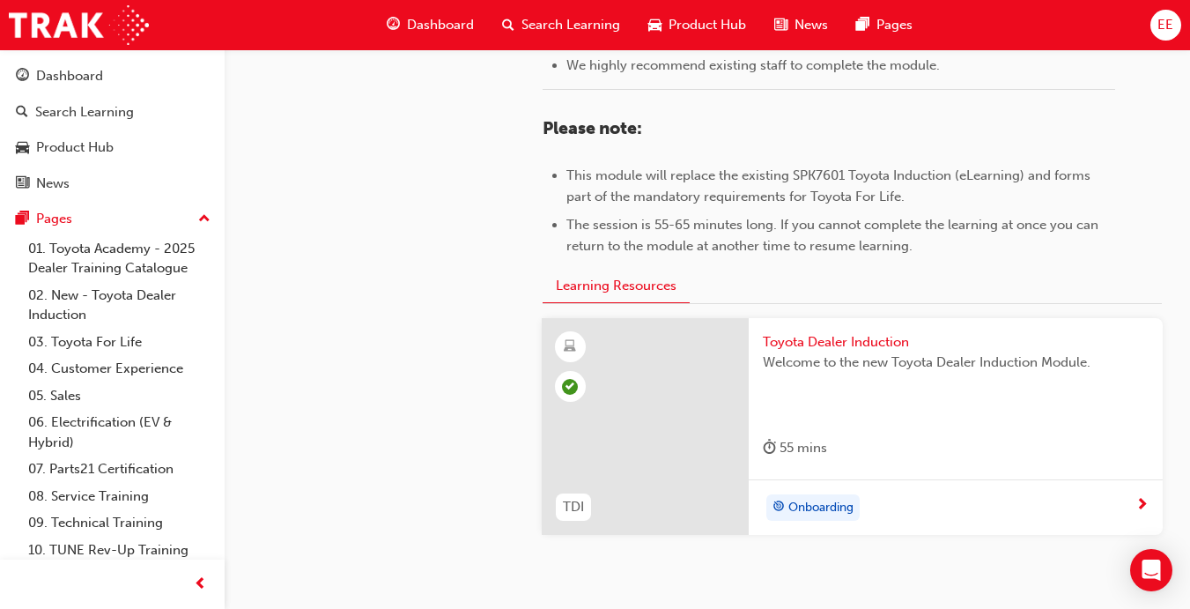
scroll to position [818, 0]
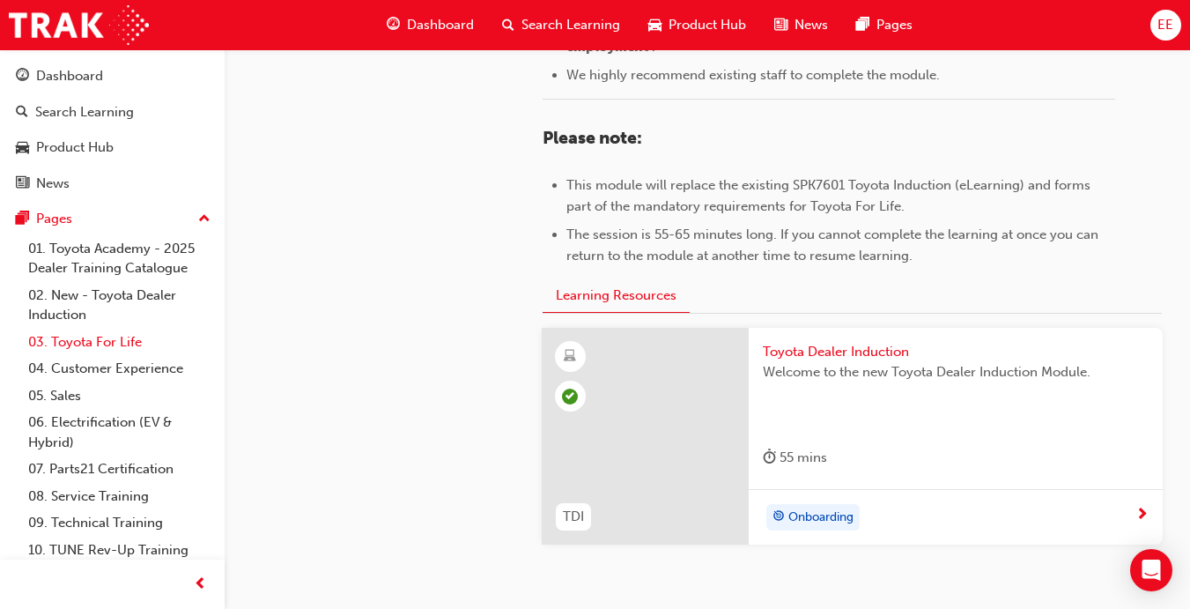
click at [79, 336] on link "03. Toyota For Life" at bounding box center [119, 342] width 196 height 27
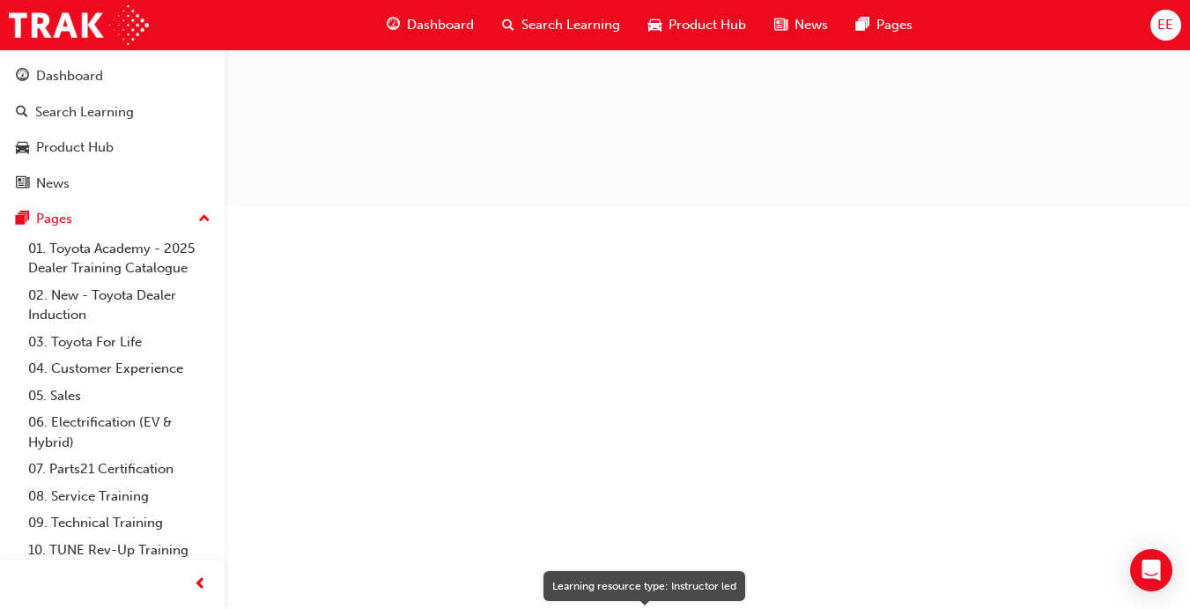
scroll to position [2212, 0]
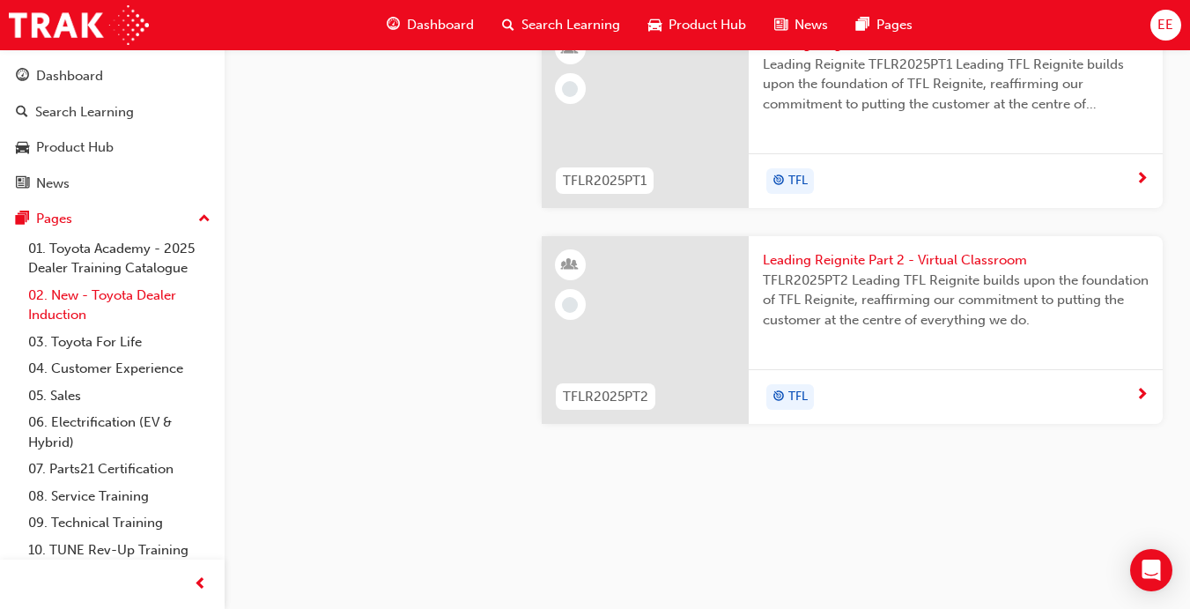
click at [123, 305] on link "02. New - Toyota Dealer Induction" at bounding box center [119, 305] width 196 height 47
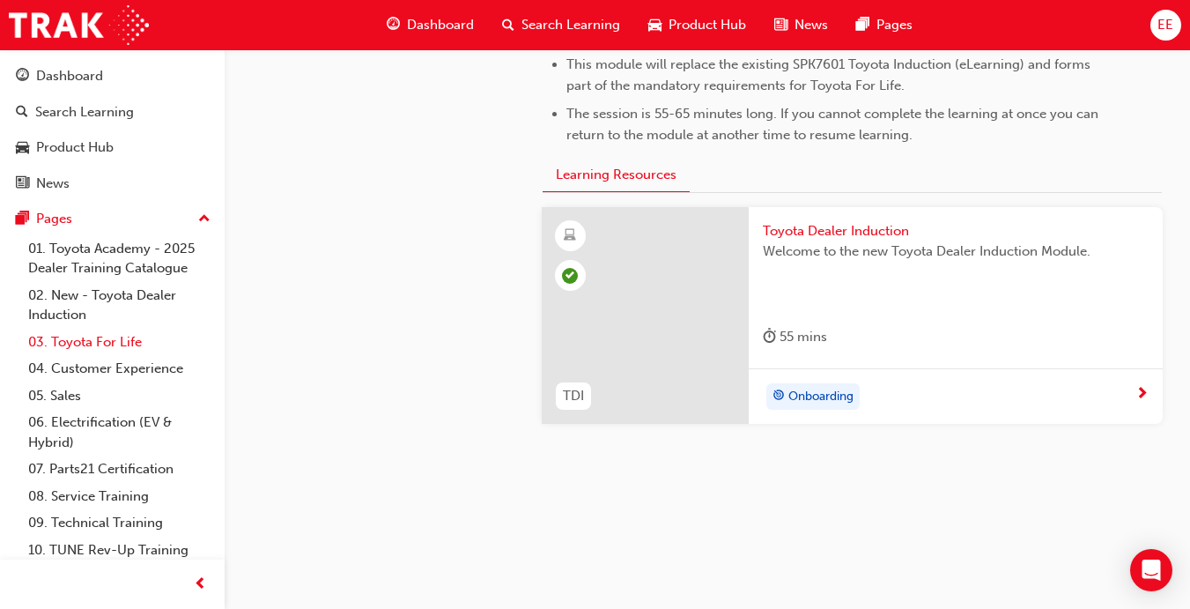
scroll to position [33, 0]
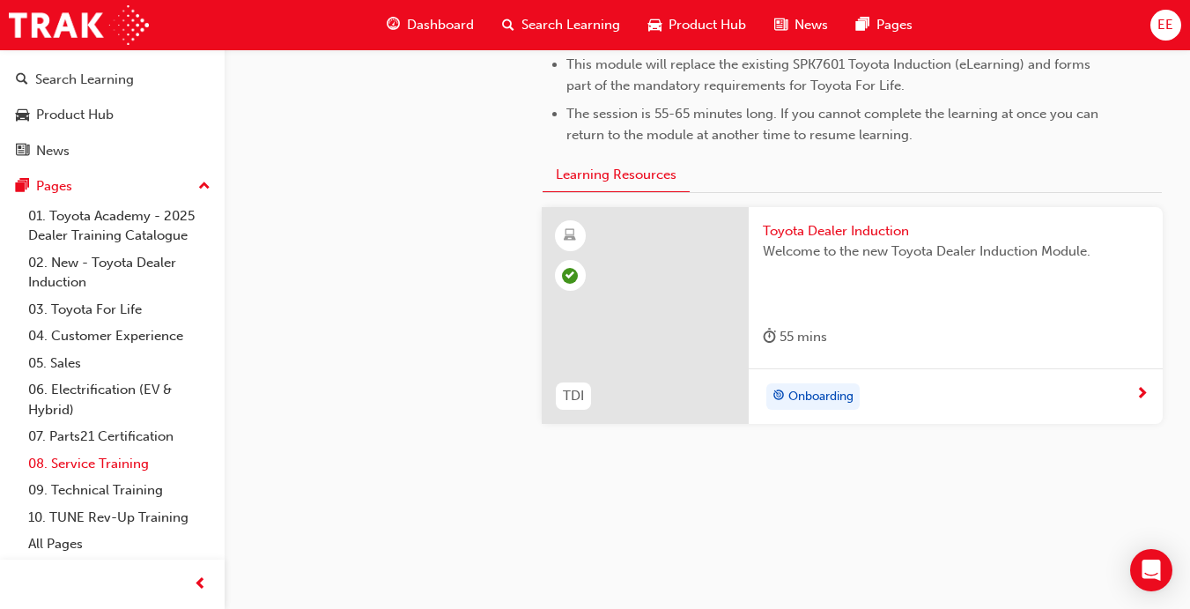
click at [106, 464] on link "08. Service Training" at bounding box center [119, 463] width 196 height 27
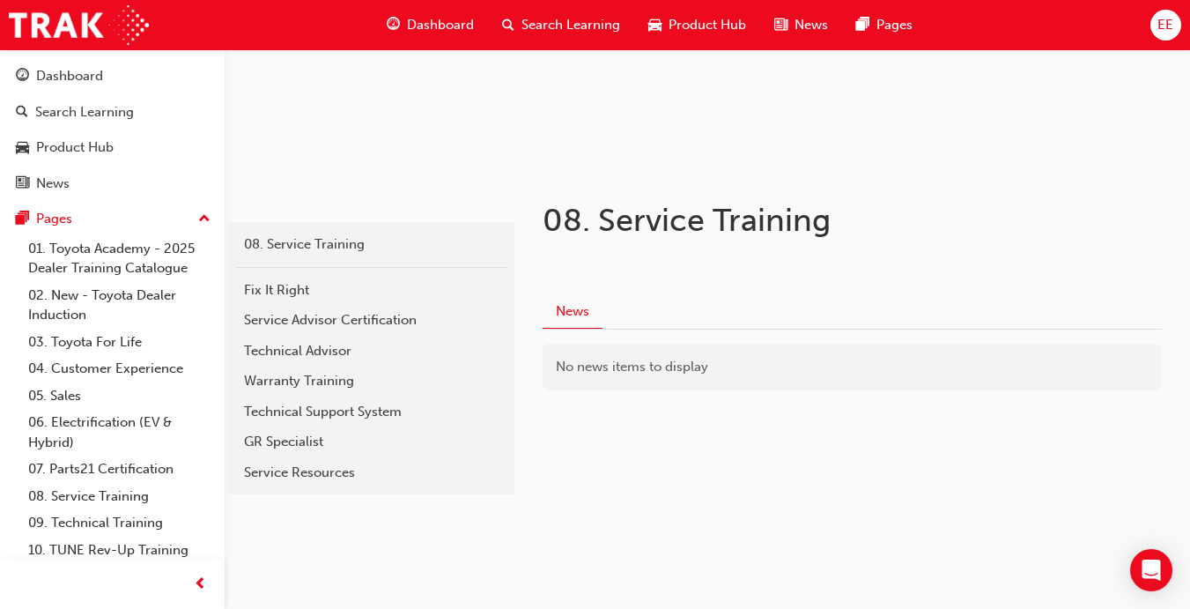
click at [596, 26] on span "Search Learning" at bounding box center [570, 25] width 99 height 20
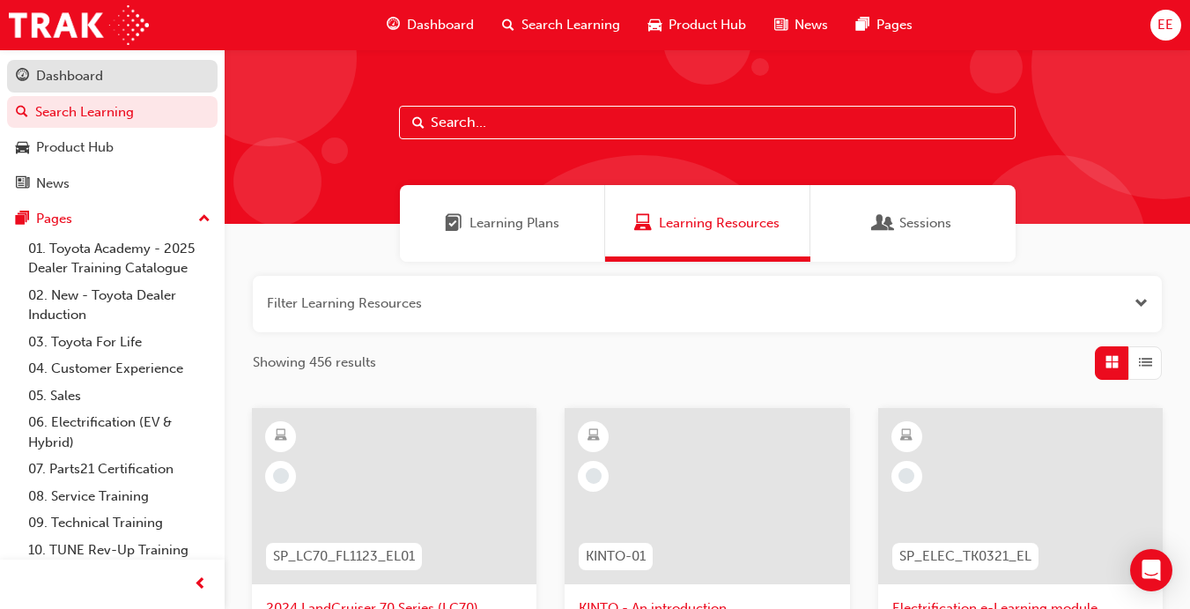
click at [113, 72] on div "Dashboard" at bounding box center [112, 76] width 193 height 22
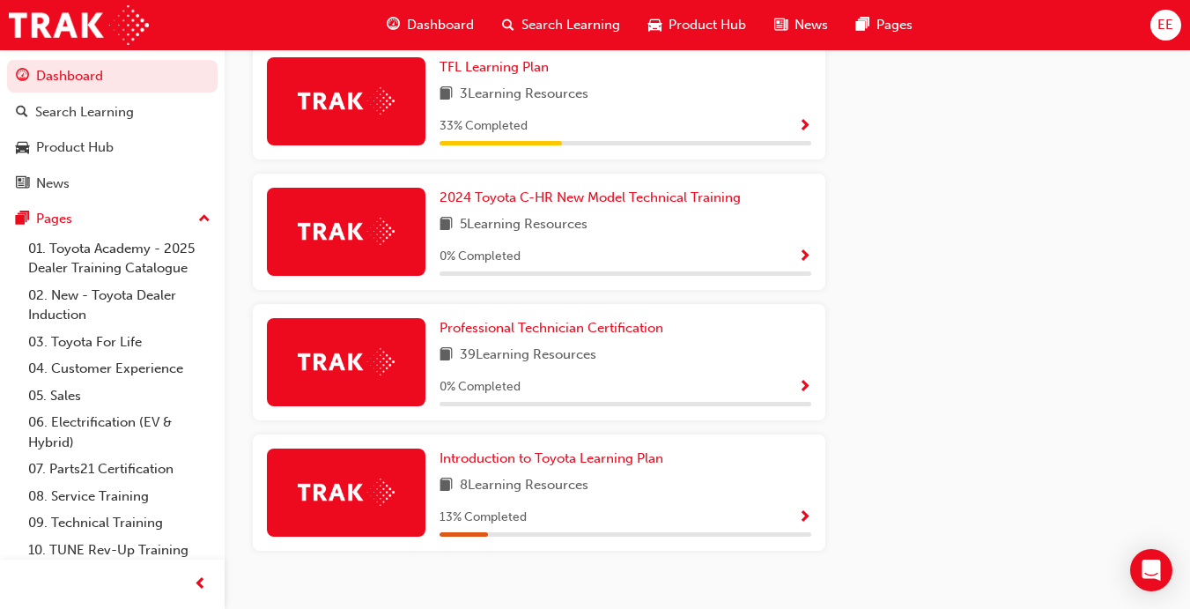
scroll to position [1019, 0]
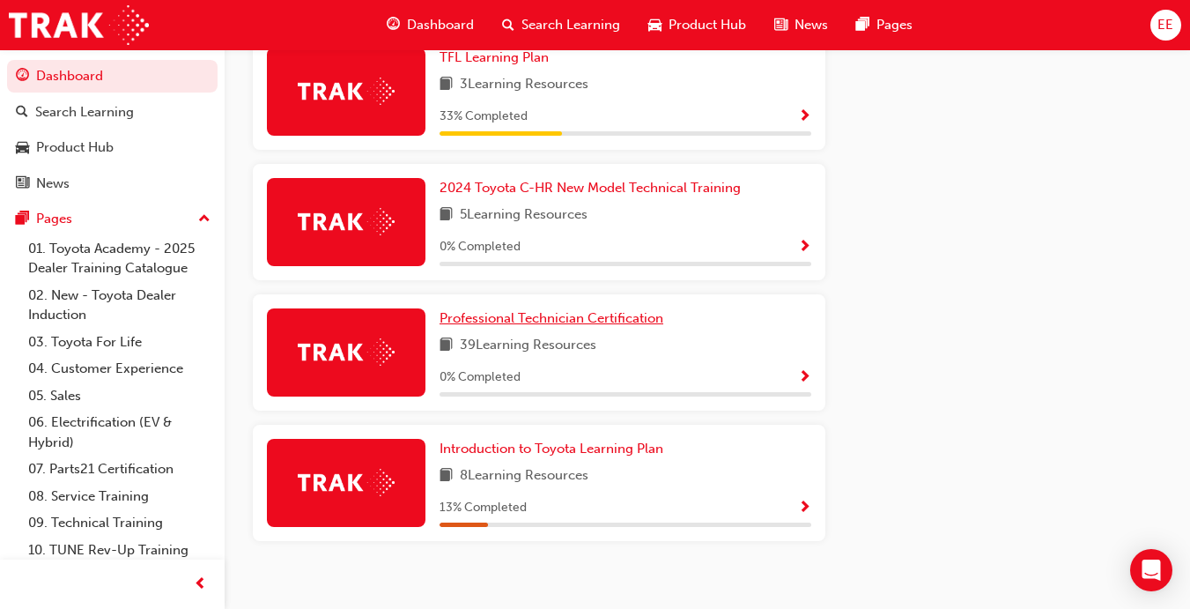
click at [601, 325] on span "Professional Technician Certification" at bounding box center [551, 318] width 224 height 16
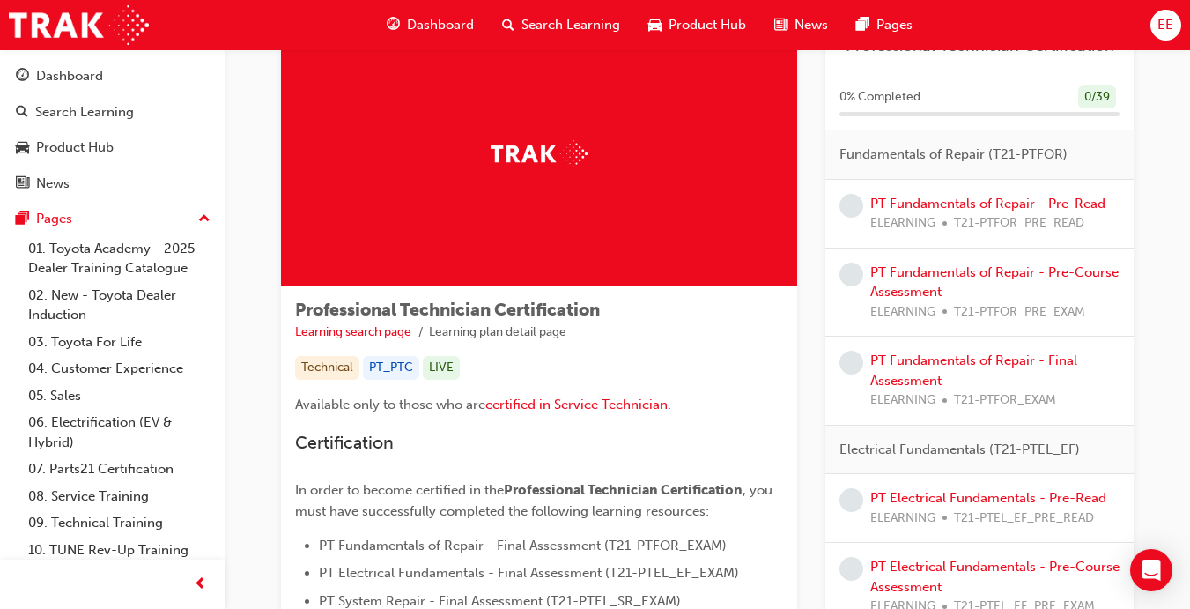
scroll to position [70, 0]
click at [439, 12] on div "Dashboard" at bounding box center [430, 25] width 115 height 36
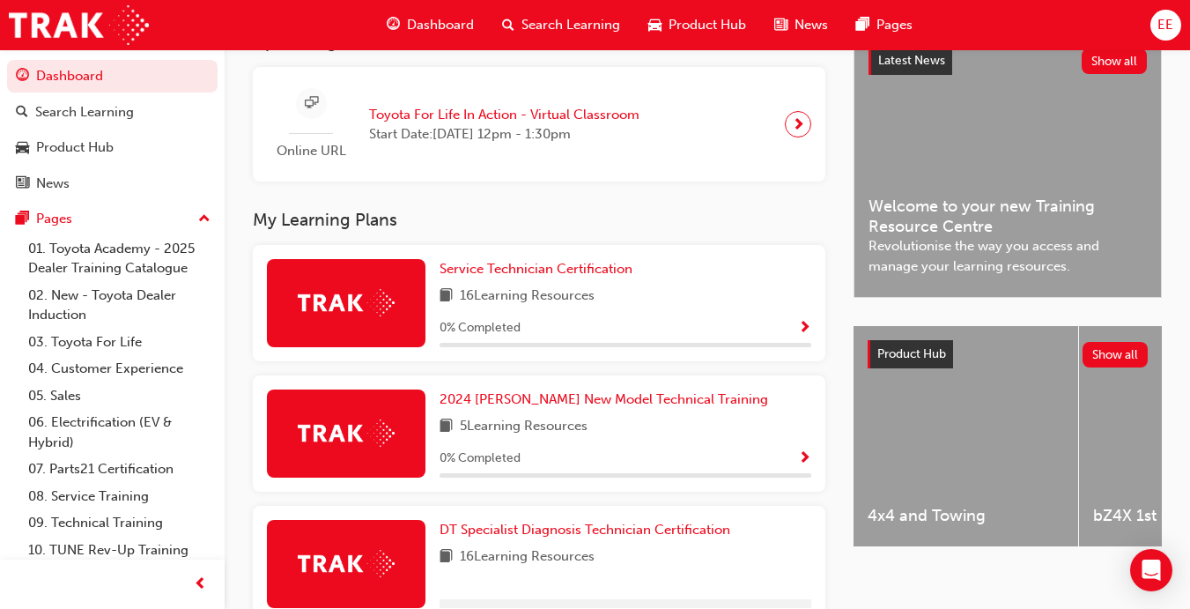
scroll to position [417, 0]
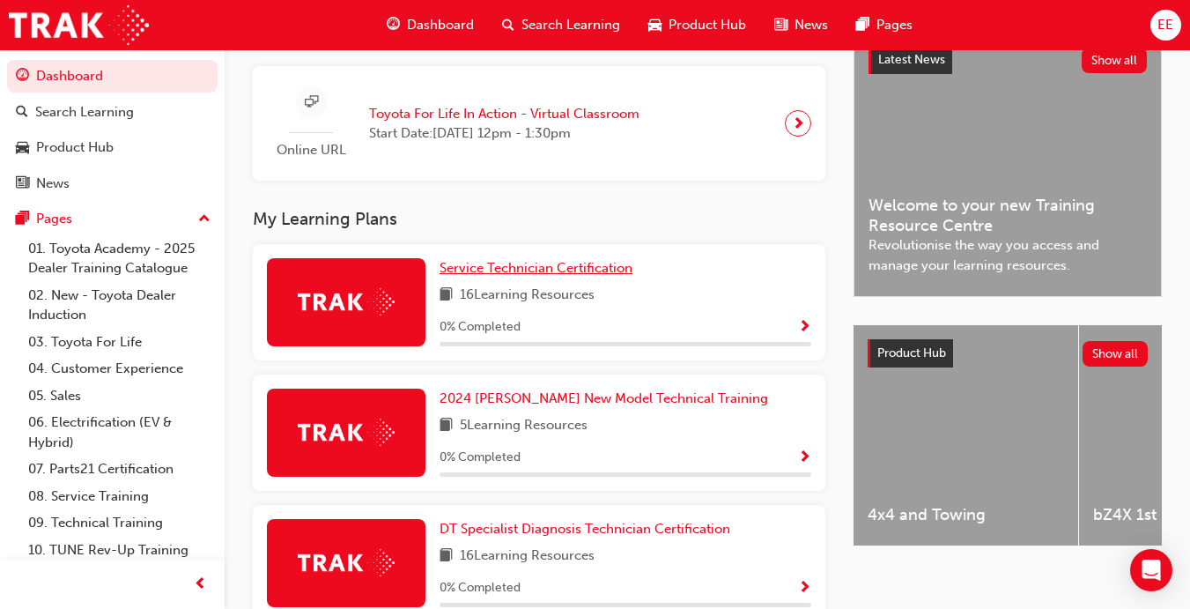
click at [553, 275] on span "Service Technician Certification" at bounding box center [535, 268] width 193 height 16
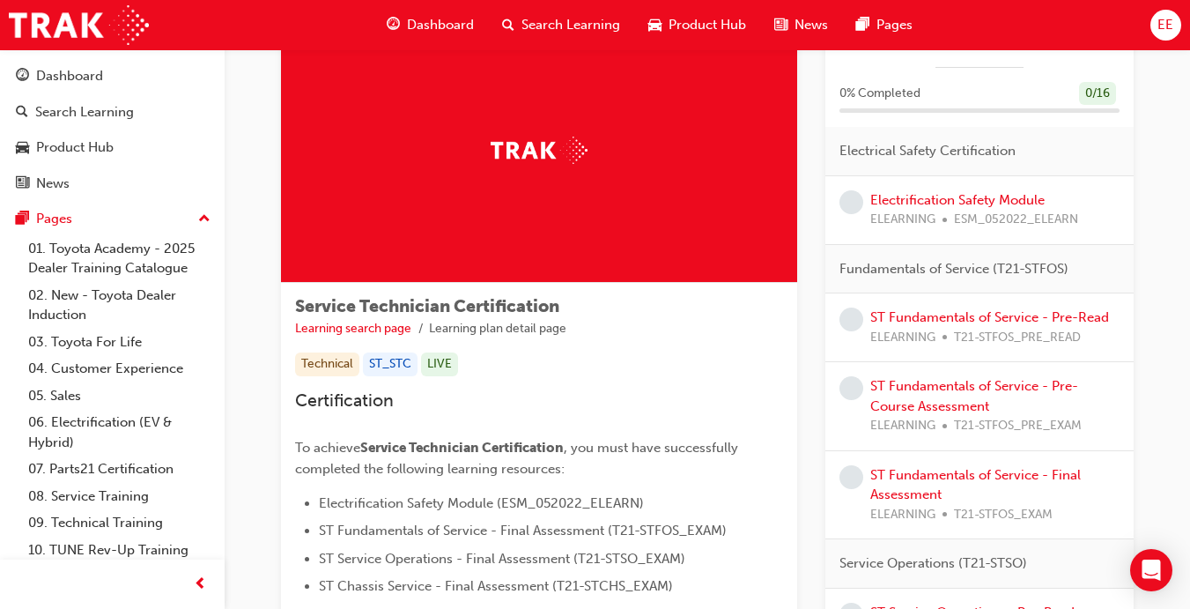
scroll to position [2, 0]
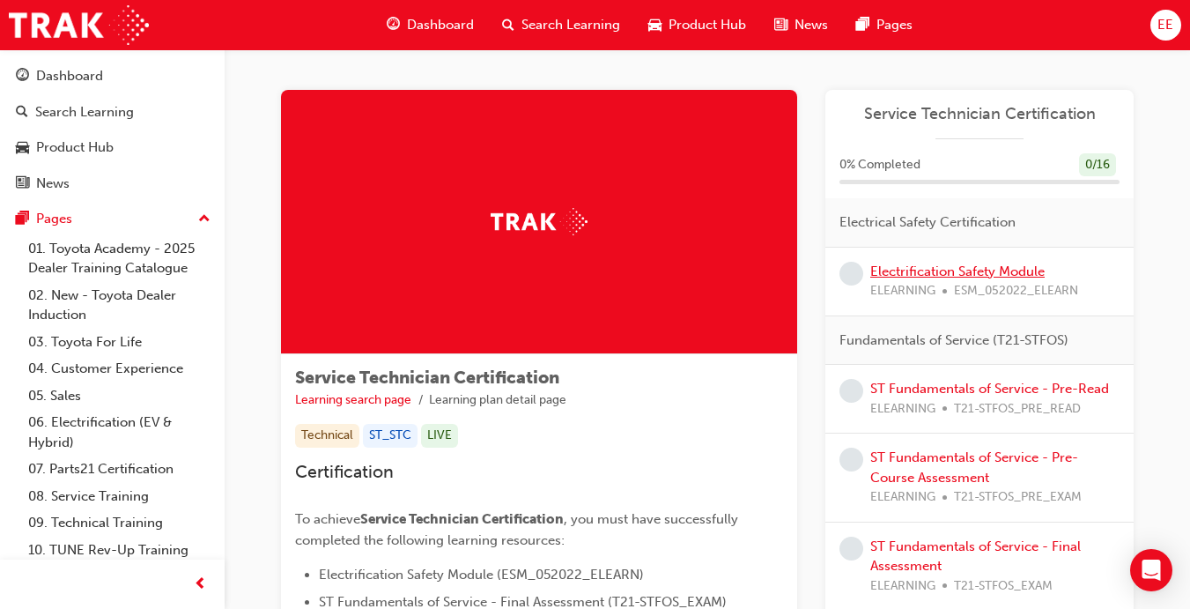
click at [980, 267] on link "Electrification Safety Module" at bounding box center [957, 271] width 174 height 16
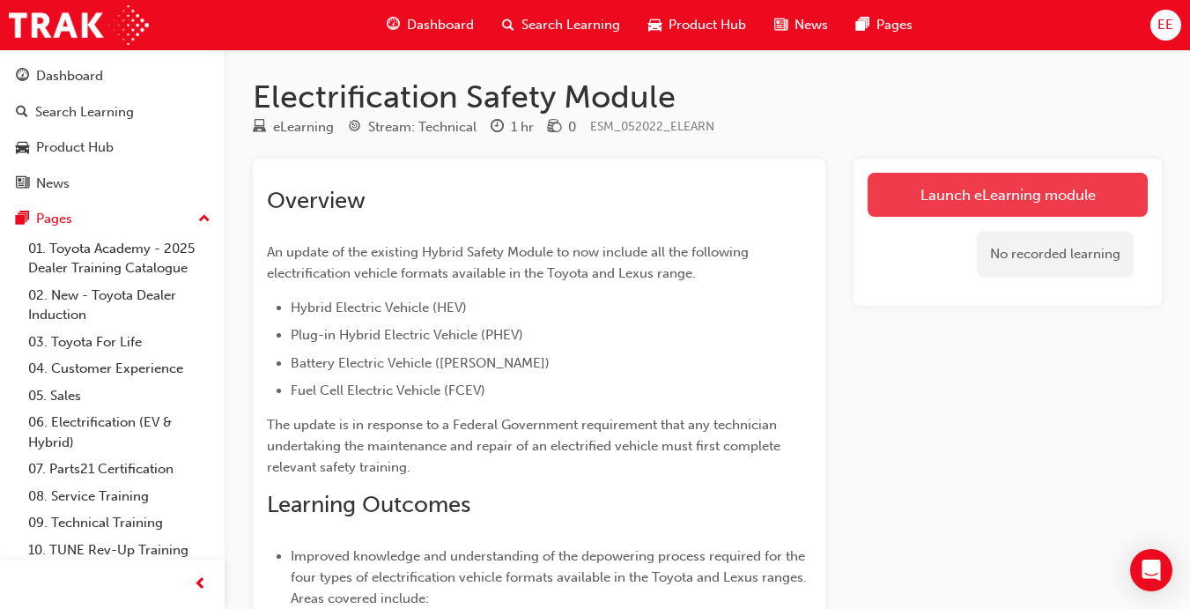
click at [1010, 207] on link "Launch eLearning module" at bounding box center [1008, 195] width 280 height 44
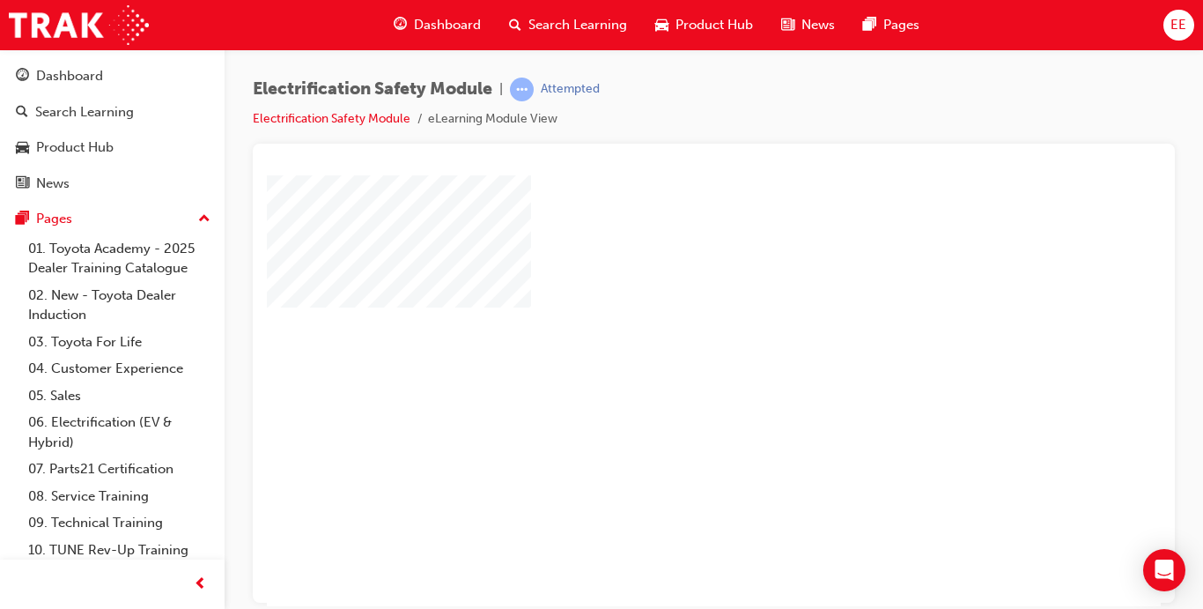
click at [663, 339] on div "play" at bounding box center [663, 339] width 0 height 0
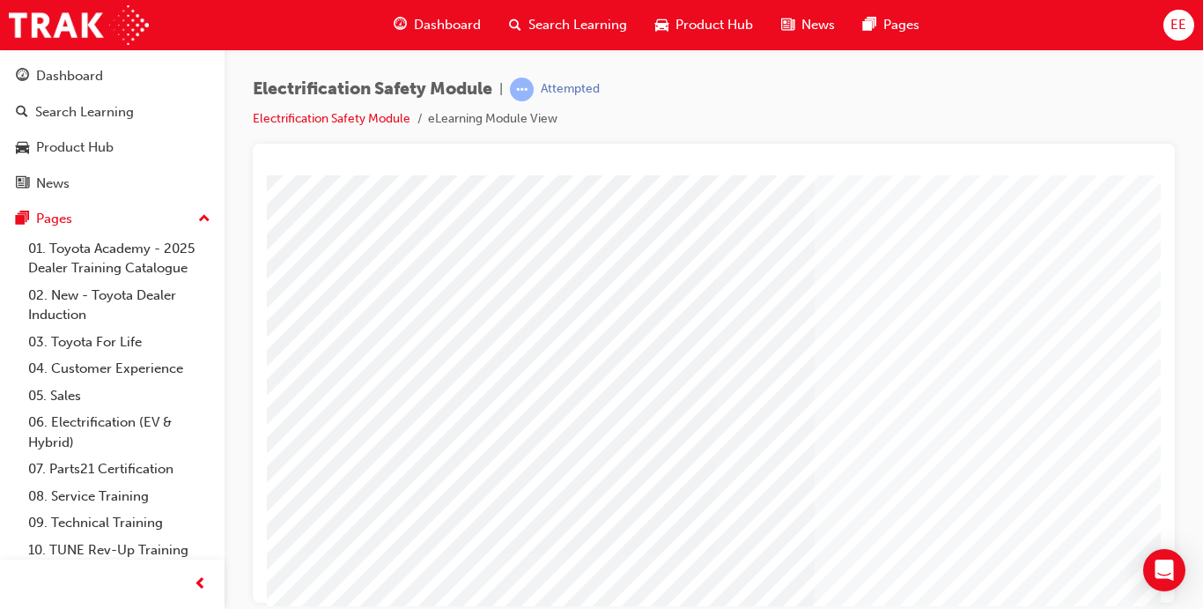
click at [340, 125] on link "Electrification Safety Module" at bounding box center [332, 118] width 158 height 15
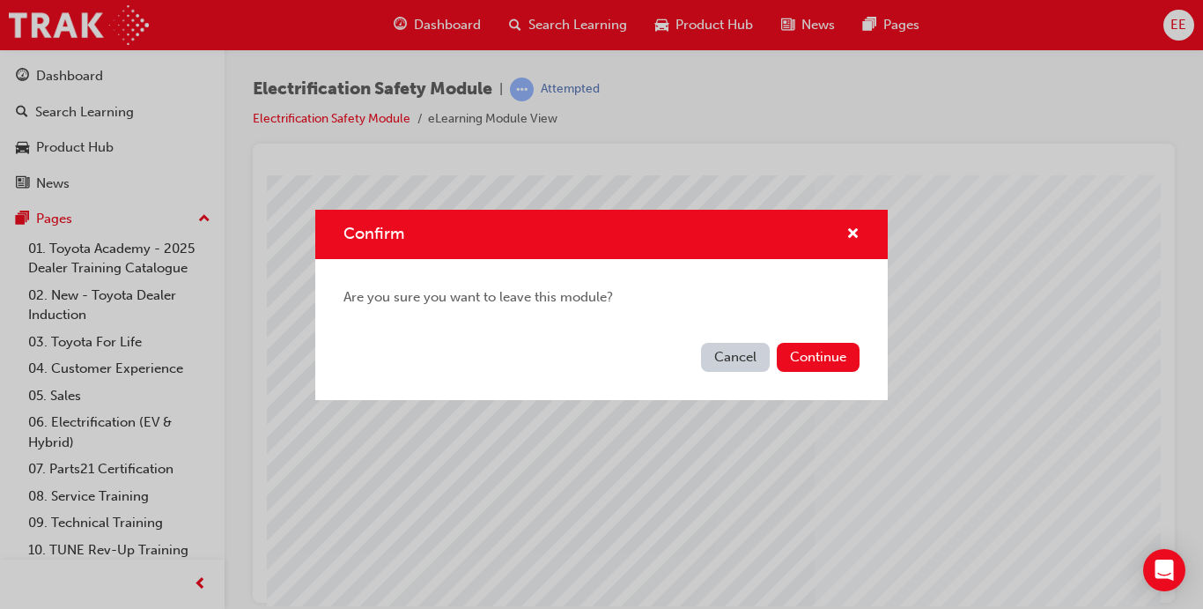
click at [712, 349] on button "Cancel" at bounding box center [735, 357] width 69 height 29
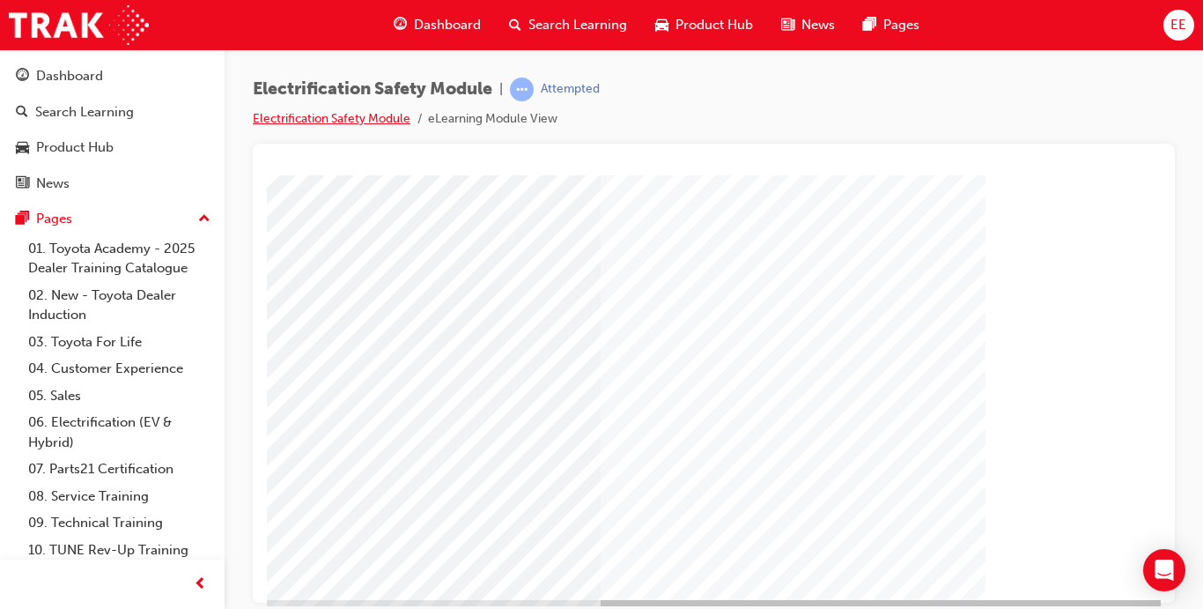
scroll to position [210, 317]
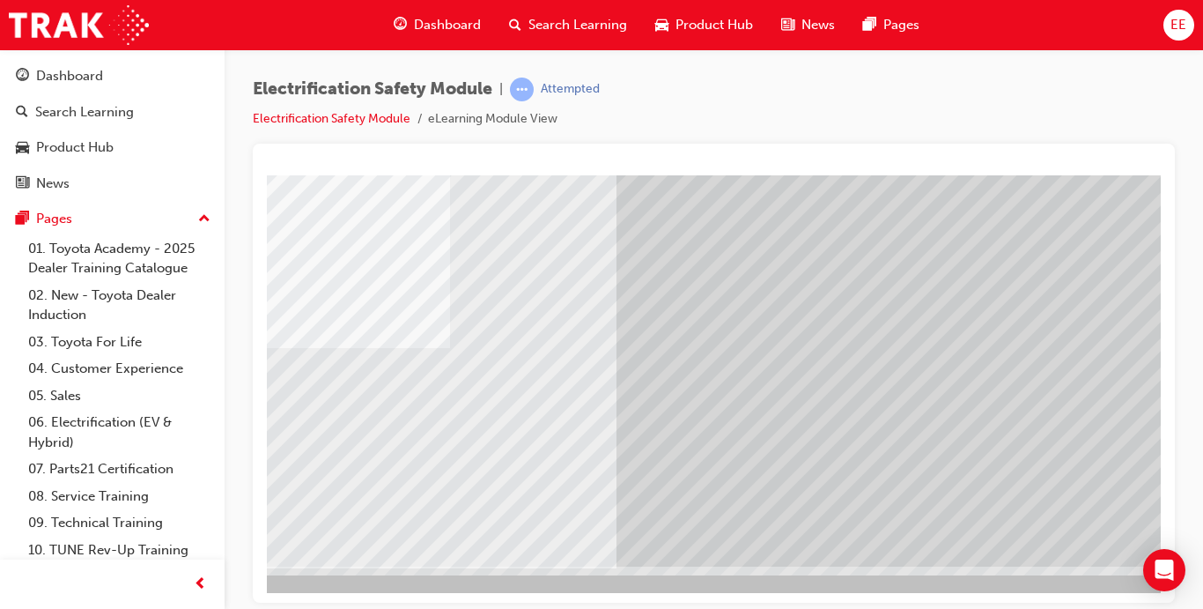
scroll to position [243, 317]
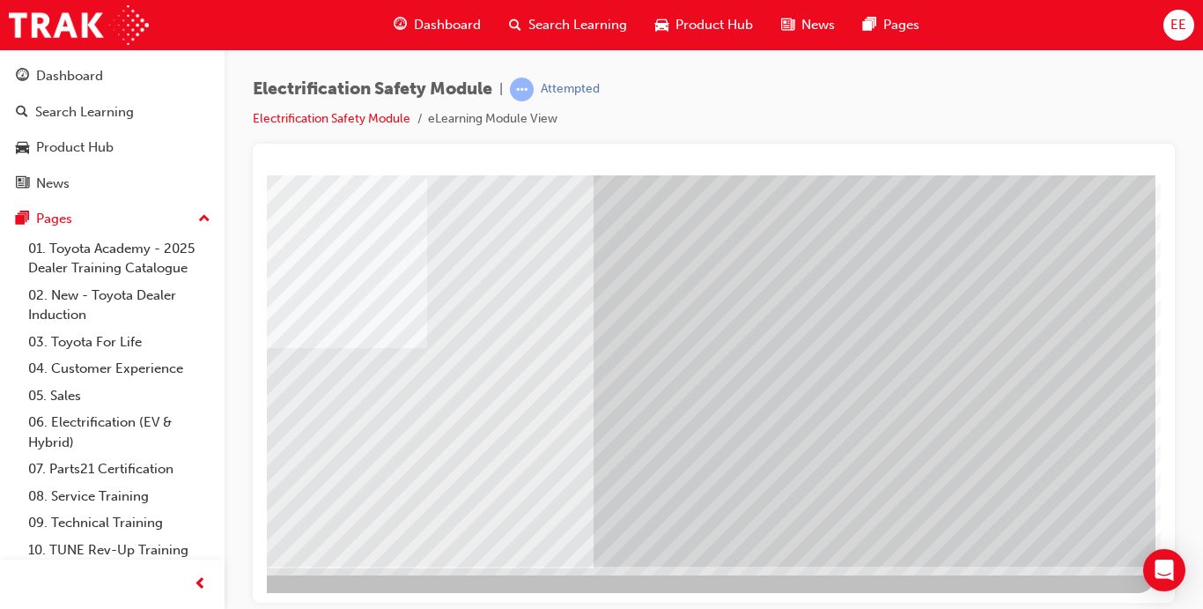
drag, startPoint x: 1030, startPoint y: 542, endPoint x: 1033, endPoint y: 525, distance: 17.1
click at [1033, 525] on div at bounding box center [557, 248] width 1198 height 634
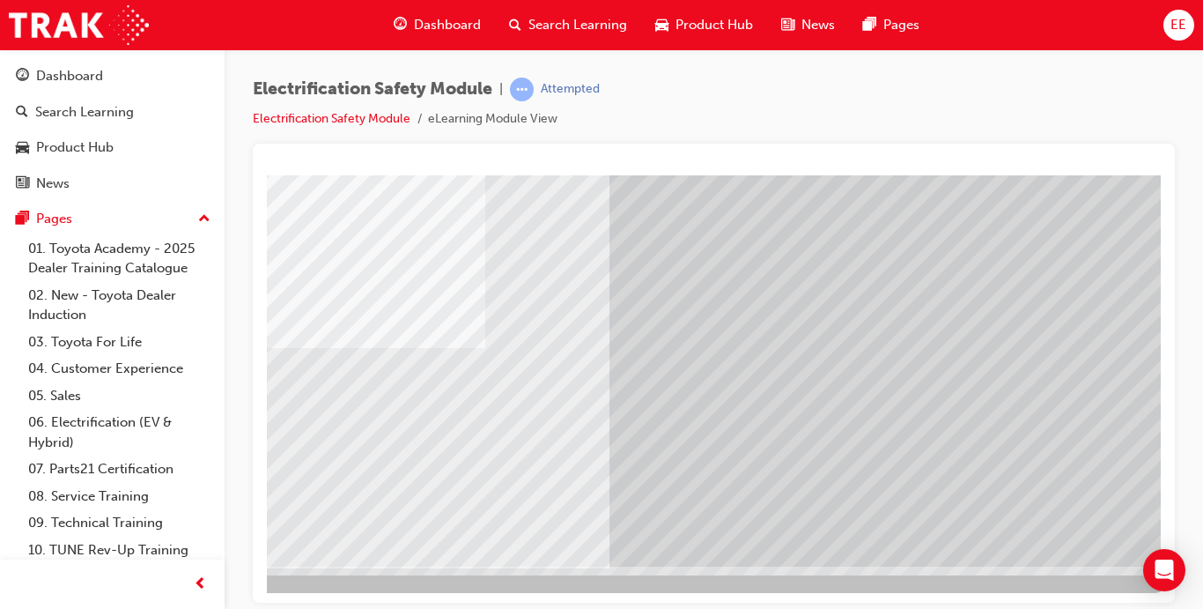
scroll to position [243, 317]
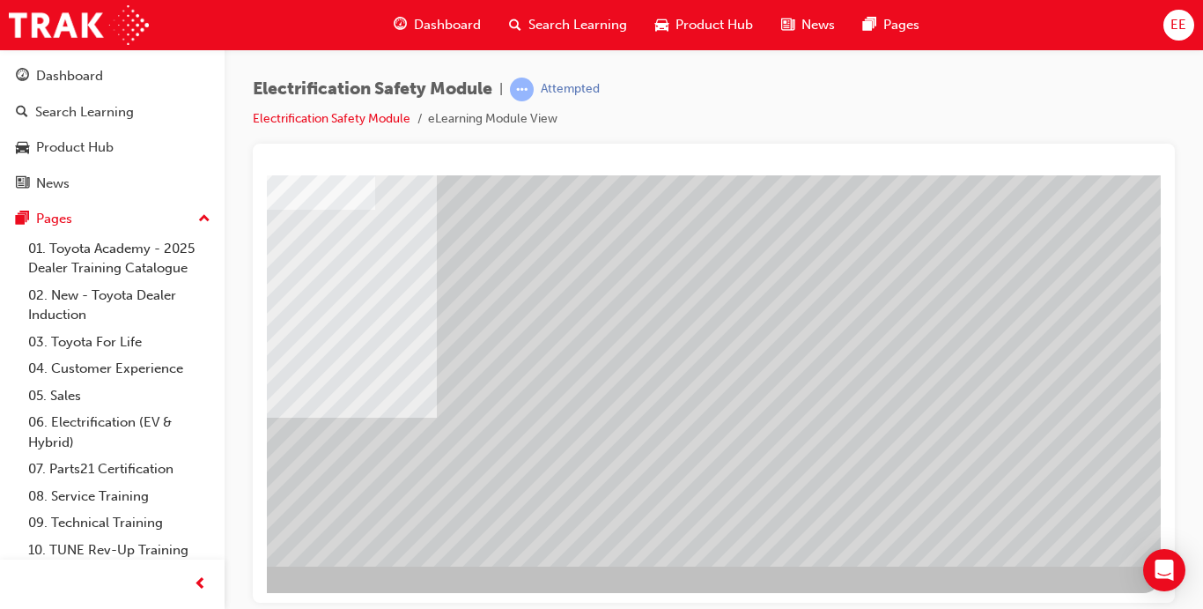
scroll to position [0, 0]
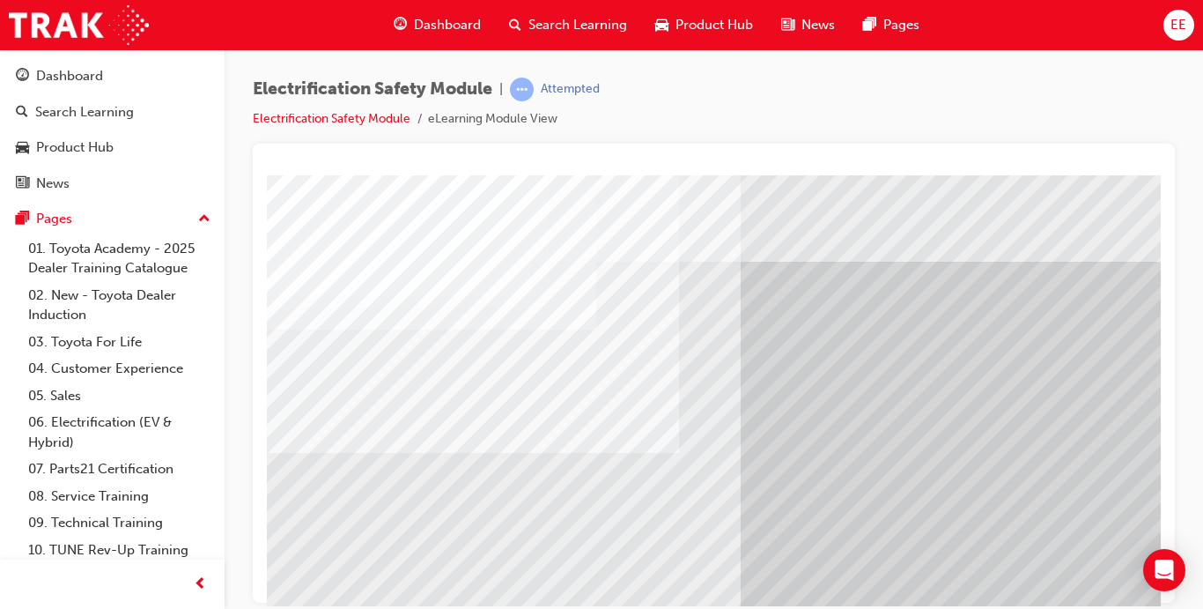
click at [841, 117] on div "Electrification Safety Module | Attempted Electrification Safety Module eLearni…" at bounding box center [714, 111] width 922 height 66
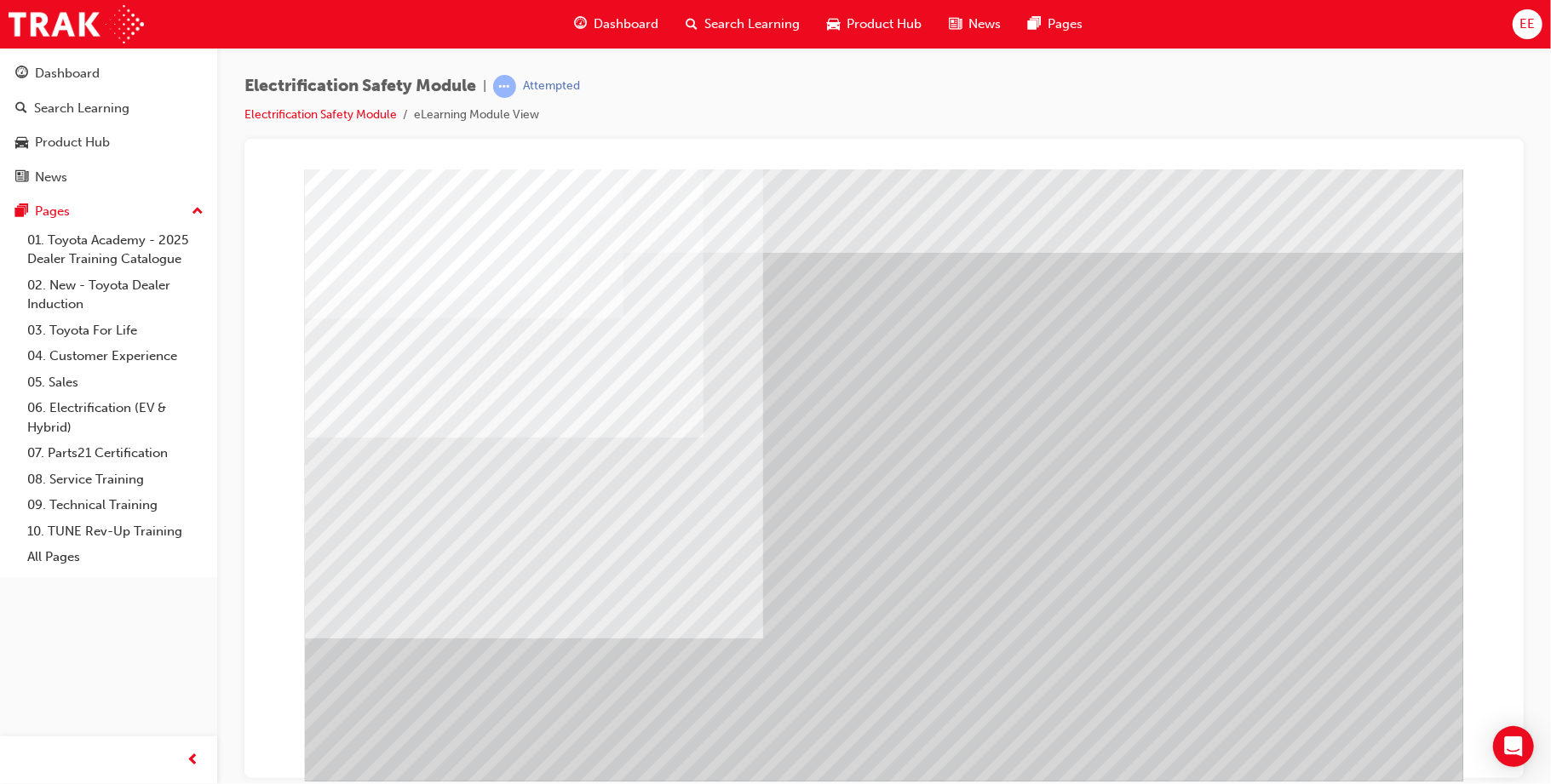
scroll to position [25, 0]
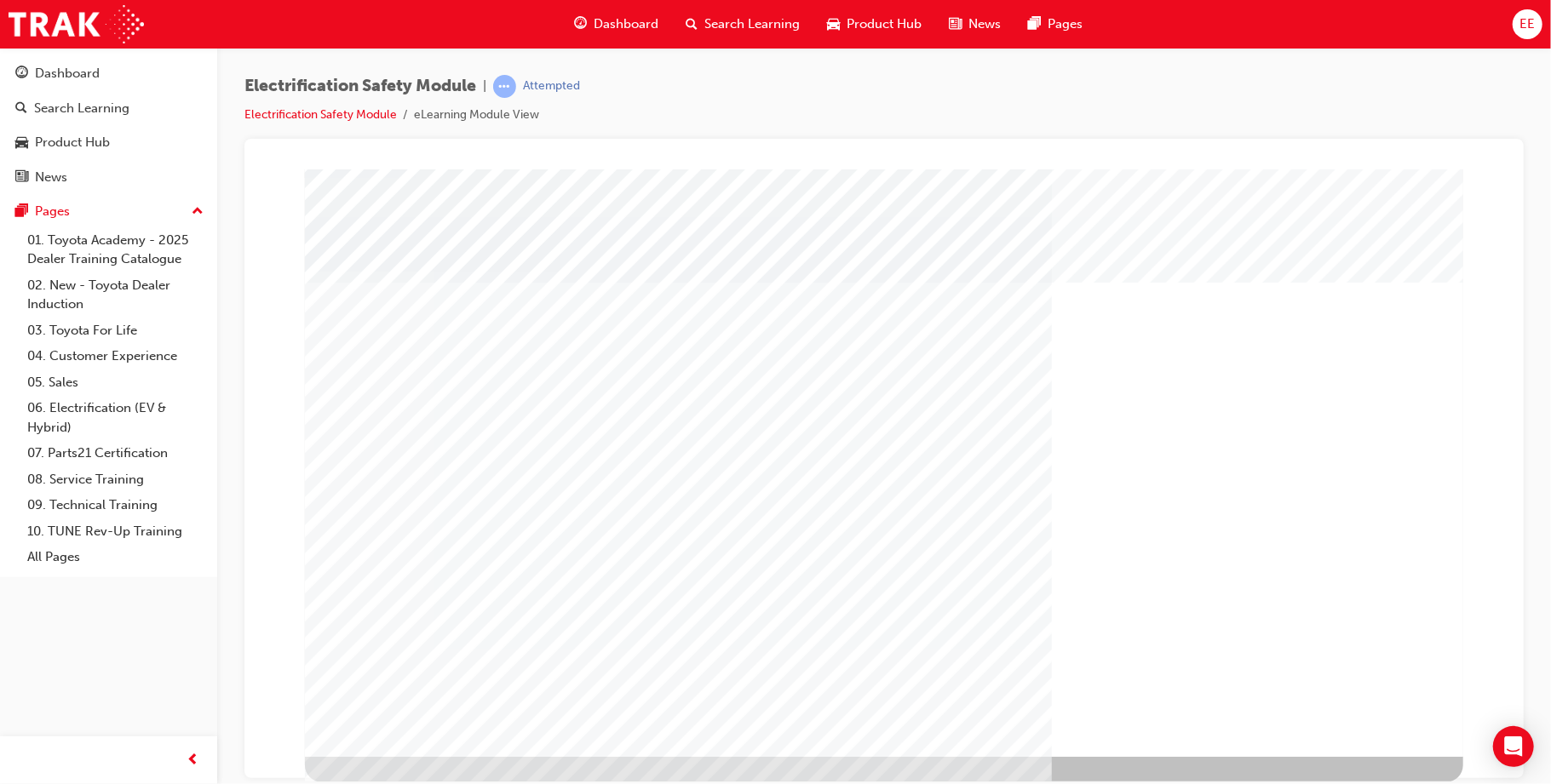
scroll to position [0, 0]
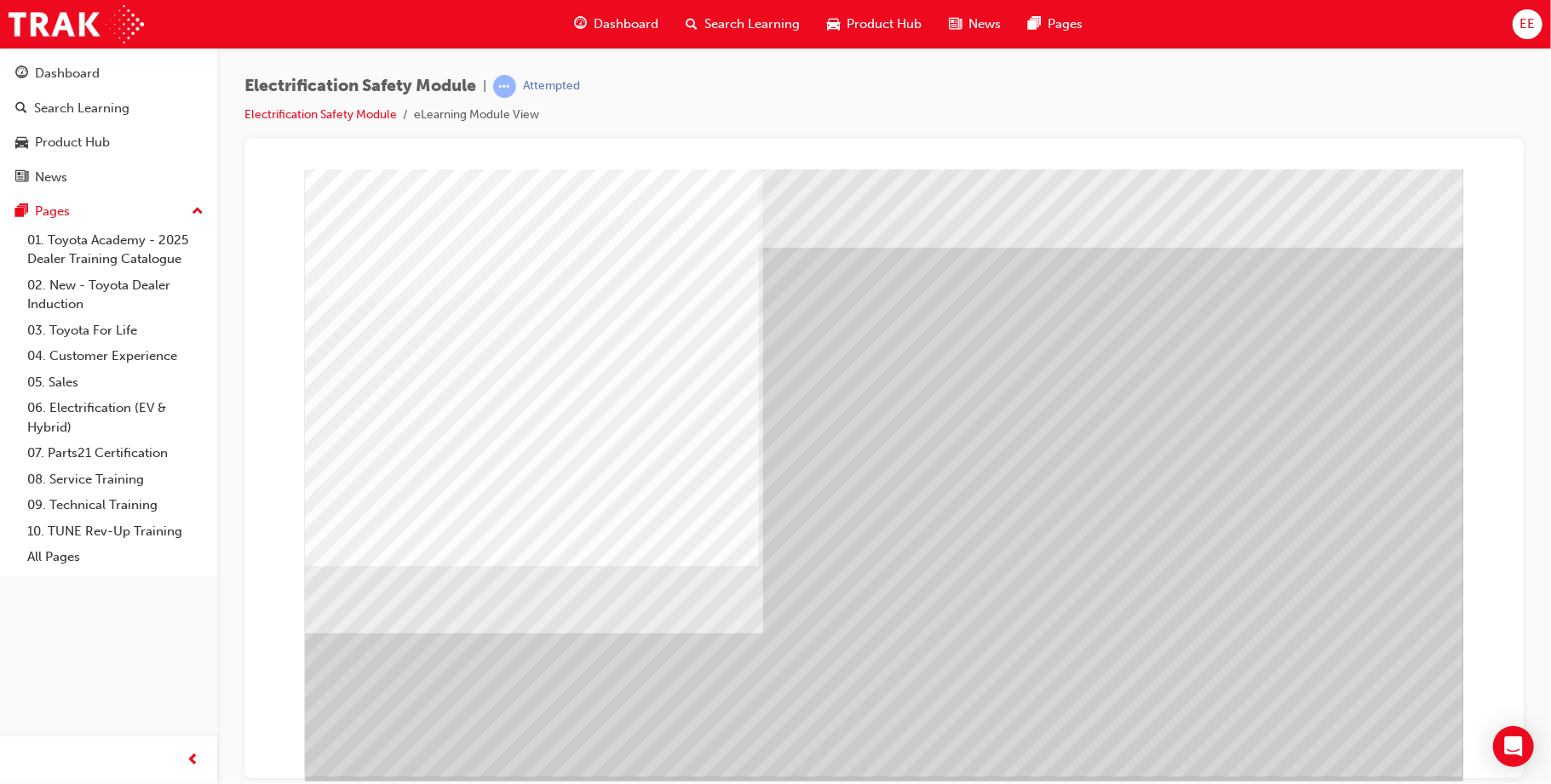
scroll to position [7, 0]
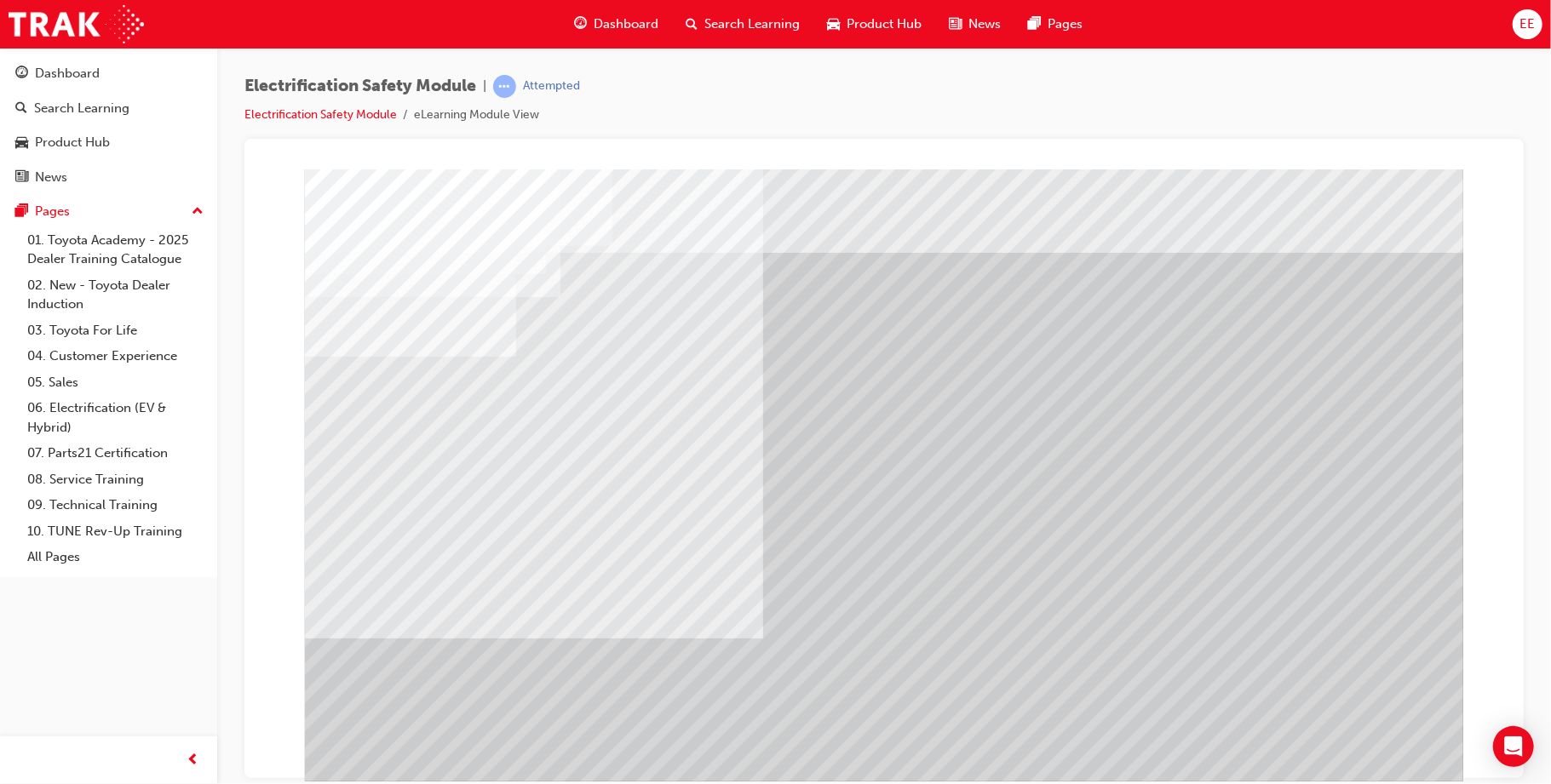
scroll to position [25, 0]
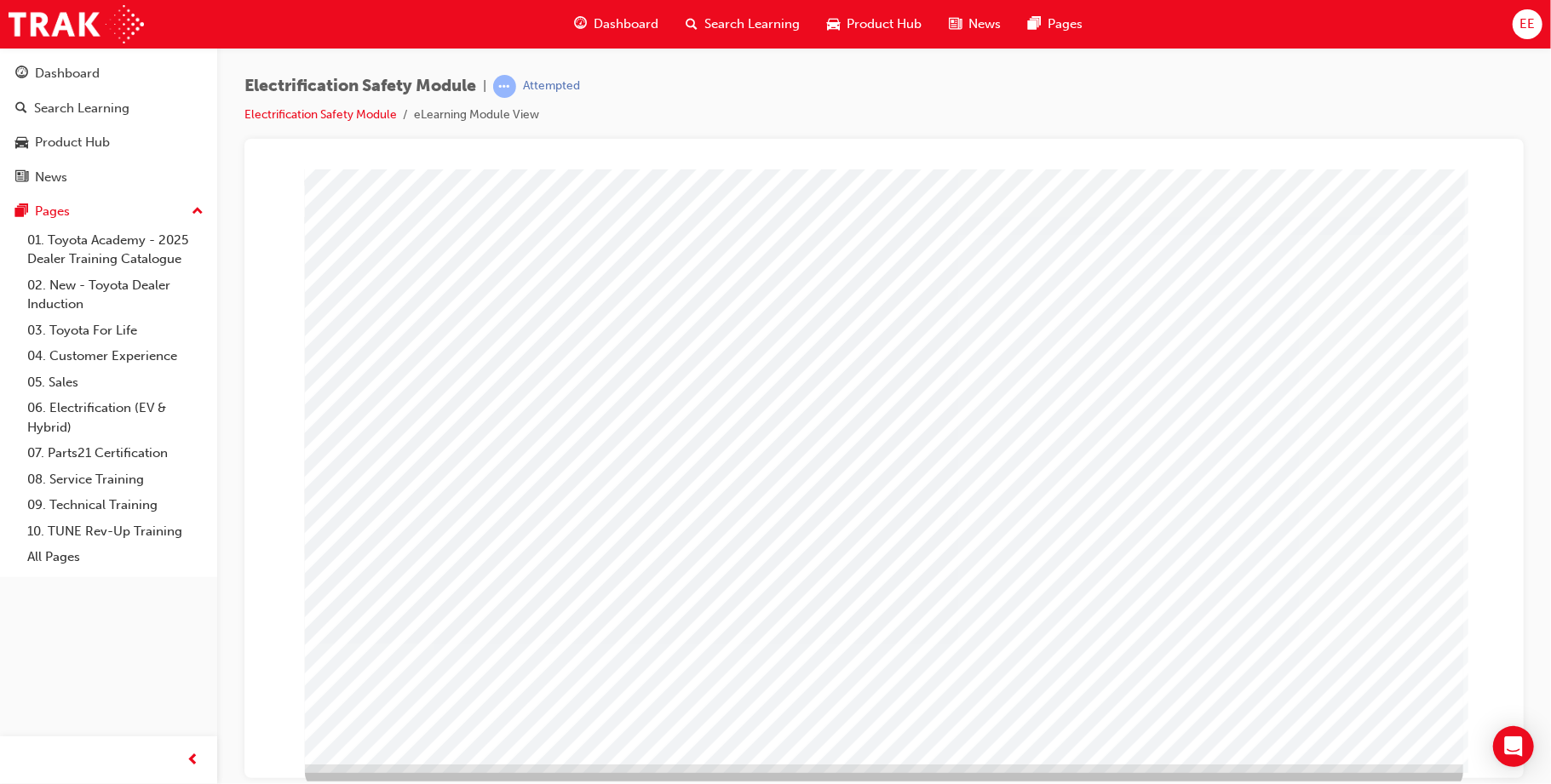
scroll to position [18, 0]
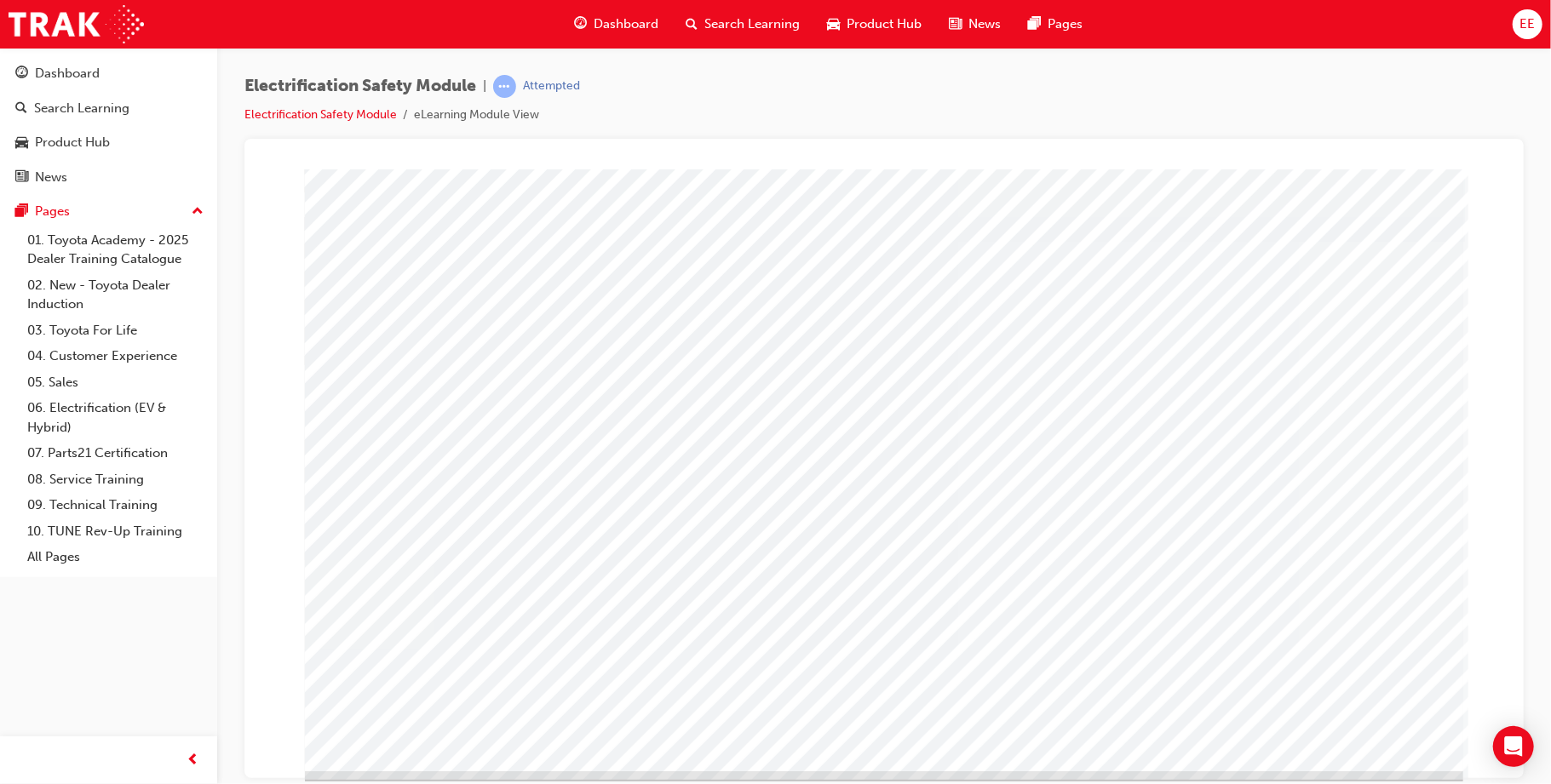
scroll to position [25, 0]
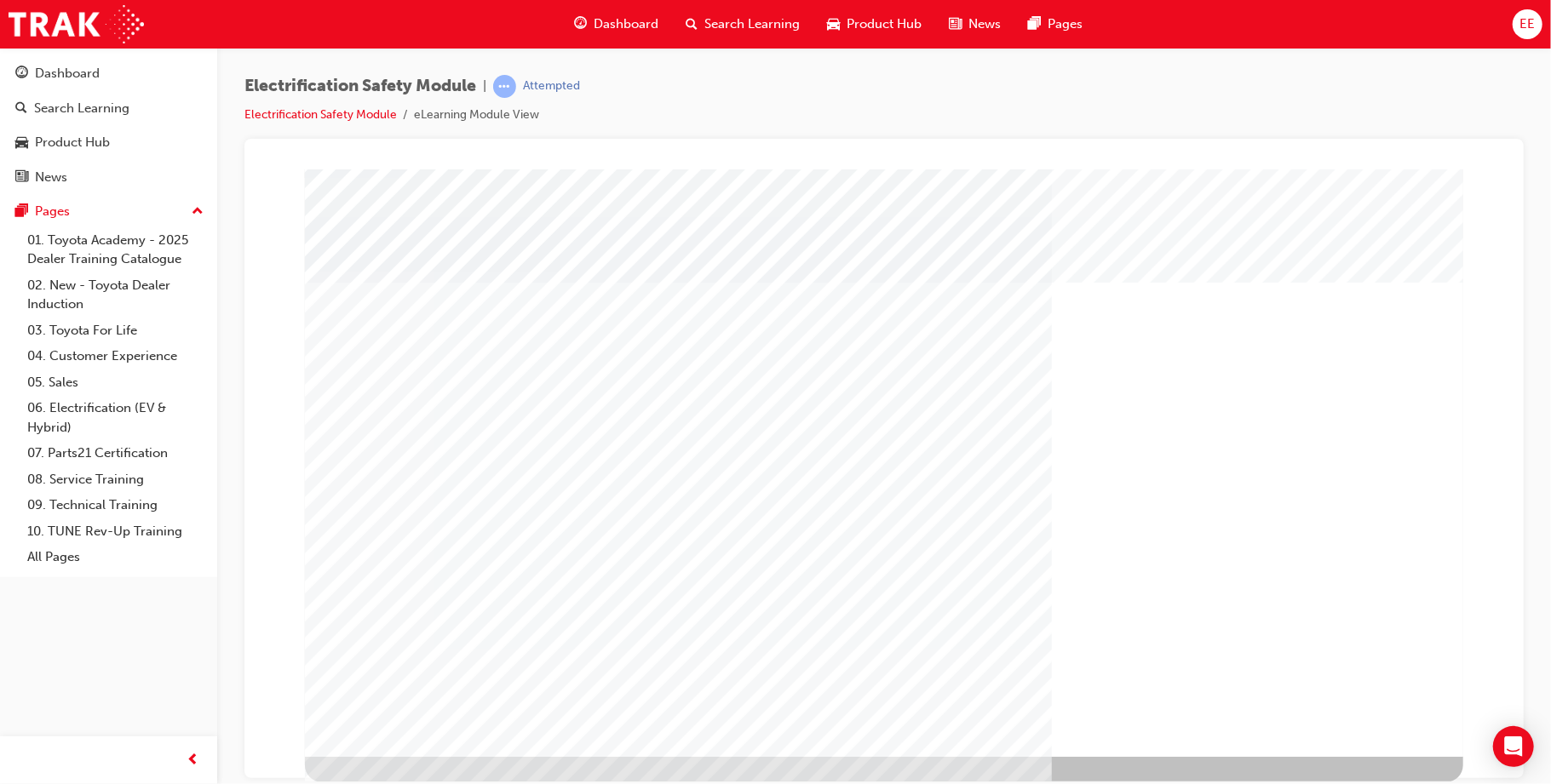
scroll to position [22, 0]
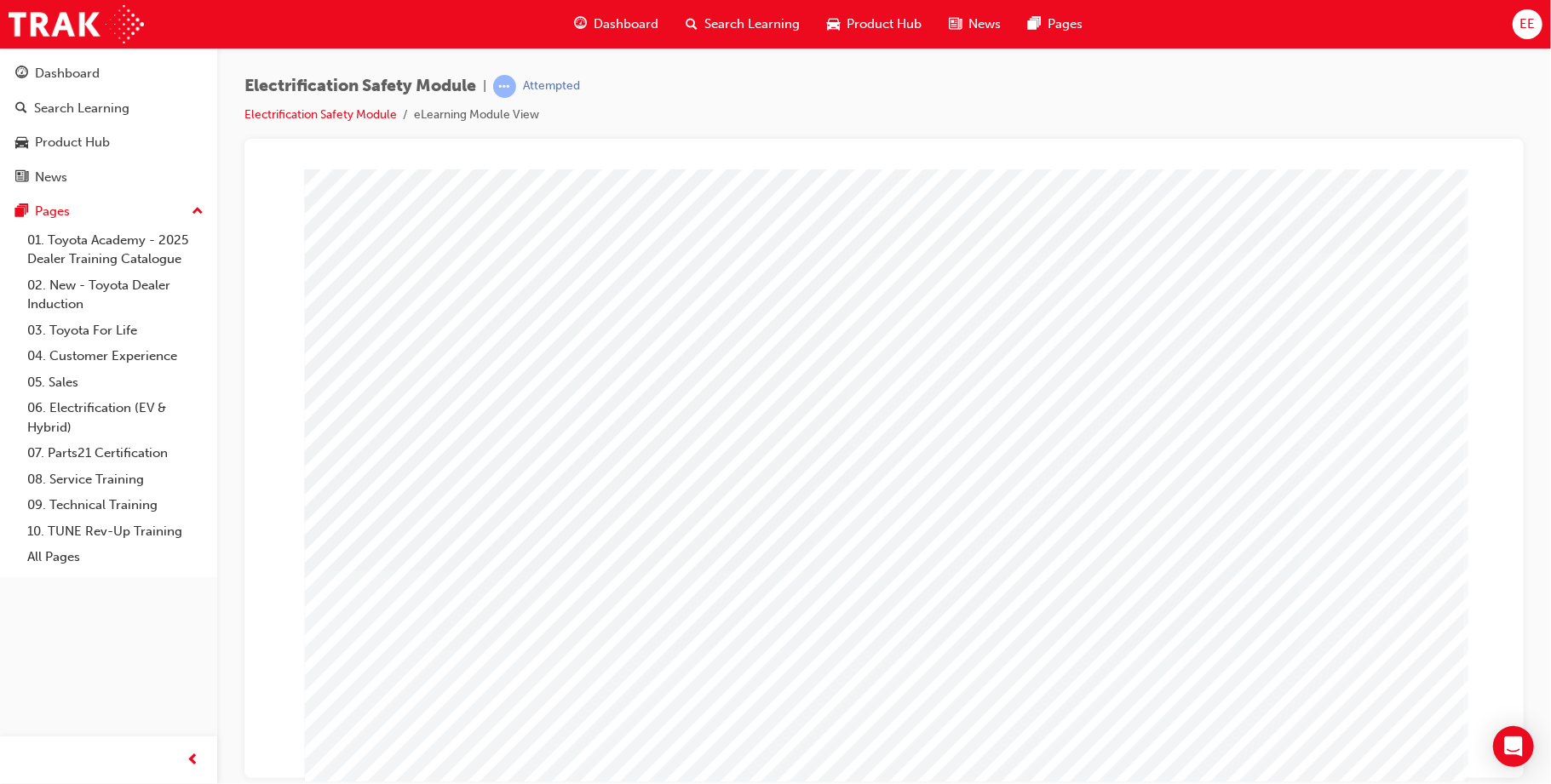
drag, startPoint x: 917, startPoint y: 323, endPoint x: 1355, endPoint y: 443, distance: 454.1
click at [1162, 443] on div "multistate" at bounding box center [883, 475] width 1158 height 613
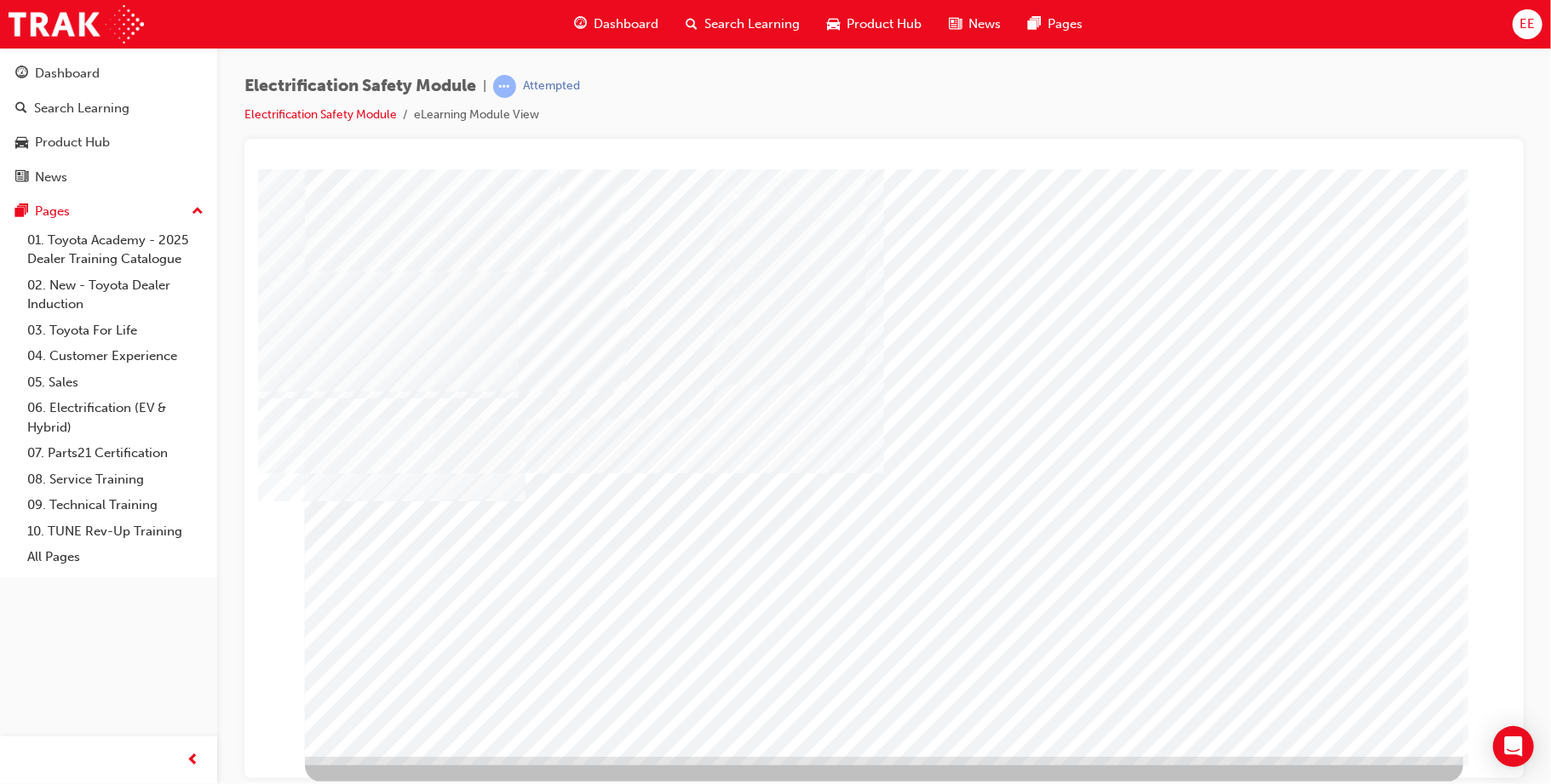
scroll to position [0, 0]
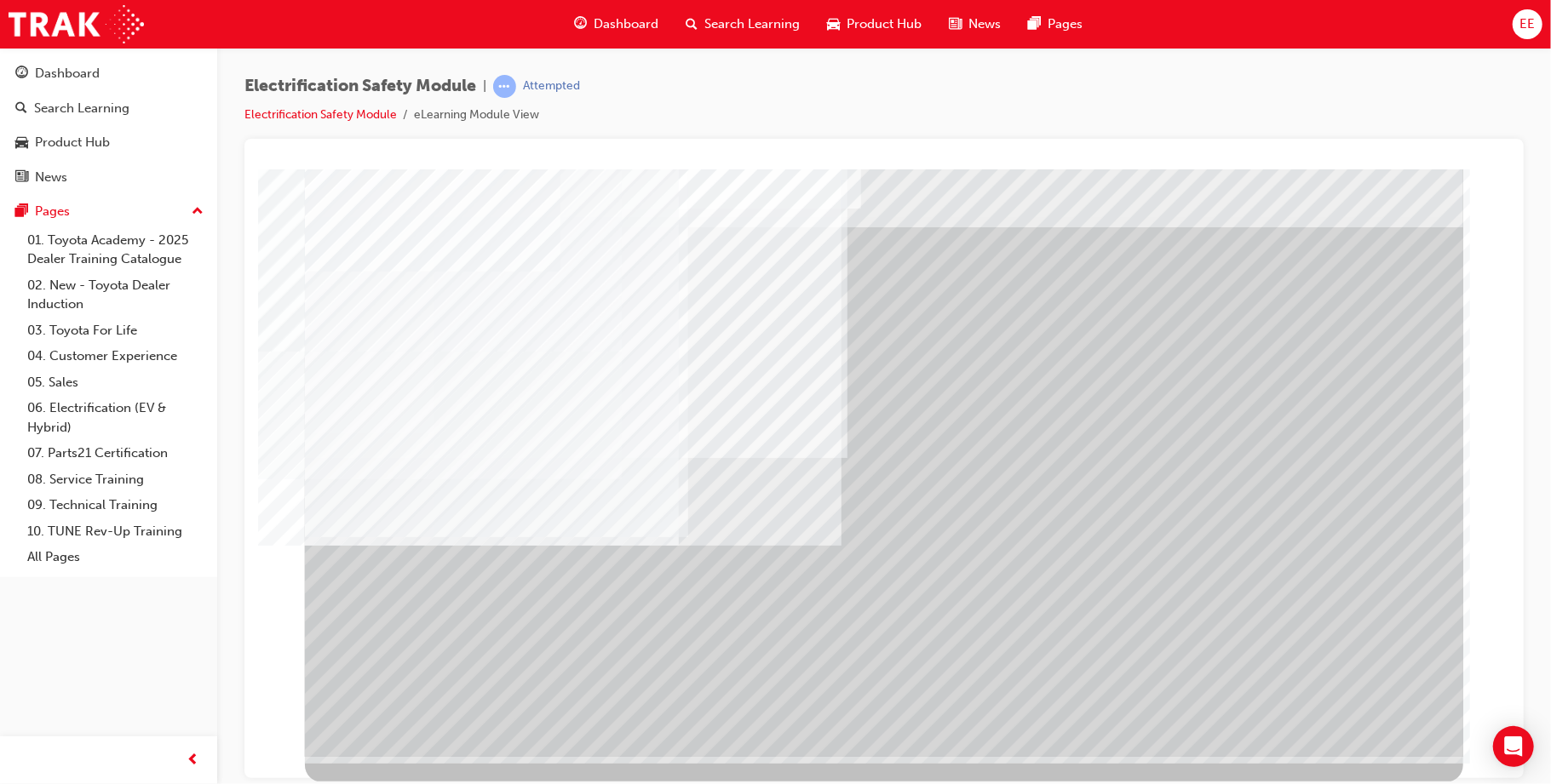
scroll to position [0, 0]
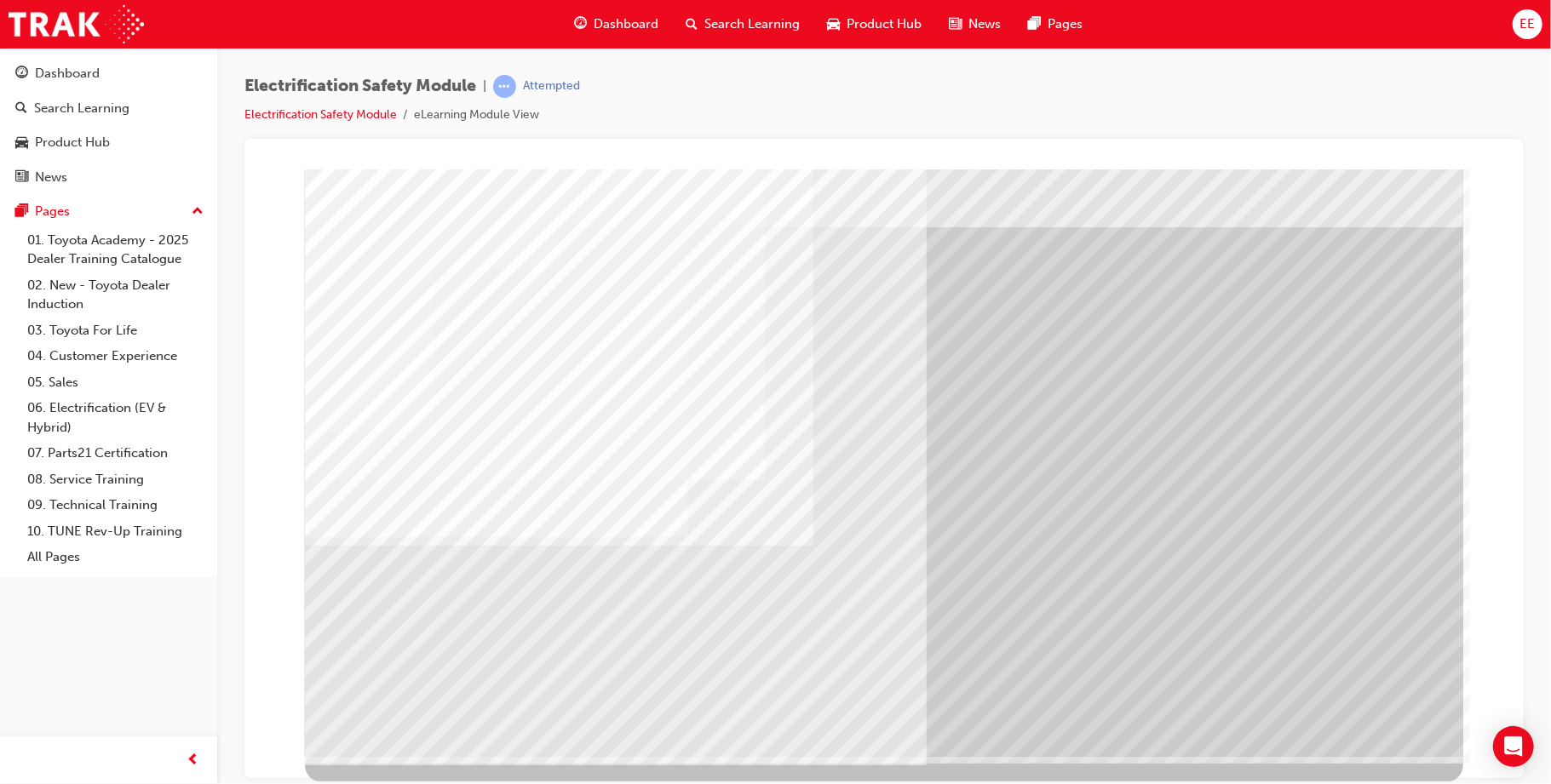
scroll to position [0, 0]
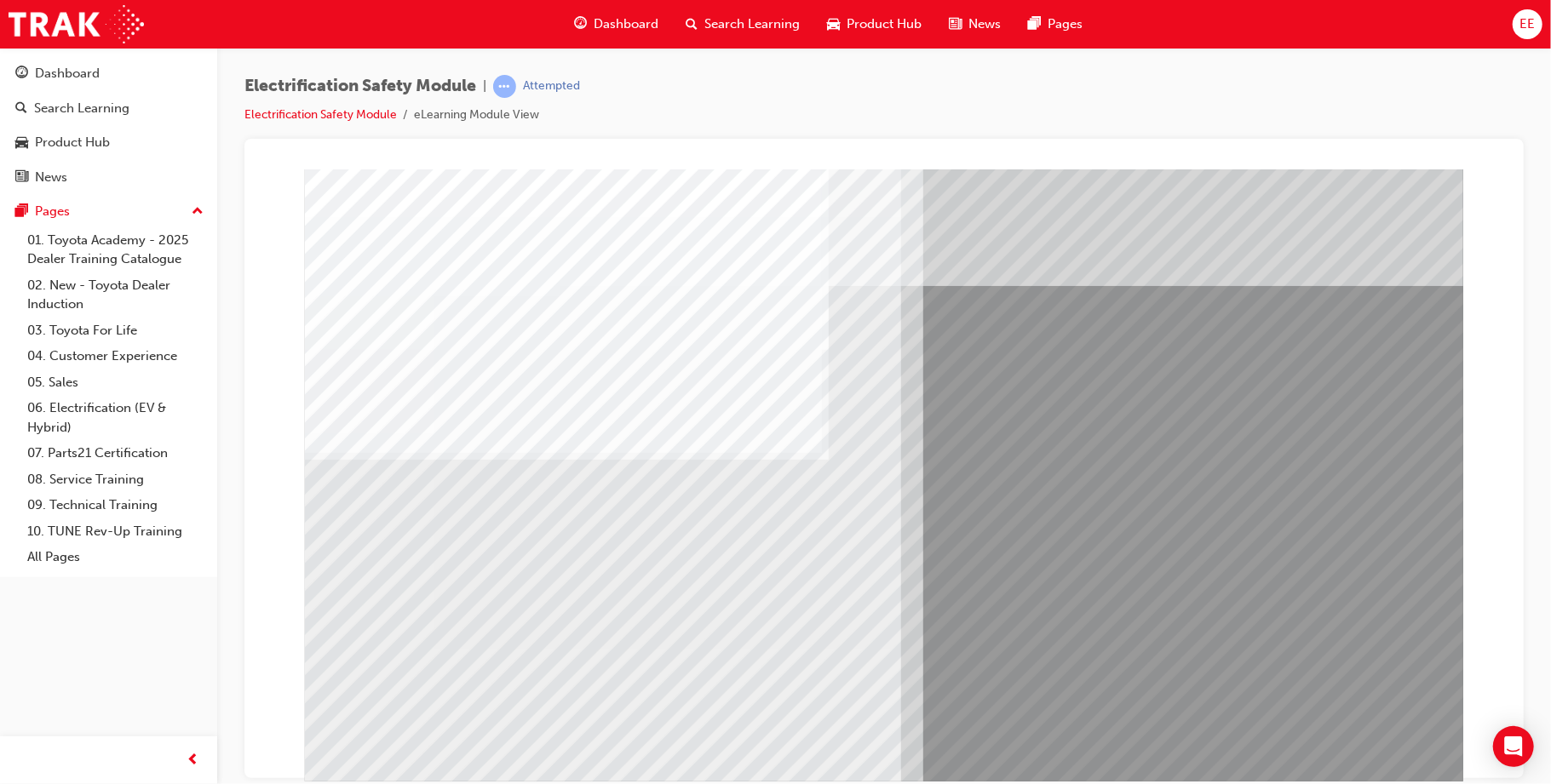
scroll to position [25, 0]
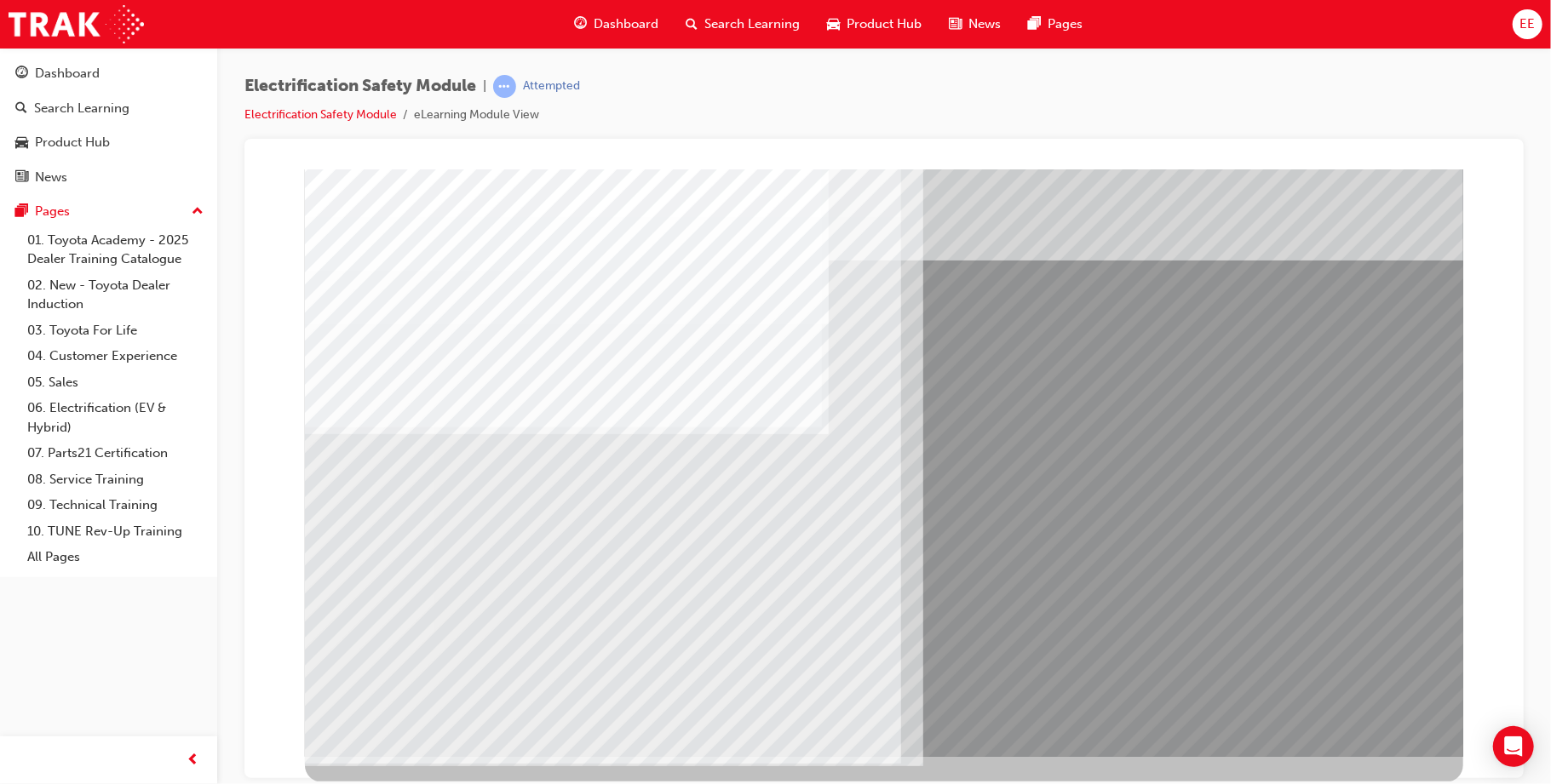
scroll to position [0, 0]
